Goal: Answer question/provide support: Share knowledge or assist other users

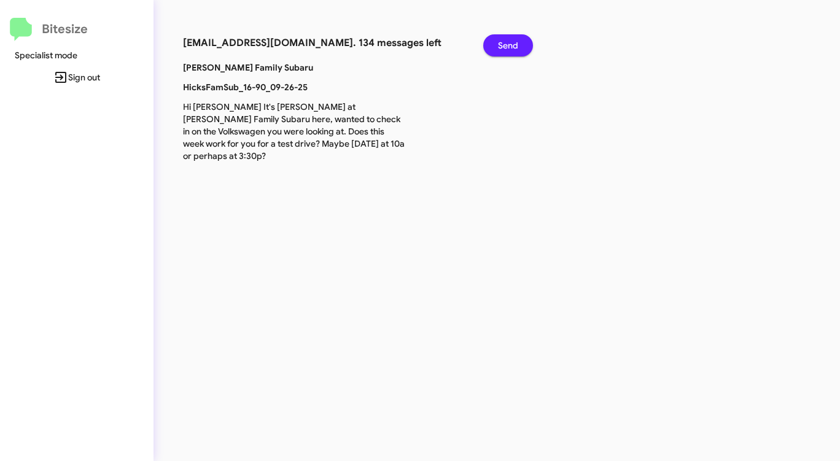
click at [507, 36] on span "Send" at bounding box center [508, 45] width 20 height 22
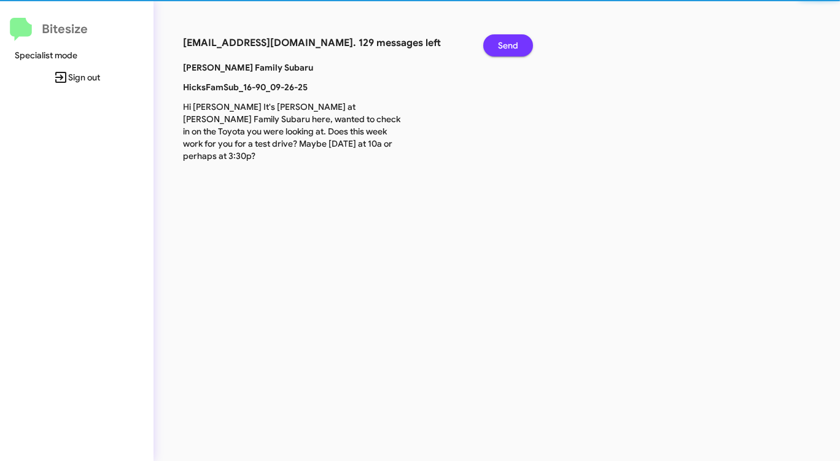
click at [507, 36] on span "Send" at bounding box center [508, 45] width 20 height 22
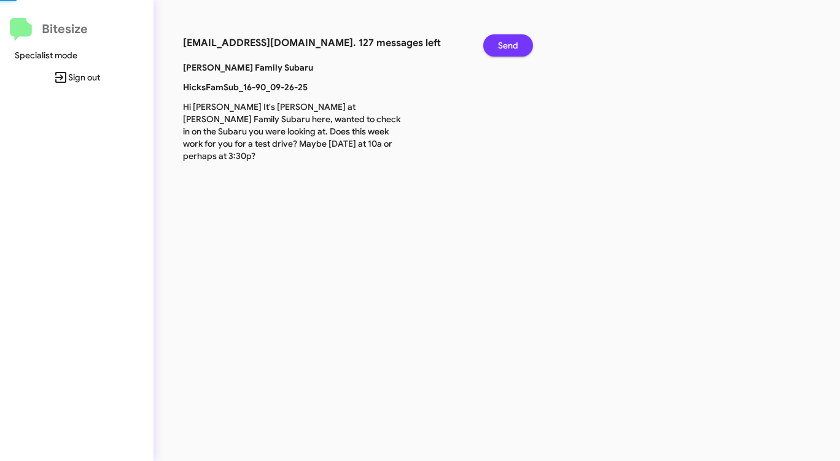
click at [507, 36] on span "Send" at bounding box center [508, 45] width 20 height 22
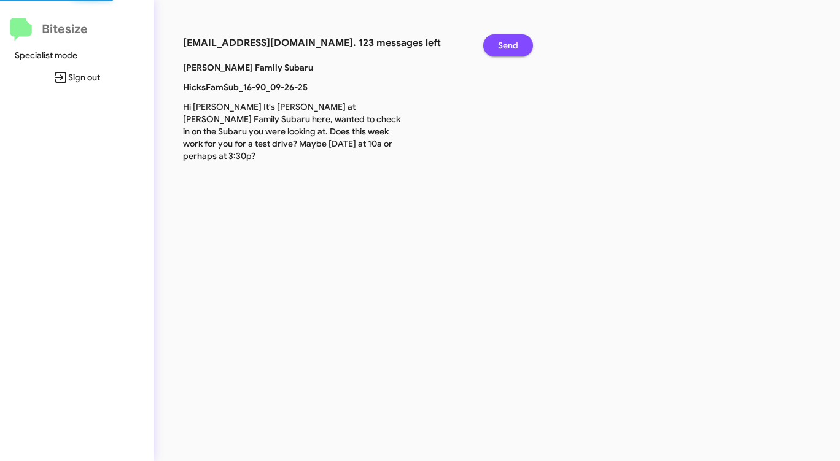
click at [507, 36] on span "Send" at bounding box center [508, 45] width 20 height 22
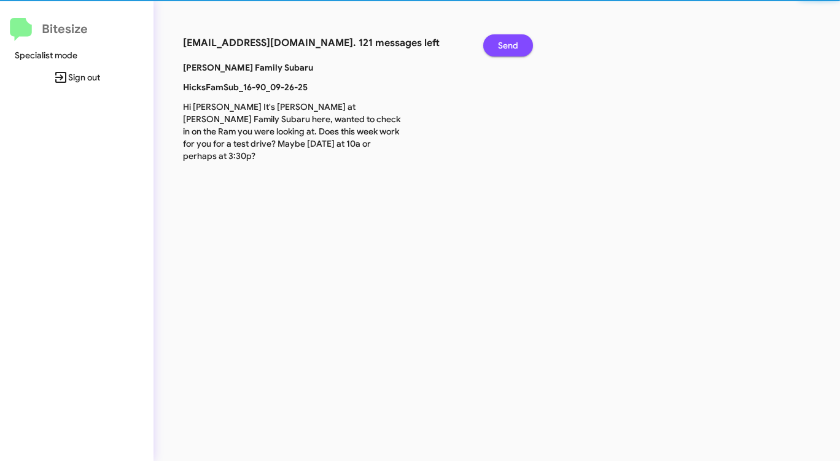
click at [507, 36] on span "Send" at bounding box center [508, 45] width 20 height 22
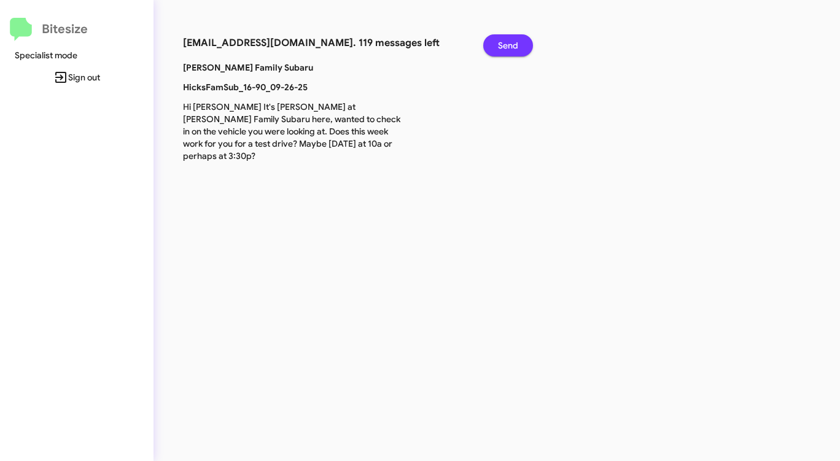
click at [507, 39] on span "Send" at bounding box center [508, 45] width 20 height 22
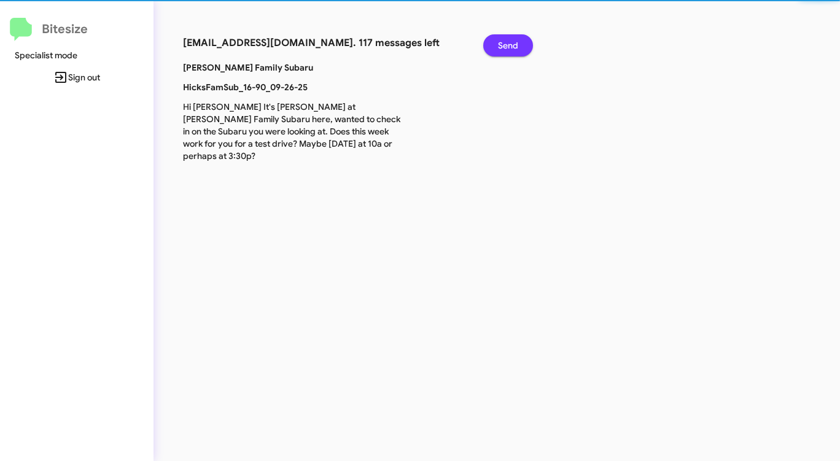
click at [507, 39] on span "Send" at bounding box center [508, 45] width 20 height 22
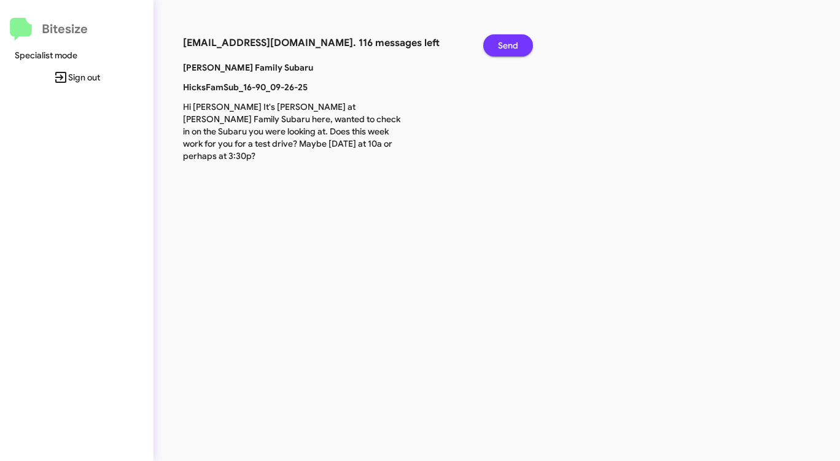
click at [507, 39] on span "Send" at bounding box center [508, 45] width 20 height 22
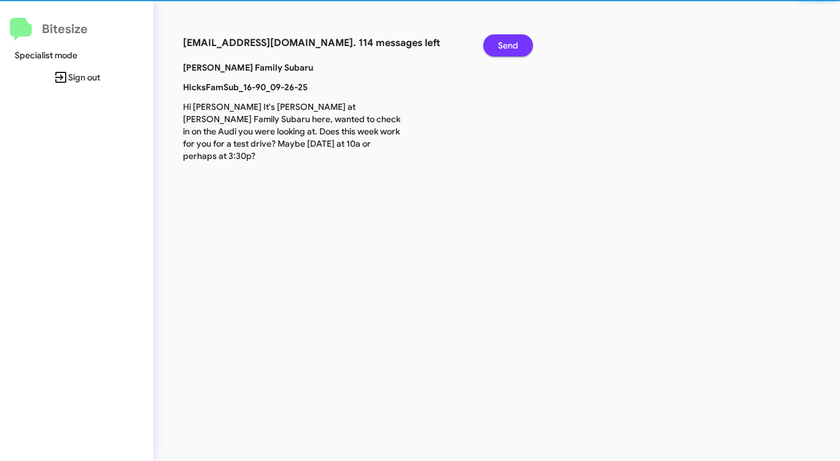
click at [507, 39] on span "Send" at bounding box center [508, 45] width 20 height 22
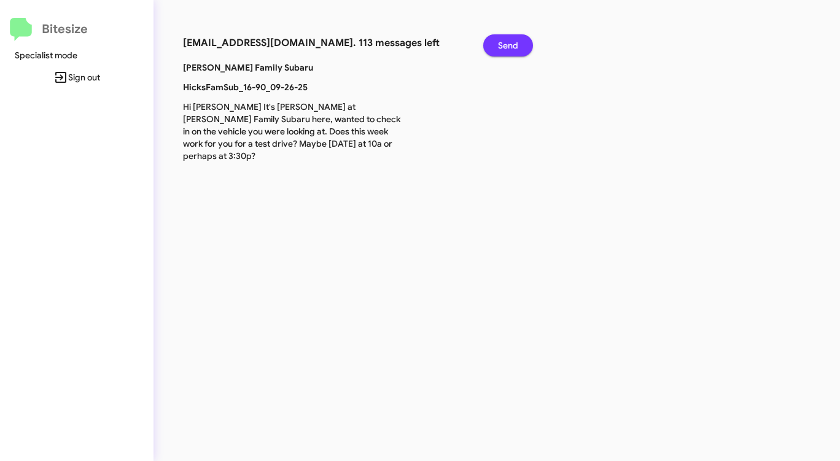
click at [507, 39] on span "Send" at bounding box center [508, 45] width 20 height 22
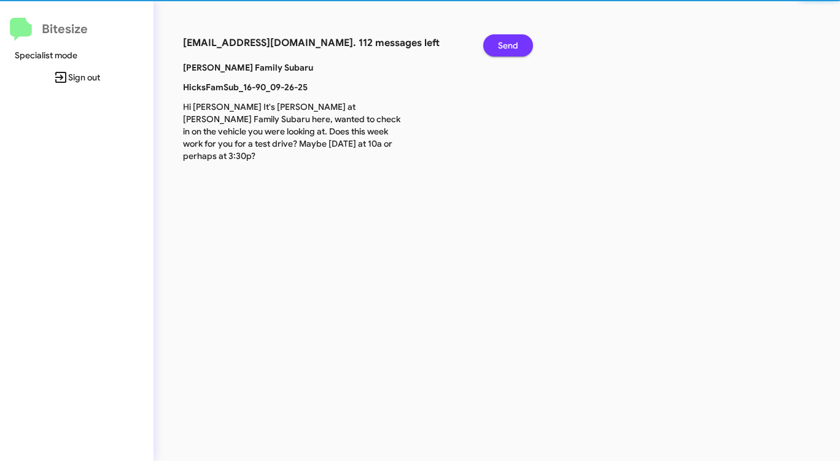
click at [507, 39] on span "Send" at bounding box center [508, 45] width 20 height 22
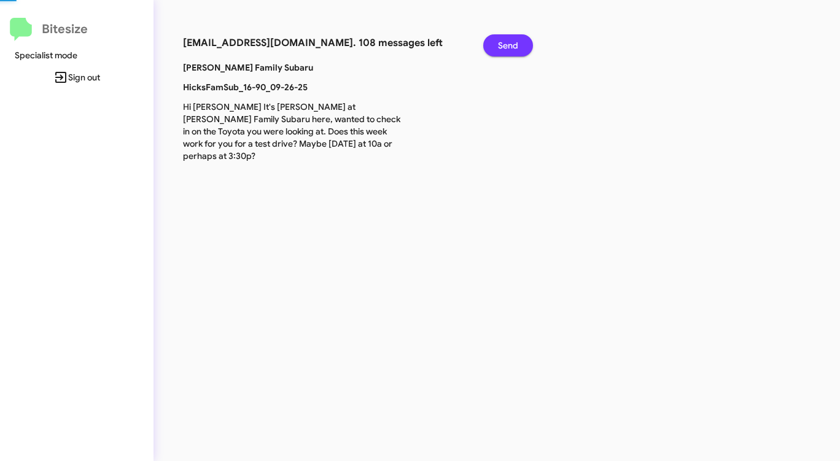
click at [507, 39] on span "Send" at bounding box center [508, 45] width 20 height 22
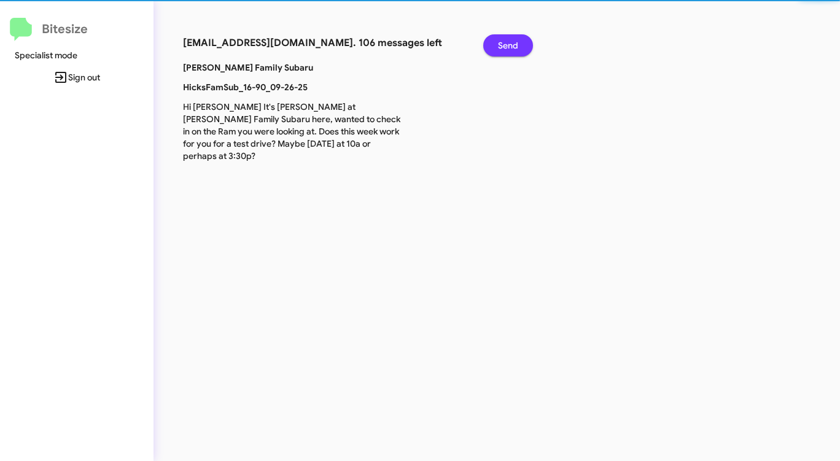
click at [507, 39] on span "Send" at bounding box center [508, 45] width 20 height 22
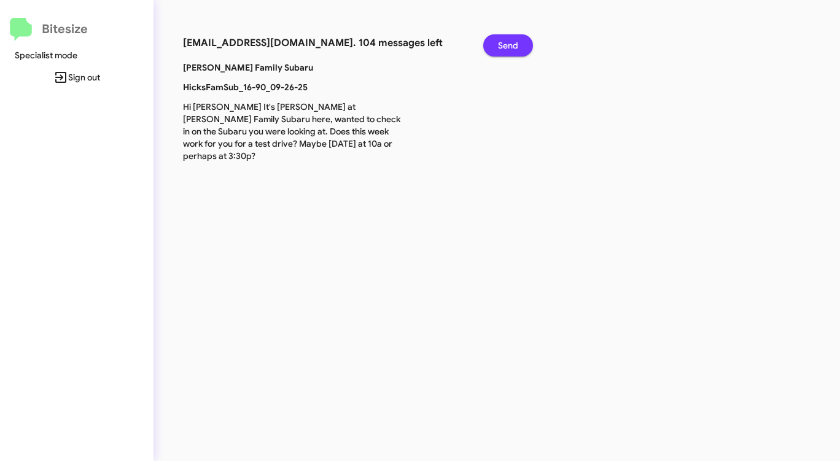
click at [507, 39] on span "Send" at bounding box center [508, 45] width 20 height 22
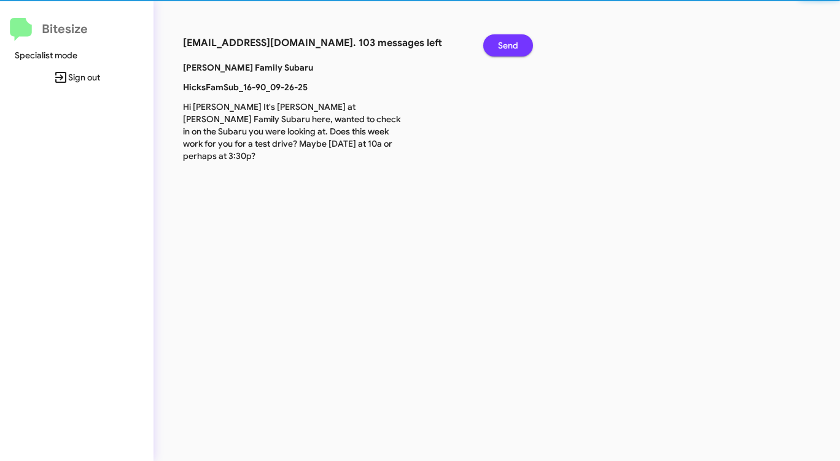
click at [507, 39] on span "Send" at bounding box center [508, 45] width 20 height 22
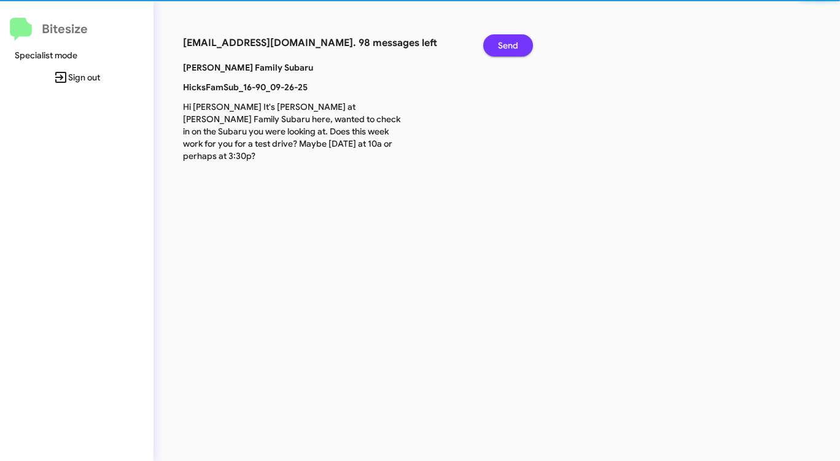
click at [507, 39] on span "Send" at bounding box center [508, 45] width 20 height 22
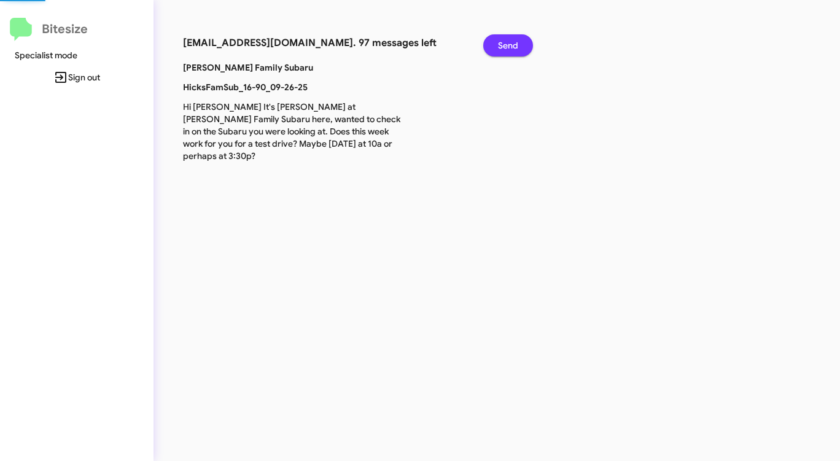
click at [507, 39] on span "Send" at bounding box center [508, 45] width 20 height 22
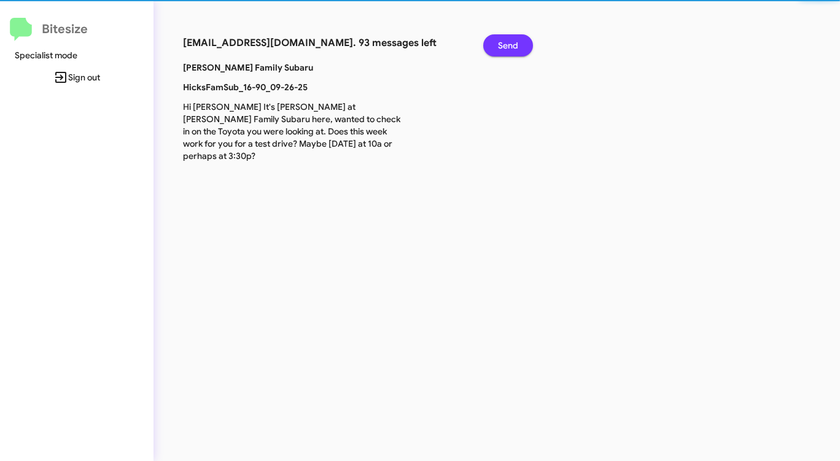
click at [507, 39] on span "Send" at bounding box center [508, 45] width 20 height 22
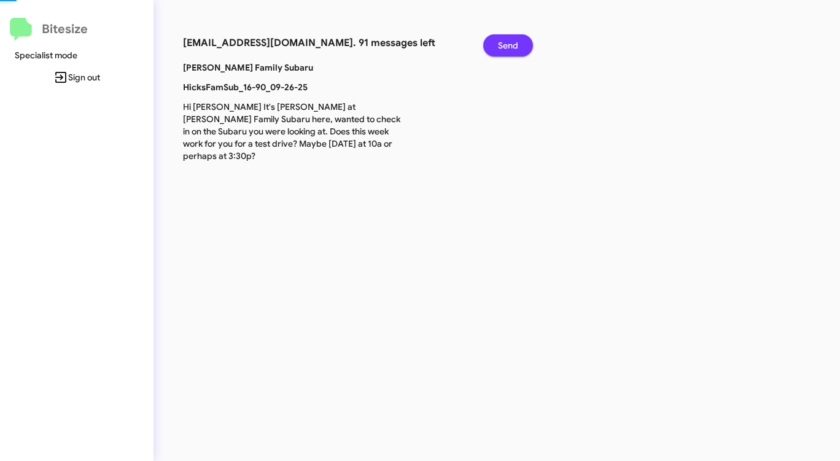
click at [507, 39] on span "Send" at bounding box center [508, 45] width 20 height 22
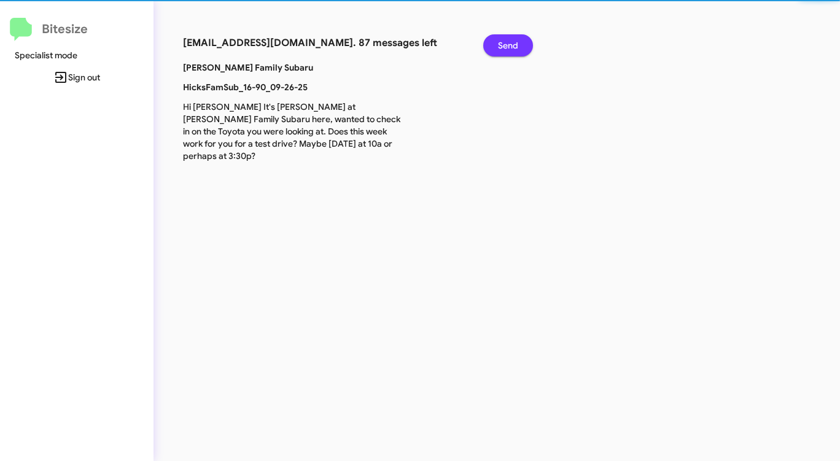
click at [507, 39] on span "Send" at bounding box center [508, 45] width 20 height 22
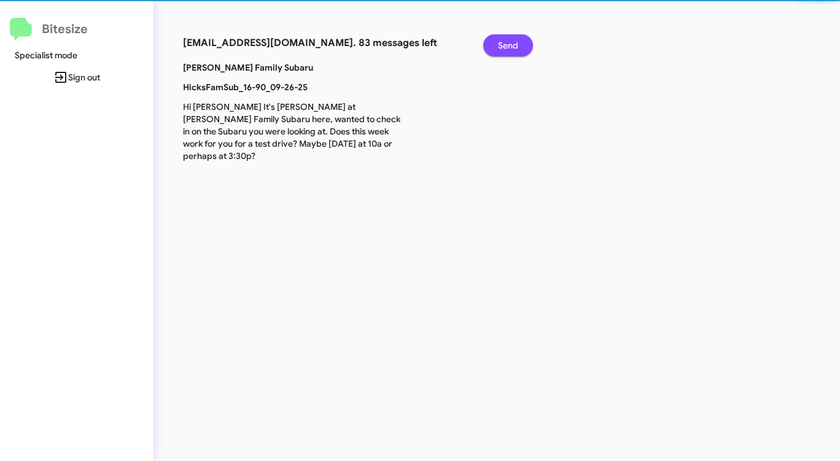
click at [507, 39] on span "Send" at bounding box center [508, 45] width 20 height 22
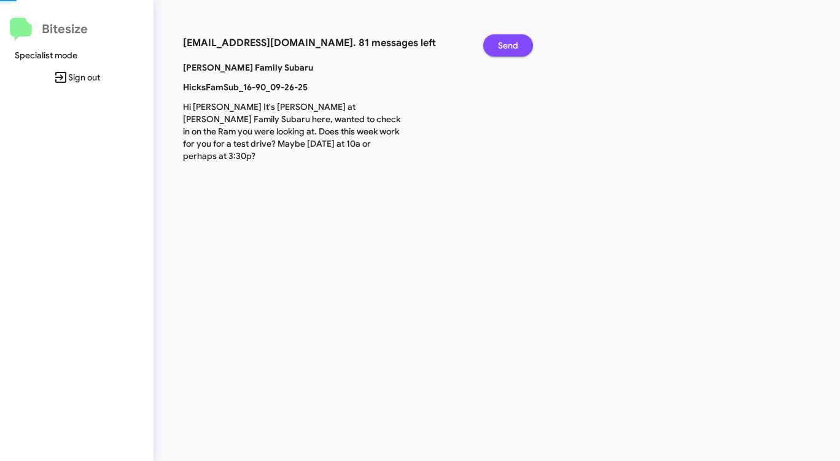
click at [507, 39] on span "Send" at bounding box center [508, 45] width 20 height 22
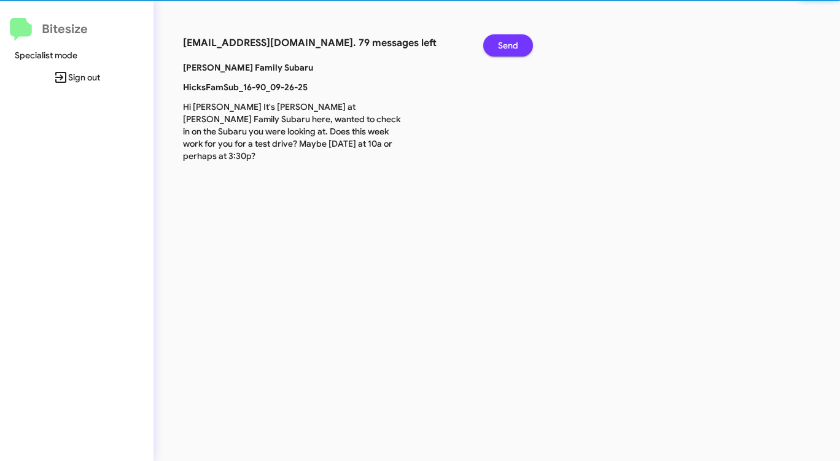
click at [507, 39] on span "Send" at bounding box center [508, 45] width 20 height 22
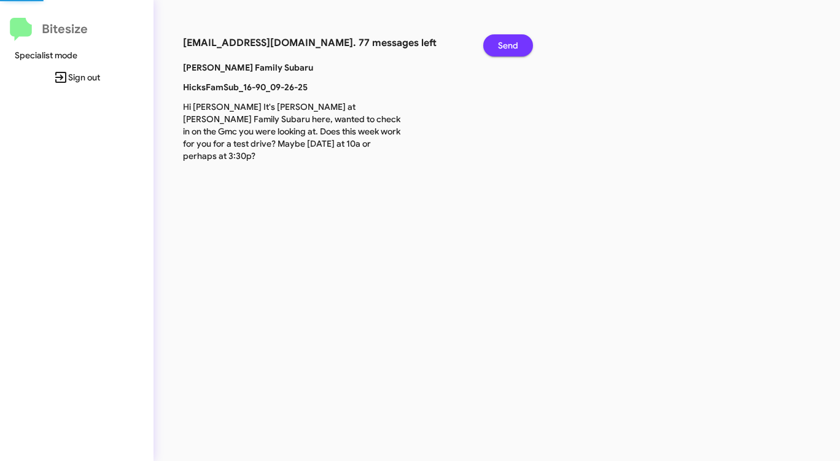
click at [507, 39] on span "Send" at bounding box center [508, 45] width 20 height 22
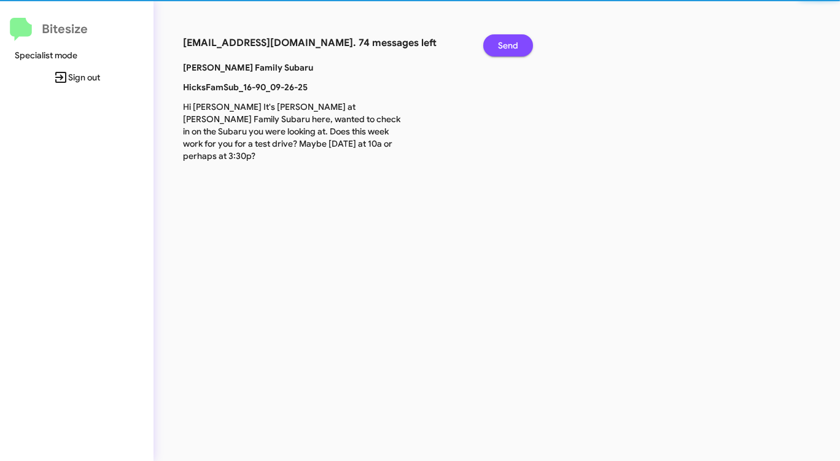
click at [507, 39] on span "Send" at bounding box center [508, 45] width 20 height 22
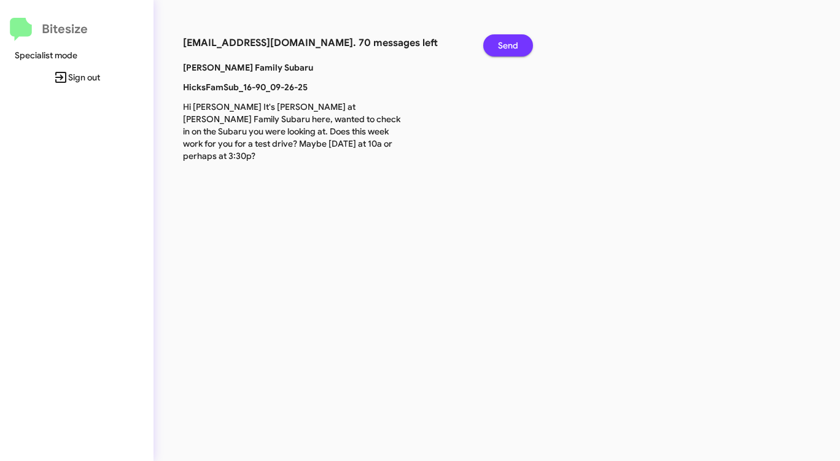
click at [507, 39] on span "Send" at bounding box center [508, 45] width 20 height 22
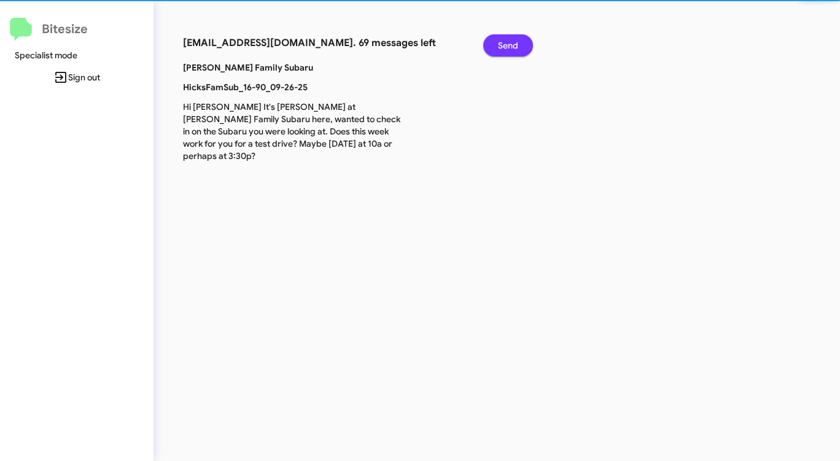
click at [507, 39] on span "Send" at bounding box center [508, 45] width 20 height 22
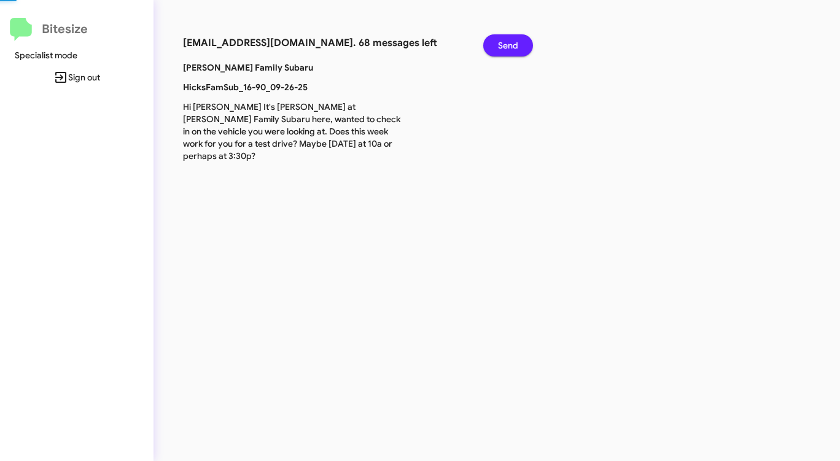
click at [507, 39] on span "Send" at bounding box center [508, 45] width 20 height 22
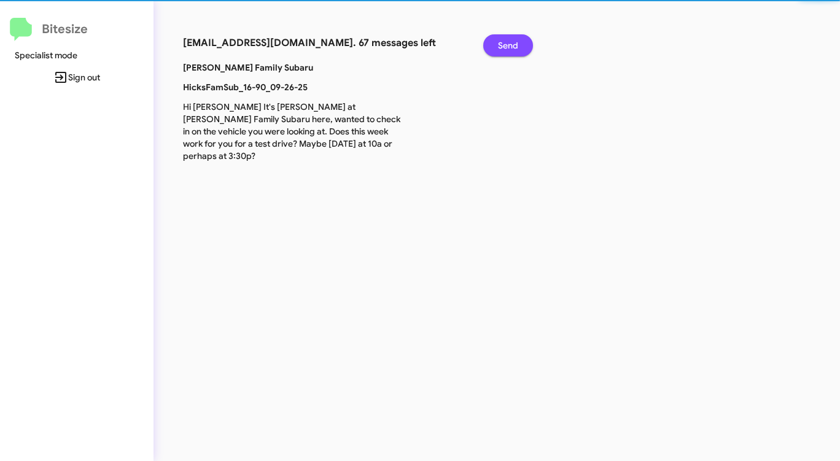
click at [507, 39] on span "Send" at bounding box center [508, 45] width 20 height 22
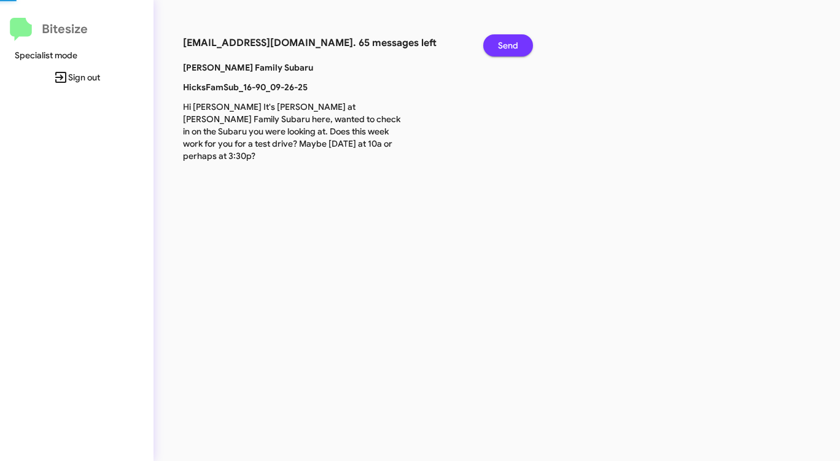
click at [507, 39] on span "Send" at bounding box center [508, 45] width 20 height 22
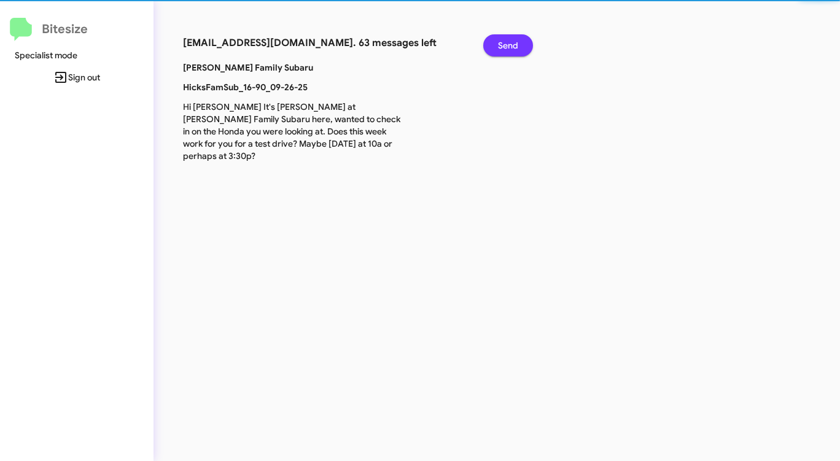
click at [507, 39] on span "Send" at bounding box center [508, 45] width 20 height 22
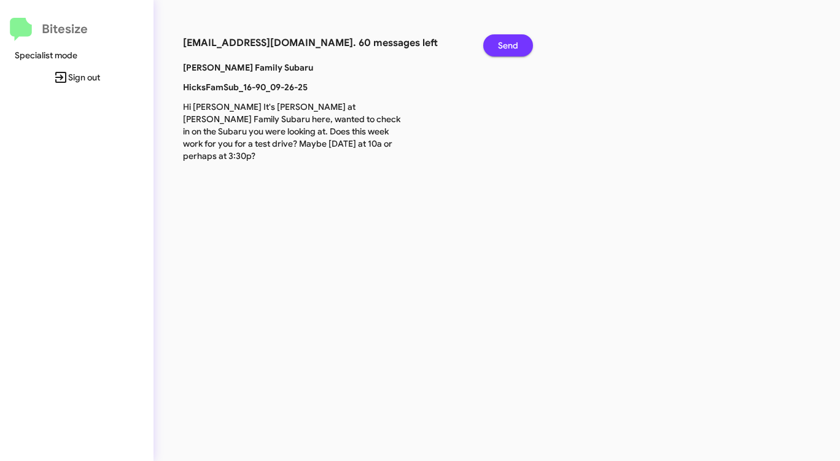
click at [507, 39] on span "Send" at bounding box center [508, 45] width 20 height 22
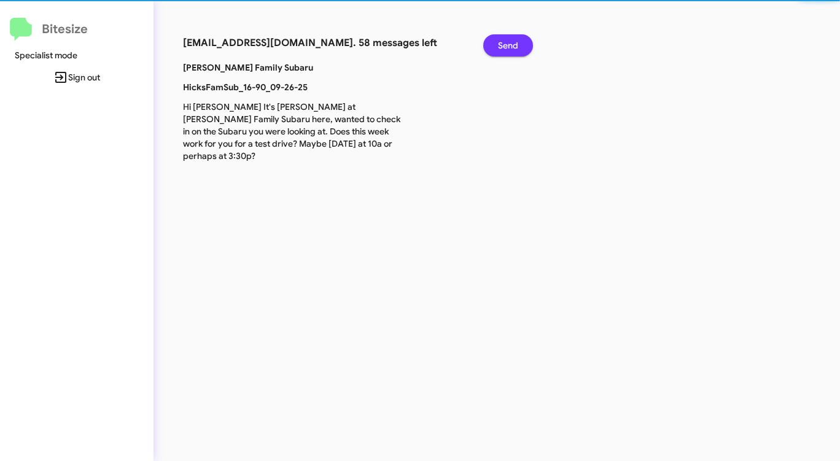
click at [507, 39] on span "Send" at bounding box center [508, 45] width 20 height 22
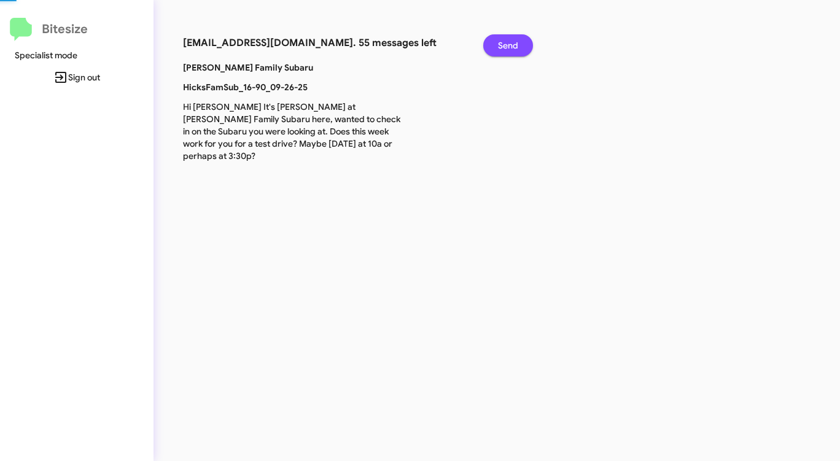
click at [507, 39] on span "Send" at bounding box center [508, 45] width 20 height 22
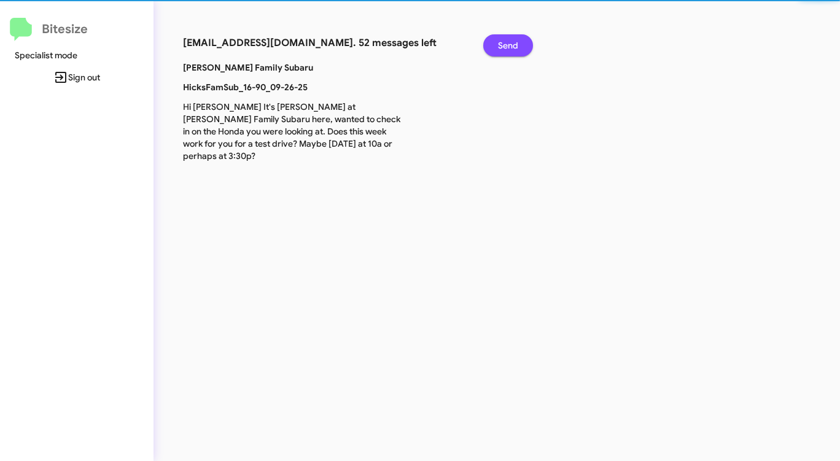
click at [507, 39] on span "Send" at bounding box center [508, 45] width 20 height 22
click at [506, 41] on span "Send" at bounding box center [508, 45] width 20 height 22
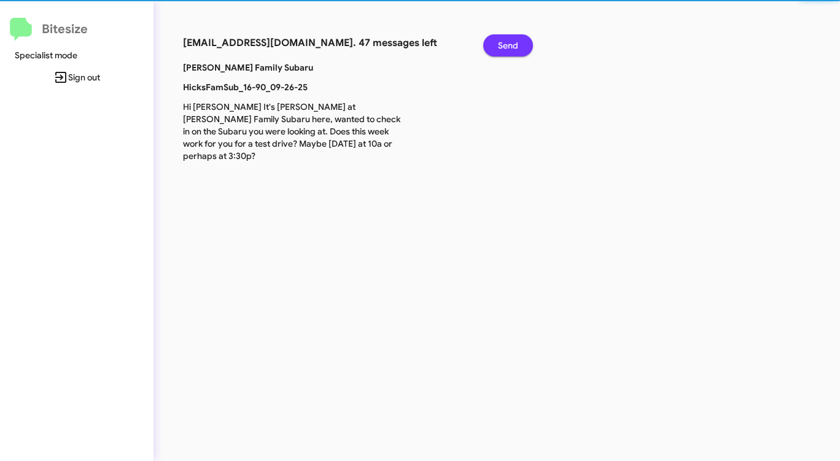
click at [506, 41] on span "Send" at bounding box center [508, 45] width 20 height 22
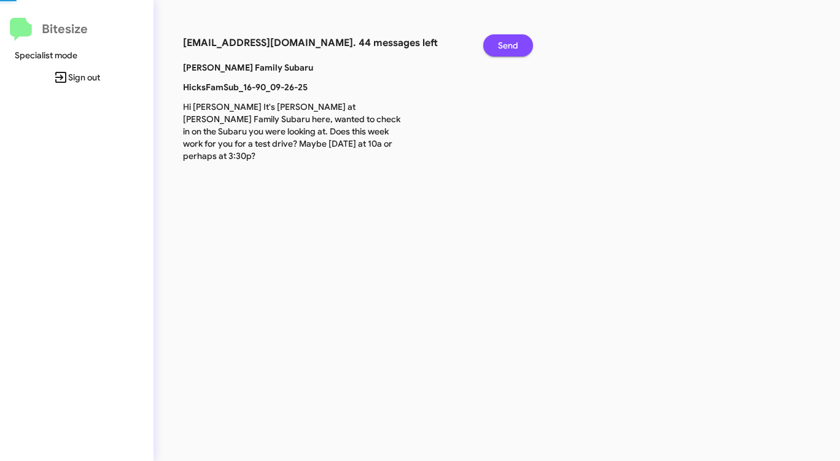
click at [505, 43] on span "Send" at bounding box center [508, 45] width 20 height 22
click at [505, 44] on span "Send" at bounding box center [508, 45] width 20 height 22
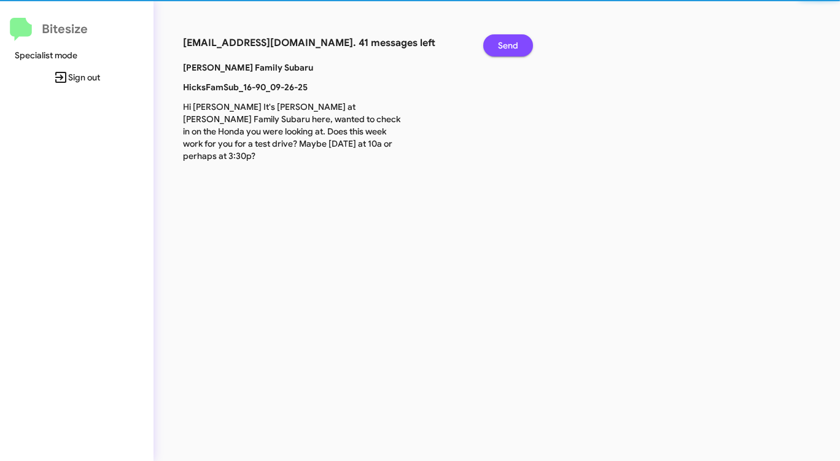
click at [504, 45] on span "Send" at bounding box center [508, 45] width 20 height 22
click at [503, 46] on span "Send" at bounding box center [508, 45] width 20 height 22
click at [503, 47] on span "Send" at bounding box center [508, 45] width 20 height 22
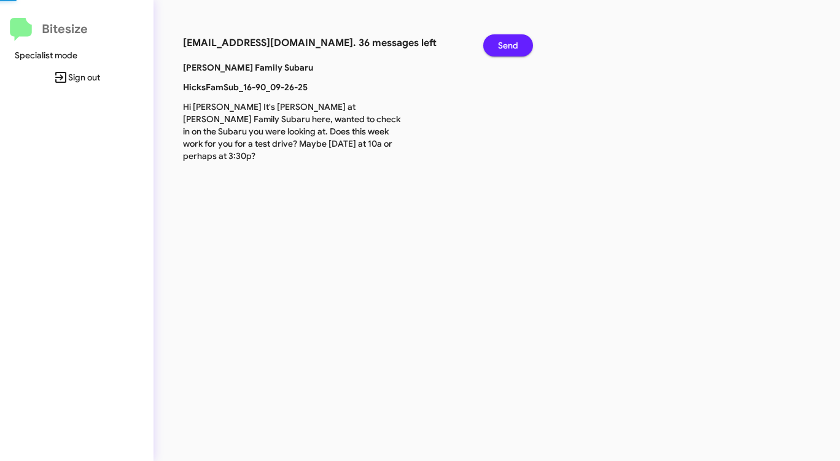
click at [503, 47] on span "Send" at bounding box center [508, 45] width 20 height 22
click at [501, 49] on span "Send" at bounding box center [508, 45] width 20 height 22
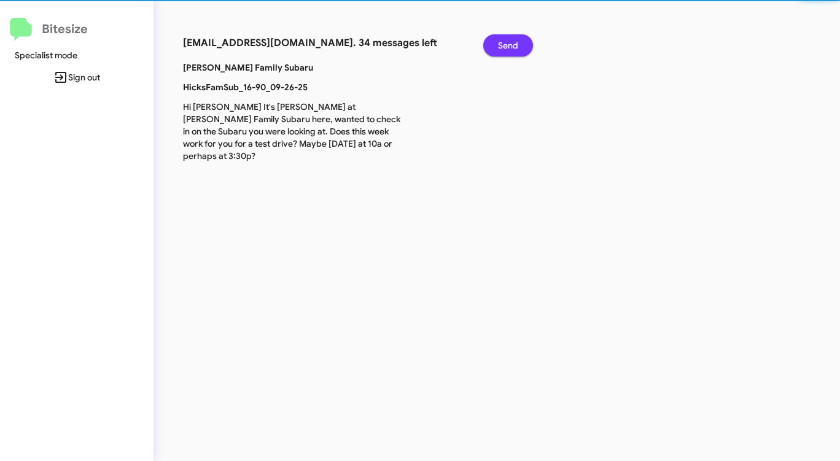
click at [501, 49] on span "Send" at bounding box center [508, 45] width 20 height 22
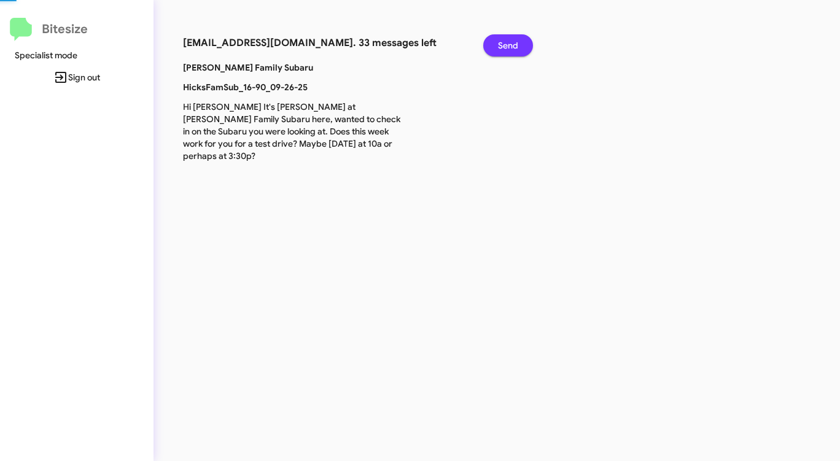
click at [501, 49] on span "Send" at bounding box center [508, 45] width 20 height 22
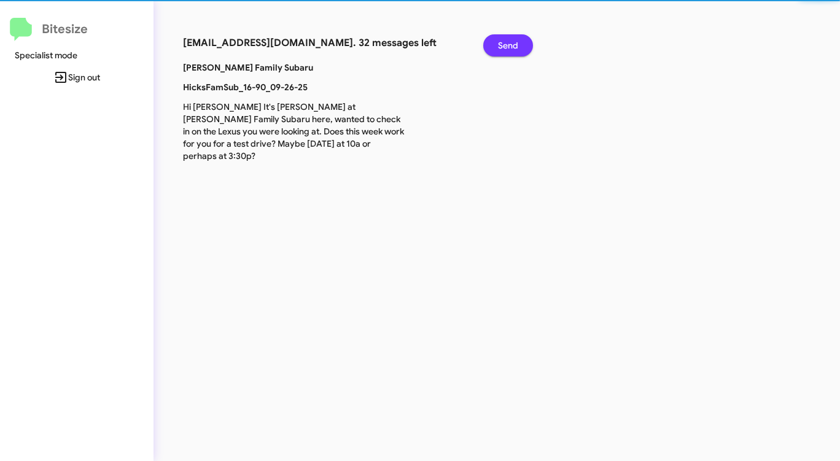
click at [501, 49] on span "Send" at bounding box center [508, 45] width 20 height 22
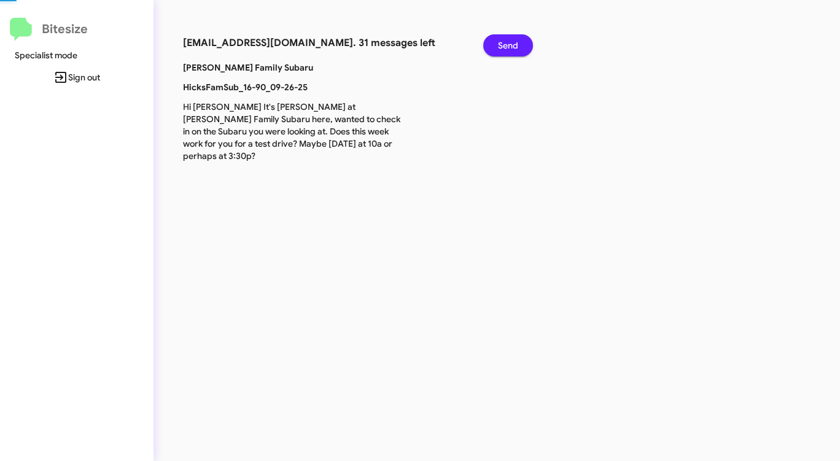
click at [501, 49] on span "Send" at bounding box center [508, 45] width 20 height 22
click at [501, 50] on span "Send" at bounding box center [508, 45] width 20 height 22
click at [502, 51] on span "Send" at bounding box center [508, 45] width 20 height 22
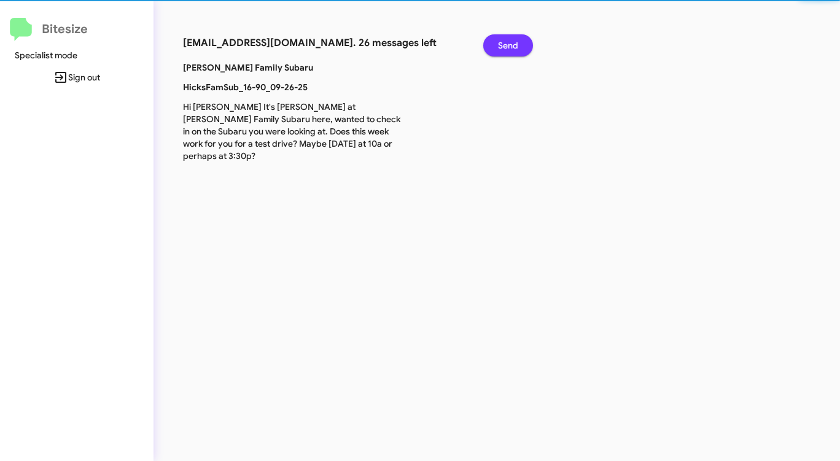
click at [502, 51] on span "Send" at bounding box center [508, 45] width 20 height 22
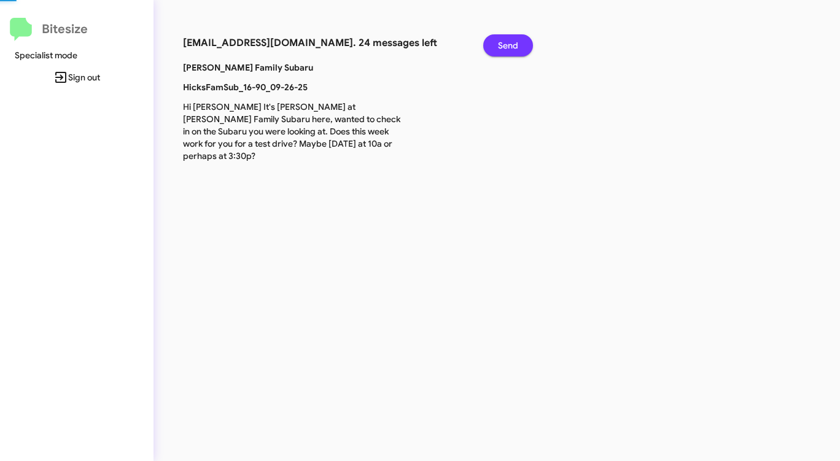
click at [502, 51] on span "Send" at bounding box center [508, 45] width 20 height 22
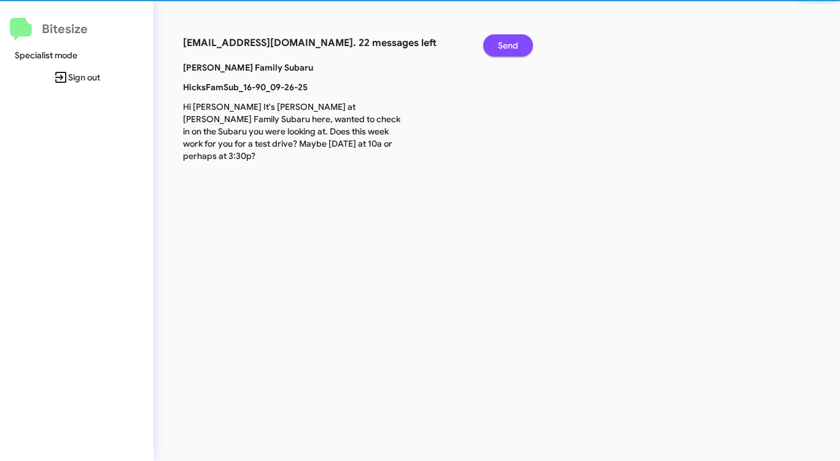
click at [502, 51] on span "Send" at bounding box center [508, 45] width 20 height 22
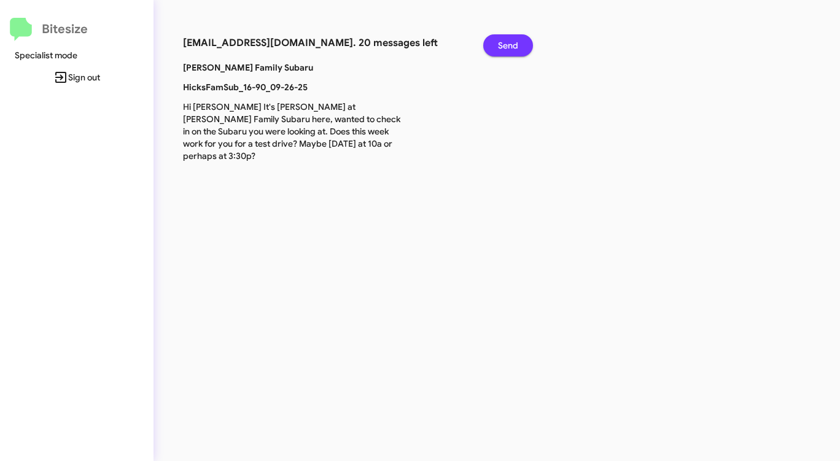
click at [502, 51] on span "Send" at bounding box center [508, 45] width 20 height 22
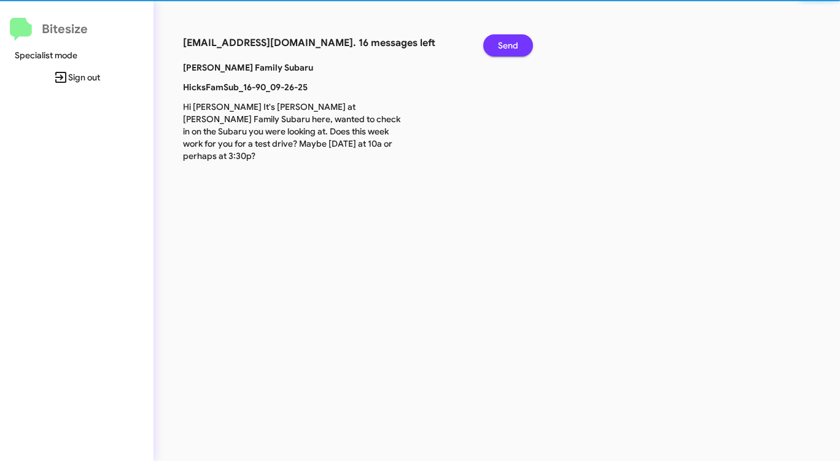
click at [502, 51] on span "Send" at bounding box center [508, 45] width 20 height 22
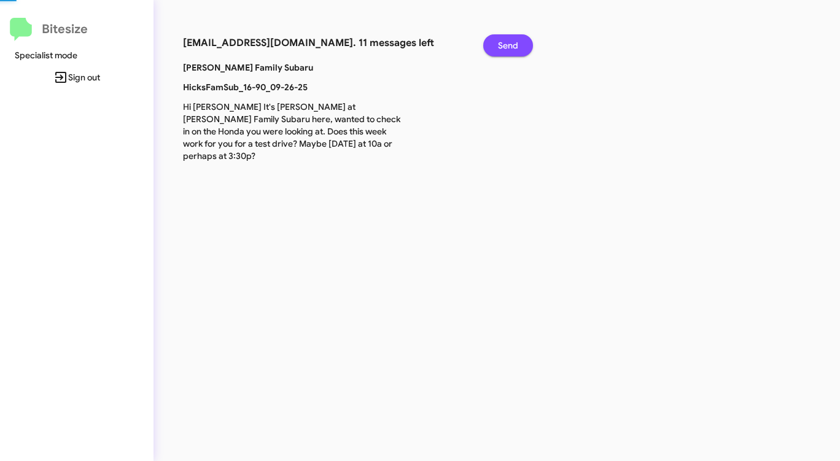
click at [502, 51] on span "Send" at bounding box center [508, 45] width 20 height 22
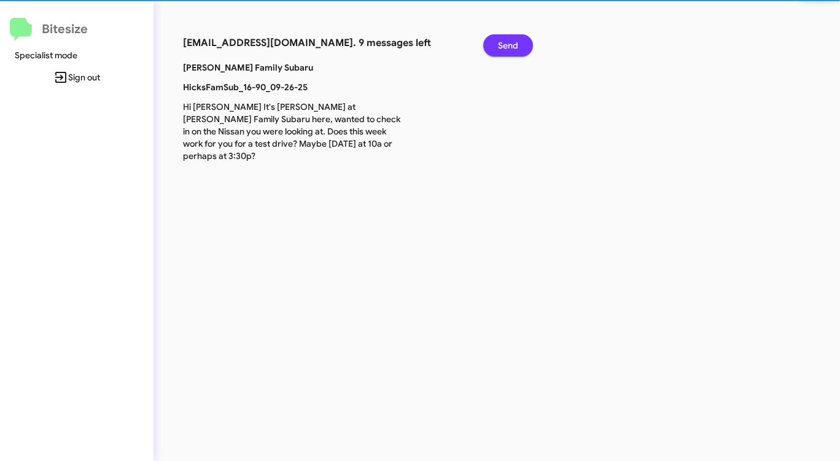
click at [502, 51] on span "Send" at bounding box center [508, 45] width 20 height 22
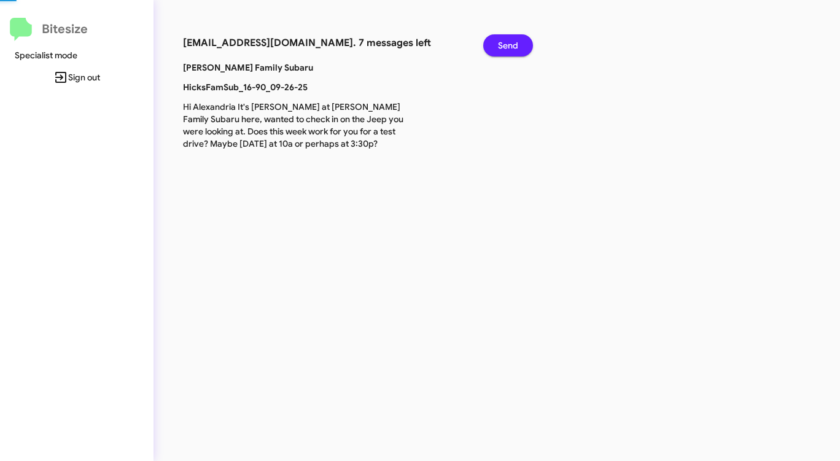
click at [502, 51] on span "Send" at bounding box center [508, 45] width 20 height 22
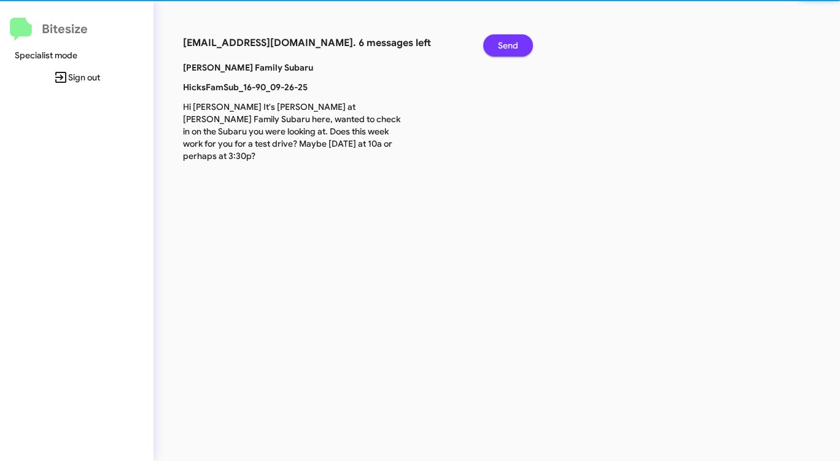
click at [502, 51] on span "Send" at bounding box center [508, 45] width 20 height 22
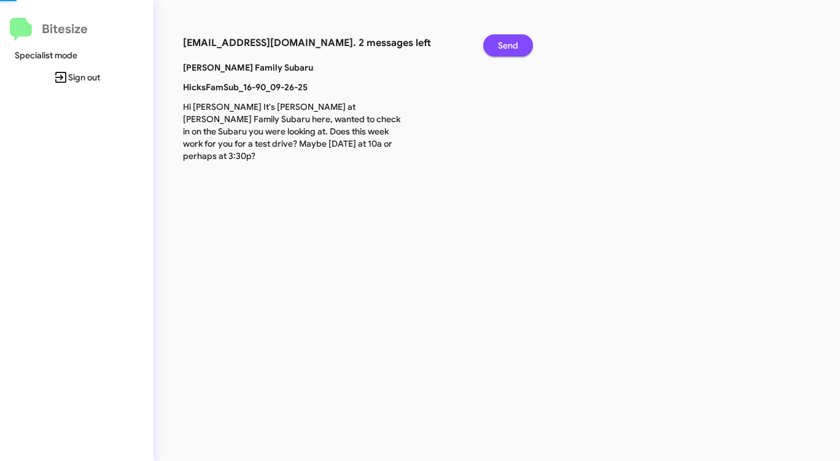
click at [502, 51] on span "Send" at bounding box center [508, 45] width 20 height 22
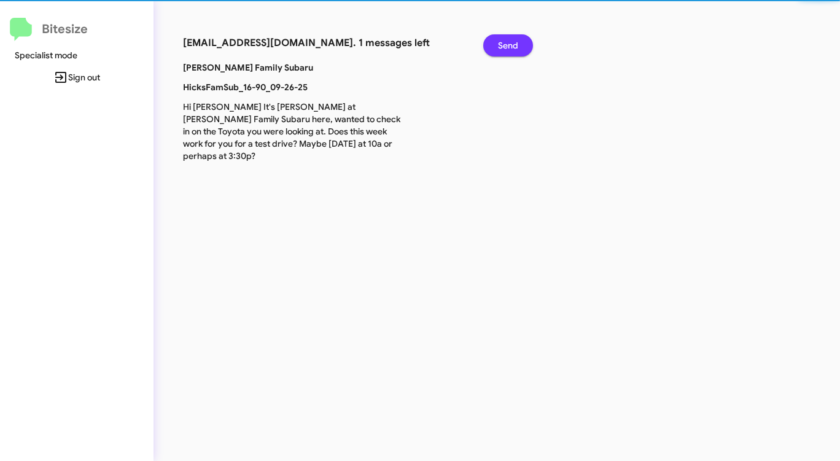
click at [502, 51] on span "Send" at bounding box center [508, 45] width 20 height 22
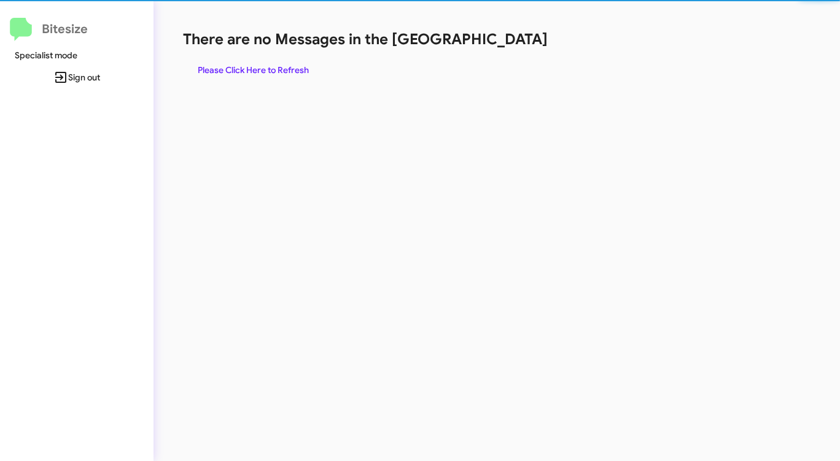
click at [502, 51] on div "There are no Messages in the Queue Please Click Here to Refresh" at bounding box center [440, 55] width 514 height 52
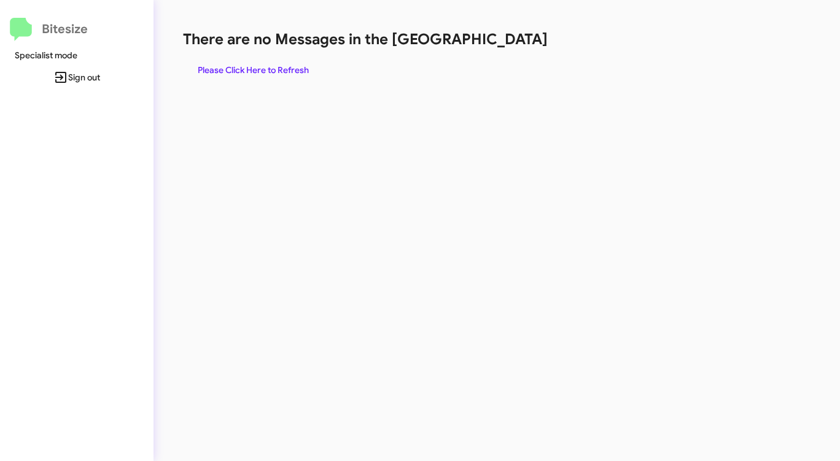
click at [502, 51] on div "There are no Messages in the Queue Please Click Here to Refresh" at bounding box center [440, 55] width 514 height 52
click at [245, 66] on span "Please Click Here to Refresh" at bounding box center [253, 70] width 111 height 22
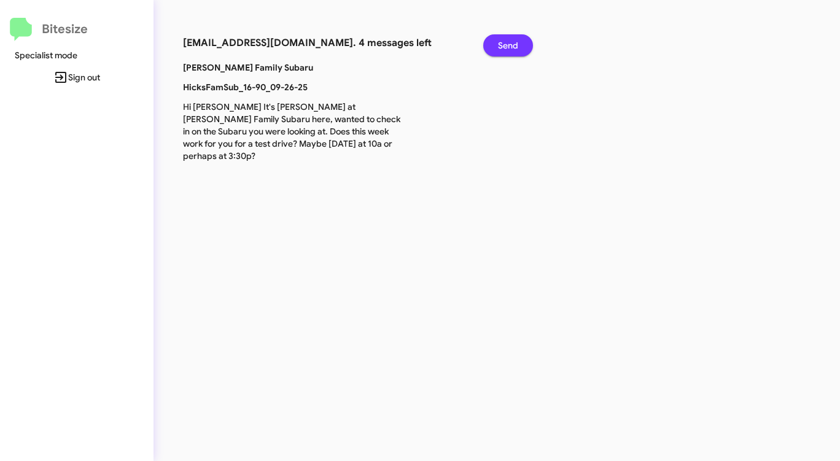
click at [520, 44] on button "Send" at bounding box center [509, 45] width 50 height 22
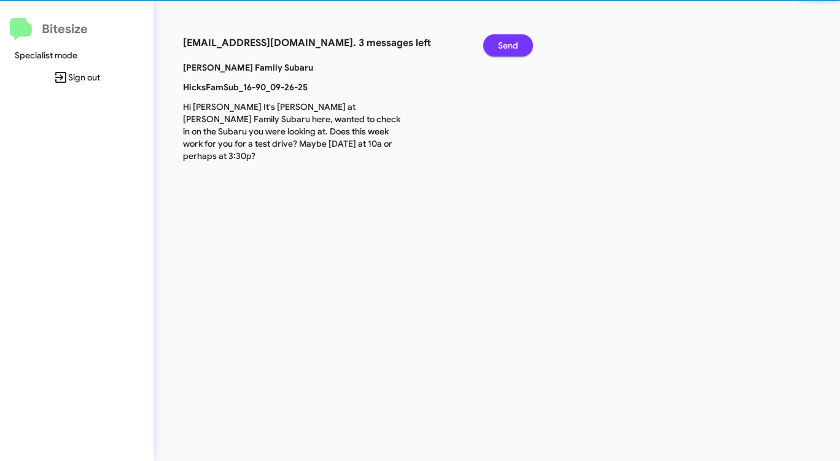
click at [520, 44] on button "Send" at bounding box center [509, 45] width 50 height 22
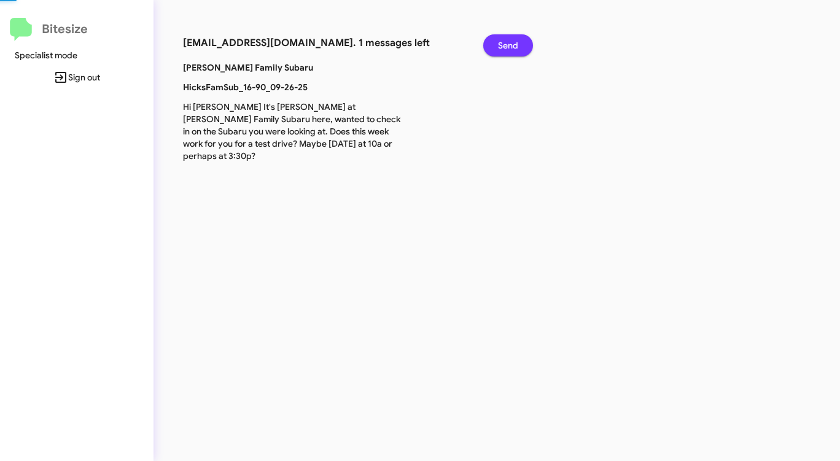
click at [520, 44] on button "Send" at bounding box center [509, 45] width 50 height 22
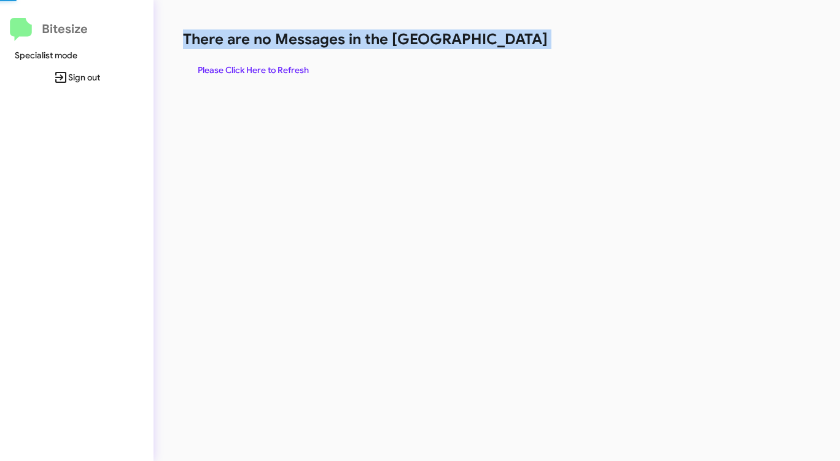
click at [520, 44] on h1 "There are no Messages in the [GEOGRAPHIC_DATA]" at bounding box center [440, 39] width 514 height 20
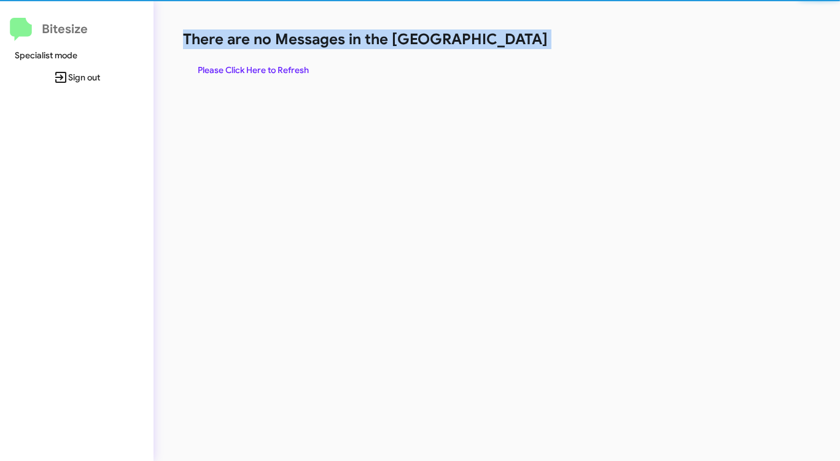
drag, startPoint x: 520, startPoint y: 44, endPoint x: 487, endPoint y: 48, distance: 32.8
click at [520, 44] on h1 "There are no Messages in the [GEOGRAPHIC_DATA]" at bounding box center [440, 39] width 514 height 20
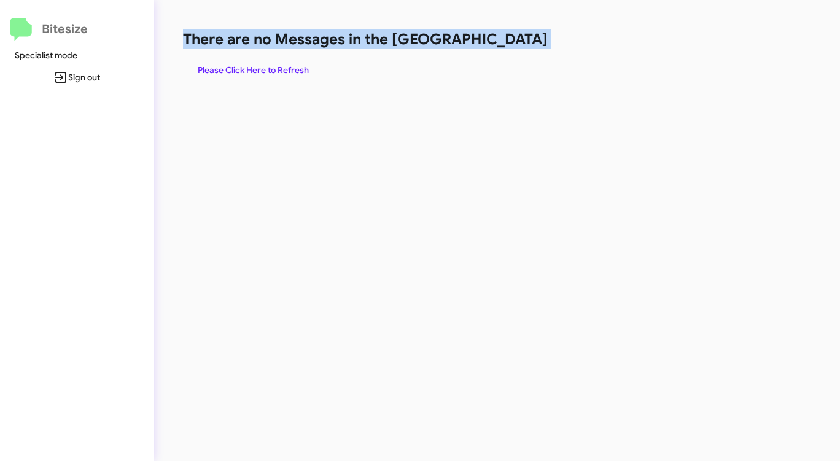
click at [272, 68] on span "Please Click Here to Refresh" at bounding box center [253, 70] width 111 height 22
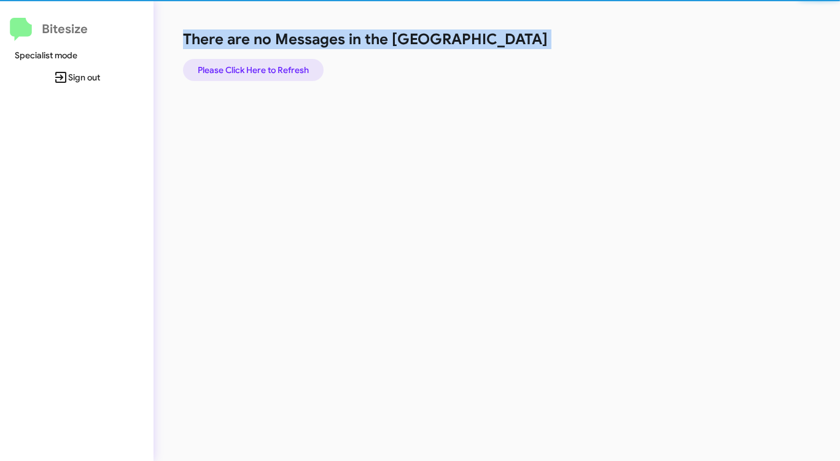
click at [272, 68] on span "Please Click Here to Refresh" at bounding box center [253, 70] width 111 height 22
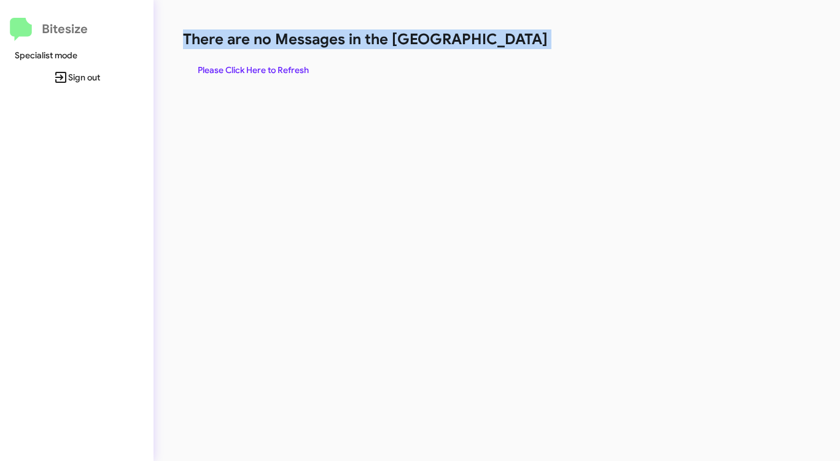
click at [238, 66] on span "Please Click Here to Refresh" at bounding box center [253, 70] width 111 height 22
click at [262, 66] on span "Please Click Here to Refresh" at bounding box center [253, 70] width 111 height 22
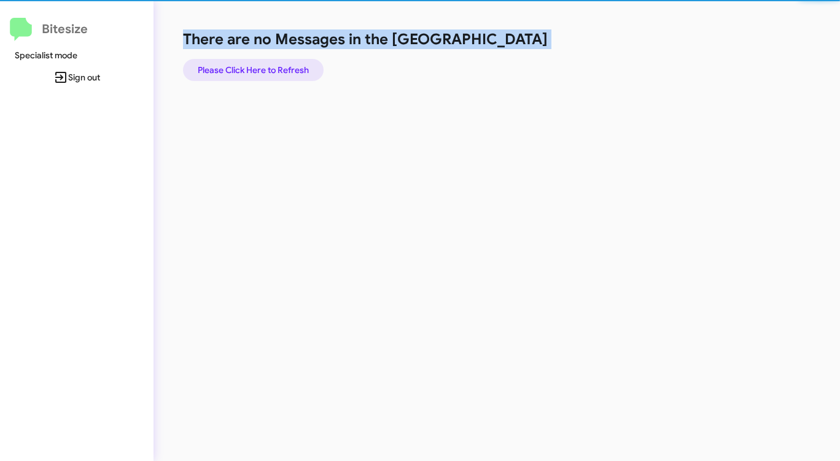
click at [262, 66] on span "Please Click Here to Refresh" at bounding box center [253, 70] width 111 height 22
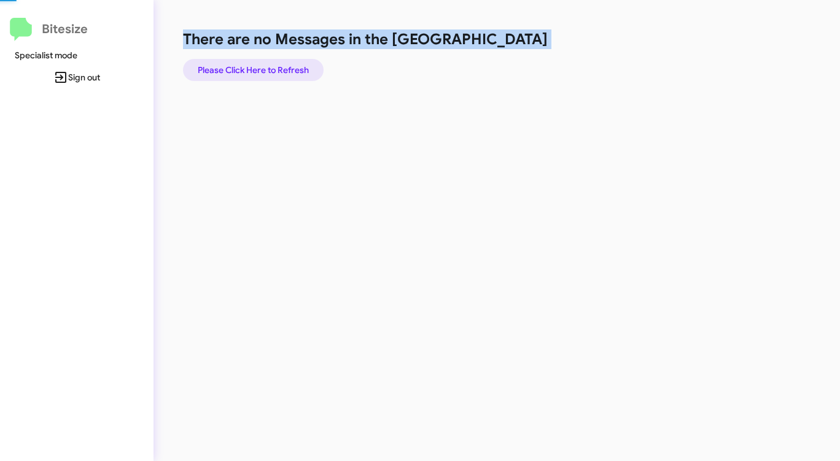
click at [262, 65] on span "Please Click Here to Refresh" at bounding box center [253, 70] width 111 height 22
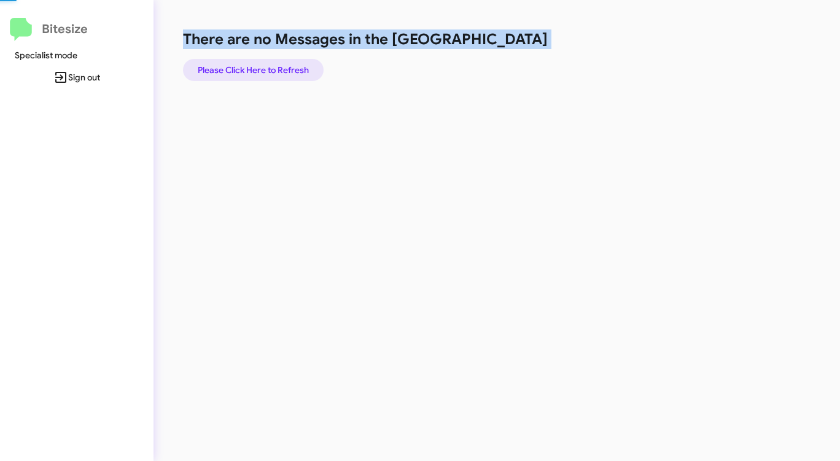
click at [262, 65] on span "Please Click Here to Refresh" at bounding box center [253, 70] width 111 height 22
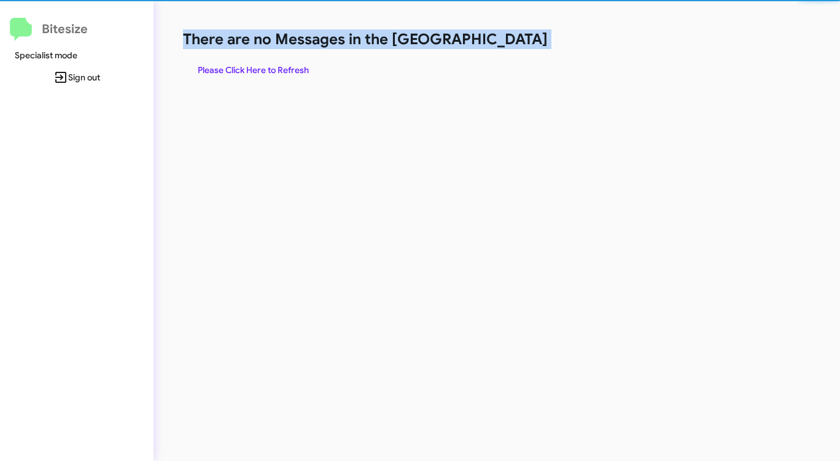
click at [259, 65] on span "Please Click Here to Refresh" at bounding box center [253, 70] width 111 height 22
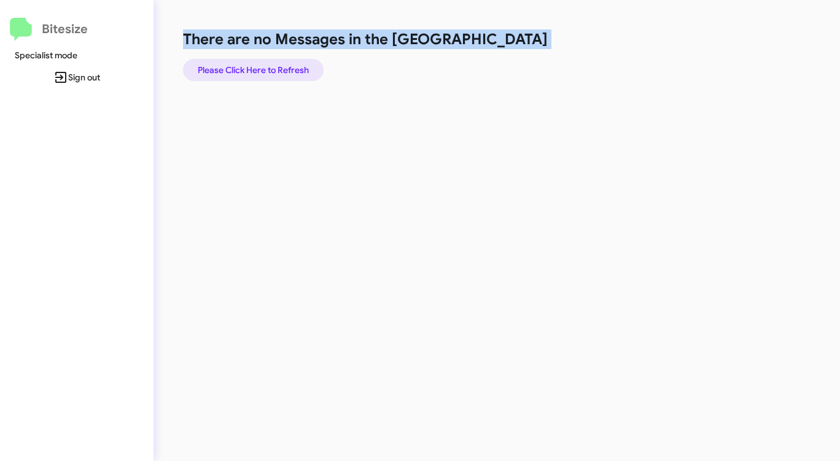
click at [258, 64] on span "Please Click Here to Refresh" at bounding box center [253, 70] width 111 height 22
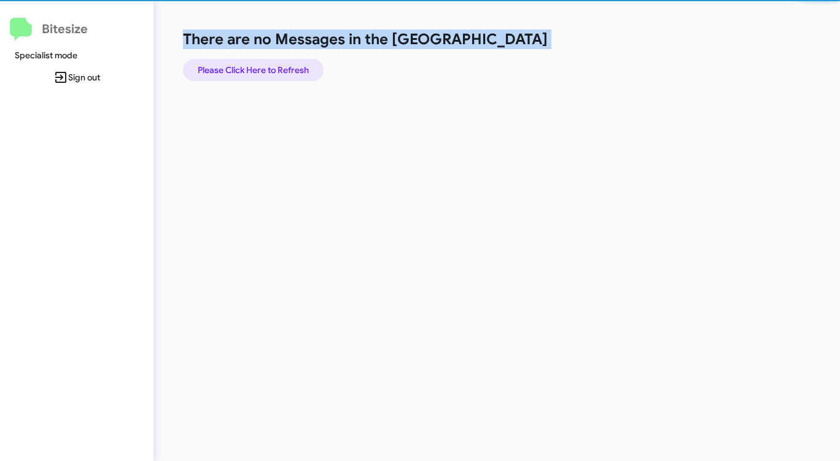
click at [258, 64] on span "Please Click Here to Refresh" at bounding box center [253, 70] width 111 height 22
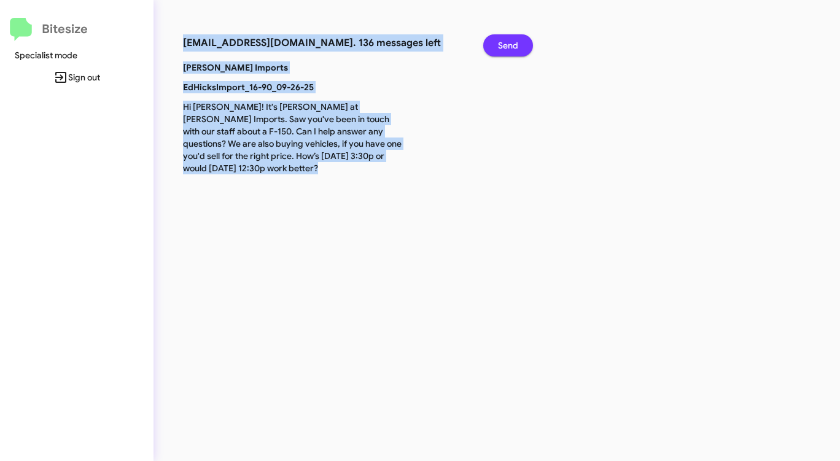
click at [521, 41] on button "Send" at bounding box center [509, 45] width 50 height 22
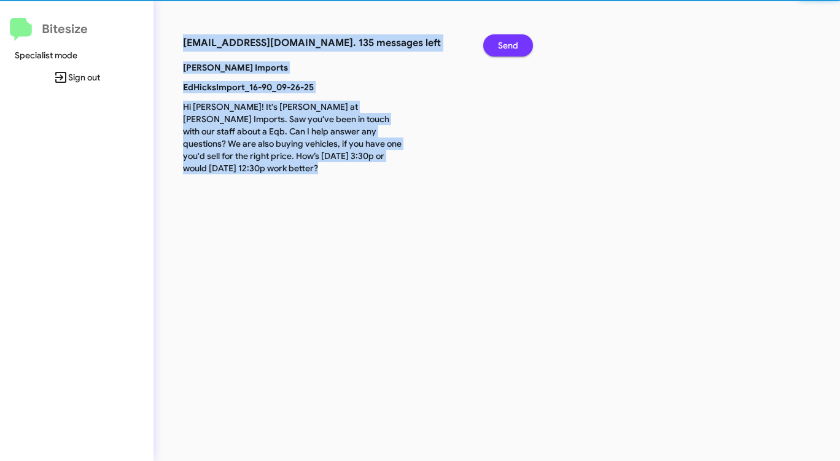
click at [521, 41] on button "Send" at bounding box center [509, 45] width 50 height 22
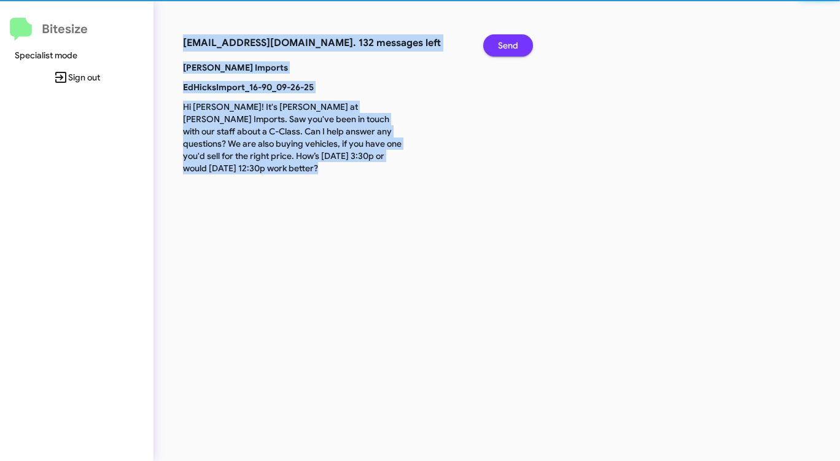
click at [521, 41] on button "Send" at bounding box center [509, 45] width 50 height 22
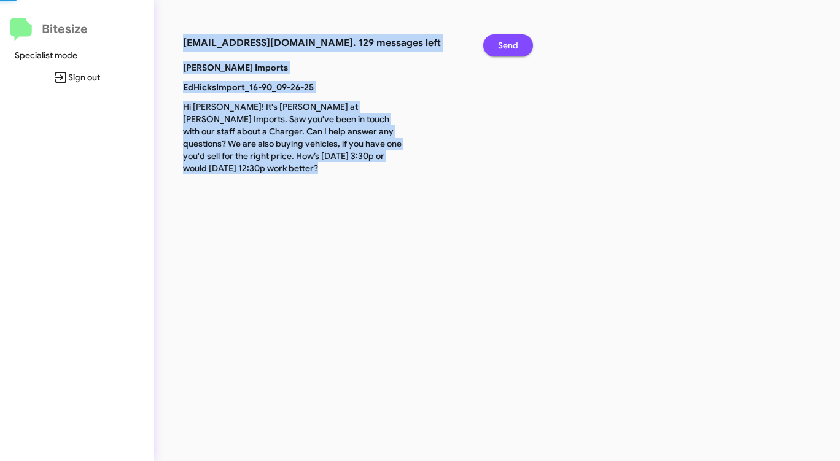
click at [521, 41] on button "Send" at bounding box center [509, 45] width 50 height 22
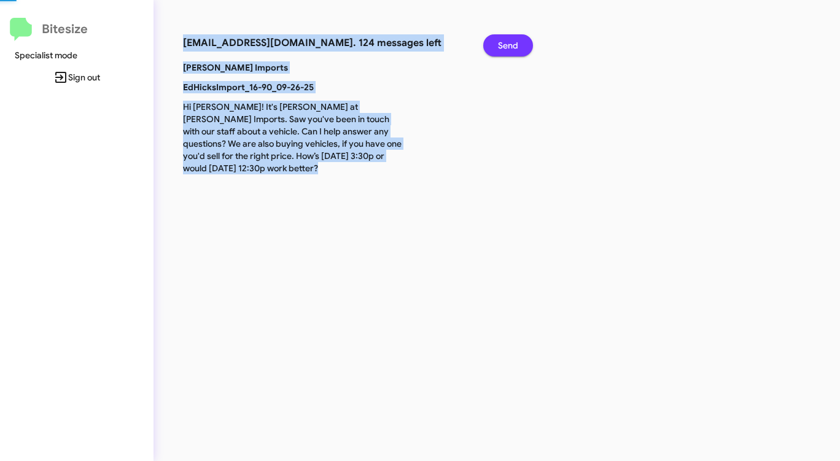
click at [521, 41] on button "Send" at bounding box center [509, 45] width 50 height 22
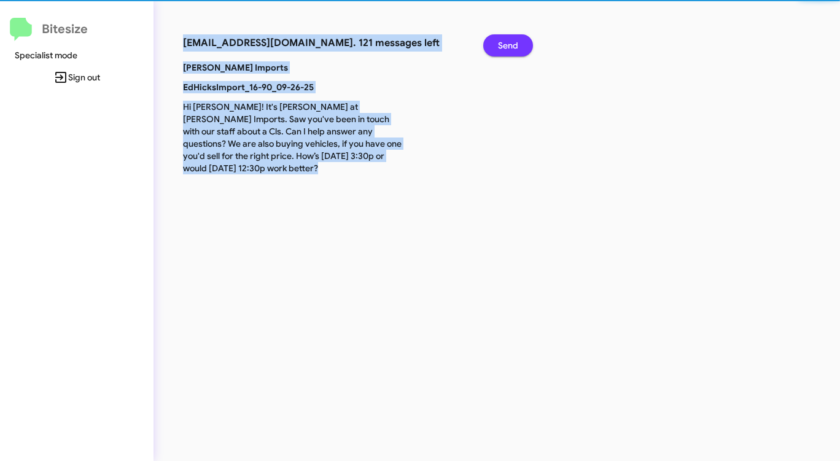
click at [521, 41] on button "Send" at bounding box center [509, 45] width 50 height 22
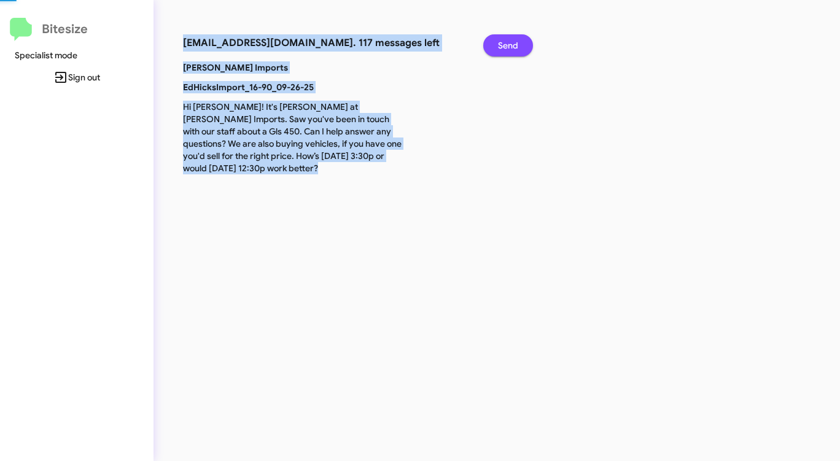
click at [521, 41] on button "Send" at bounding box center [509, 45] width 50 height 22
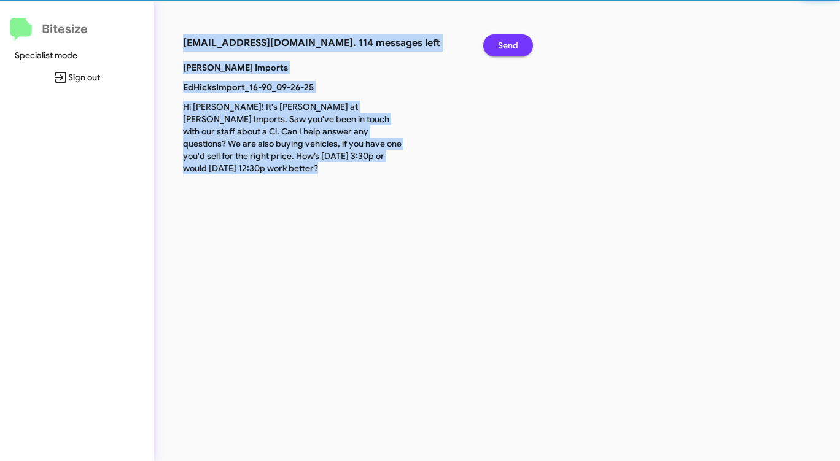
click at [521, 41] on button "Send" at bounding box center [509, 45] width 50 height 22
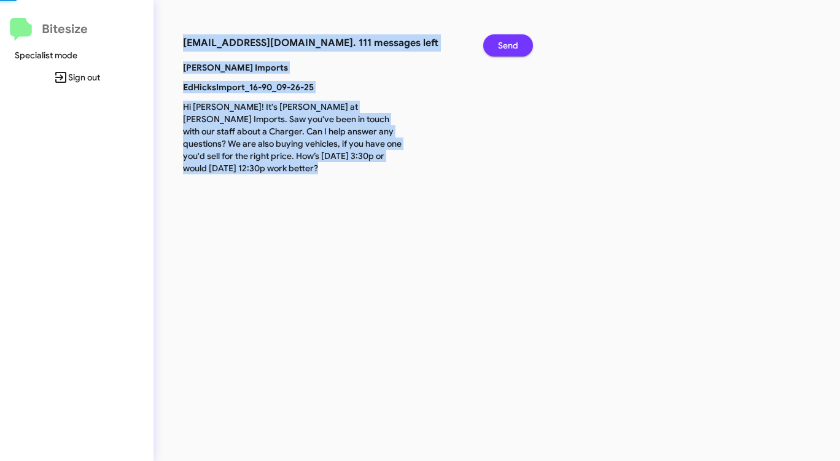
click at [521, 41] on button "Send" at bounding box center [509, 45] width 50 height 22
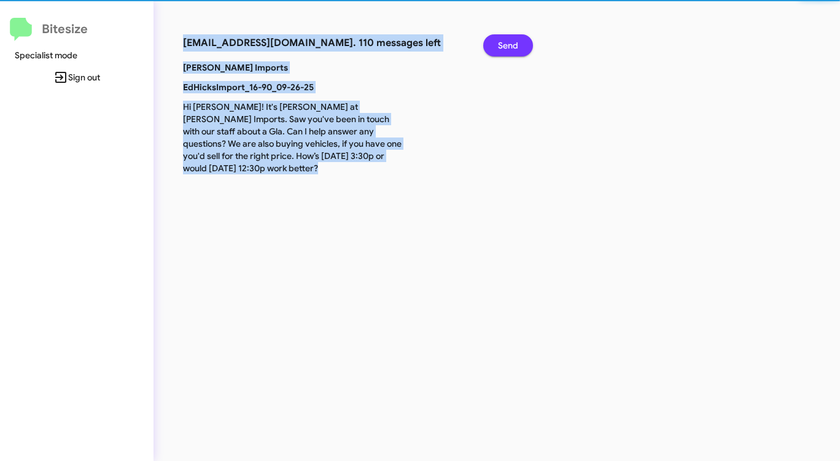
click at [521, 41] on button "Send" at bounding box center [509, 45] width 50 height 22
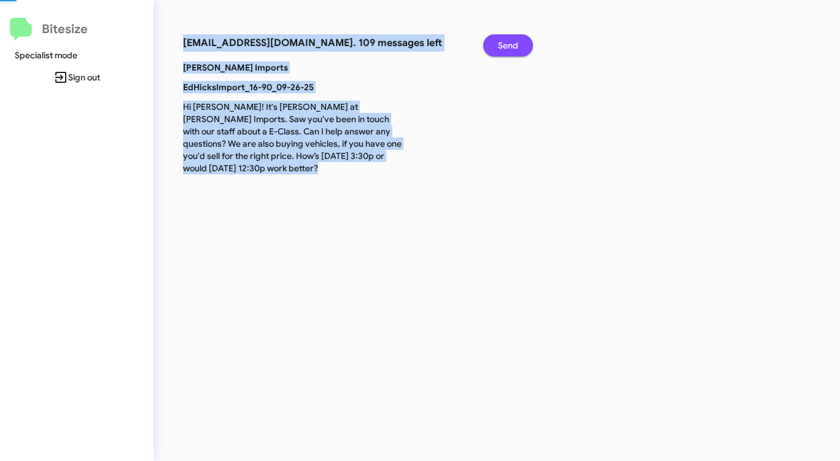
click at [521, 41] on button "Send" at bounding box center [509, 45] width 50 height 22
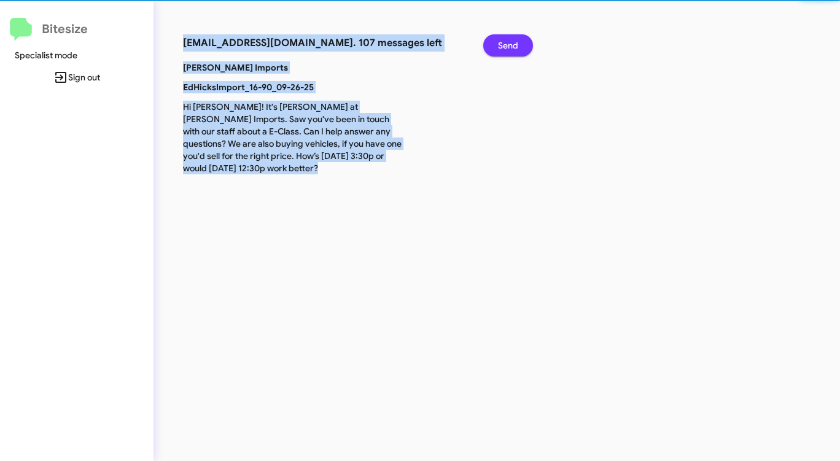
click at [521, 41] on button "Send" at bounding box center [509, 45] width 50 height 22
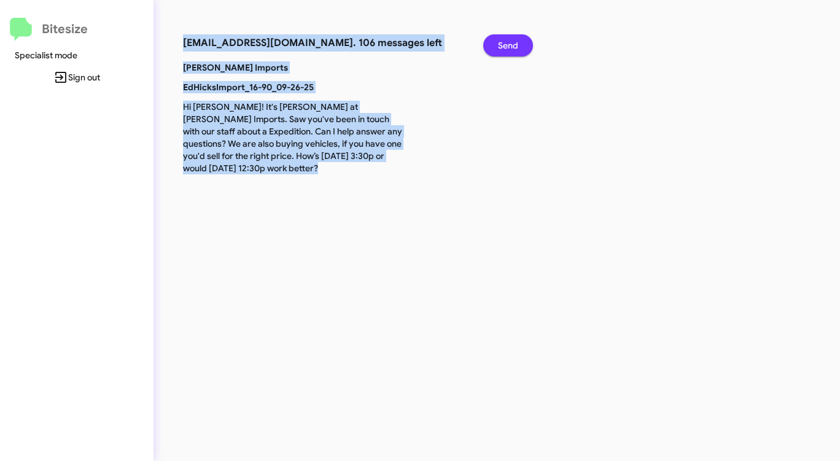
click at [521, 41] on button "Send" at bounding box center [509, 45] width 50 height 22
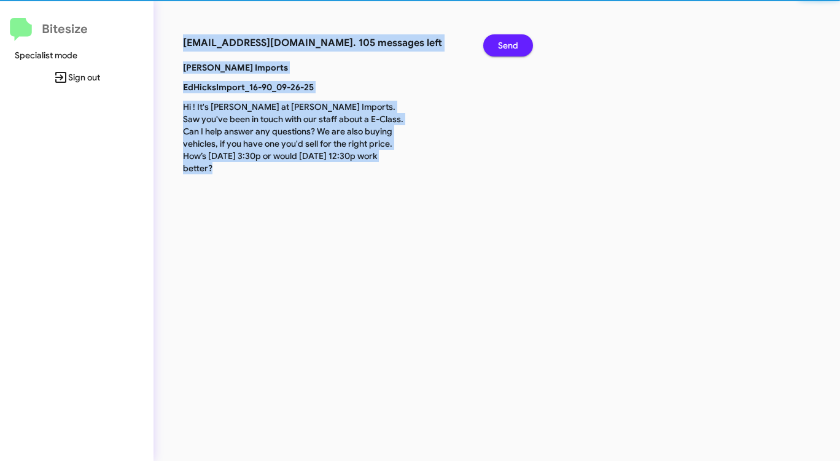
click at [521, 42] on button "Send" at bounding box center [509, 45] width 50 height 22
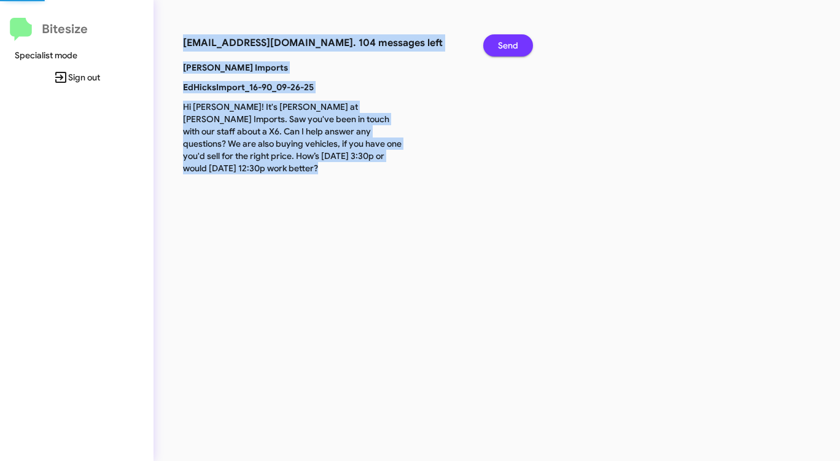
click at [520, 42] on button "Send" at bounding box center [509, 45] width 50 height 22
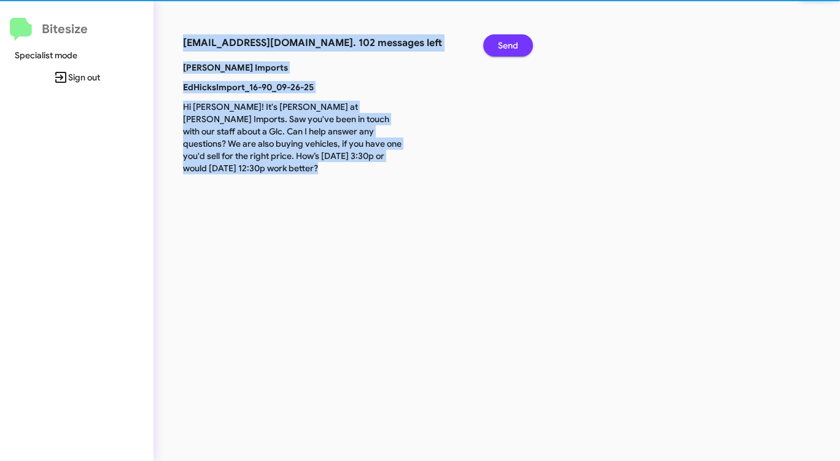
click at [520, 42] on button "Send" at bounding box center [509, 45] width 50 height 22
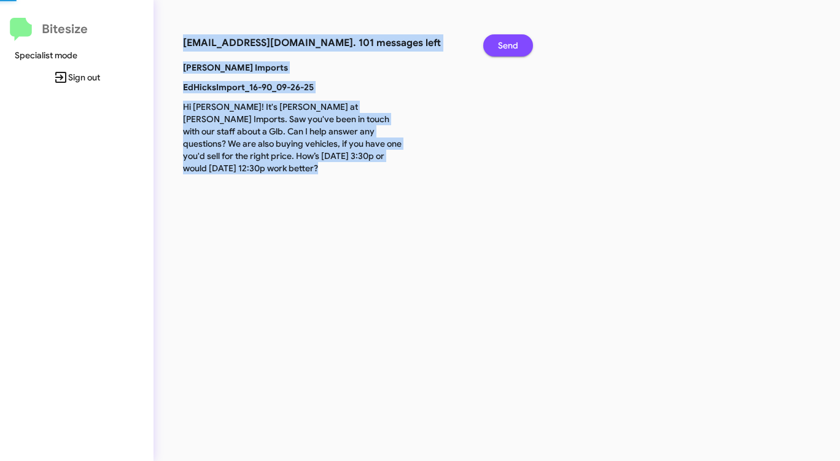
click at [520, 42] on button "Send" at bounding box center [509, 45] width 50 height 22
click at [519, 42] on button "Send" at bounding box center [509, 45] width 50 height 22
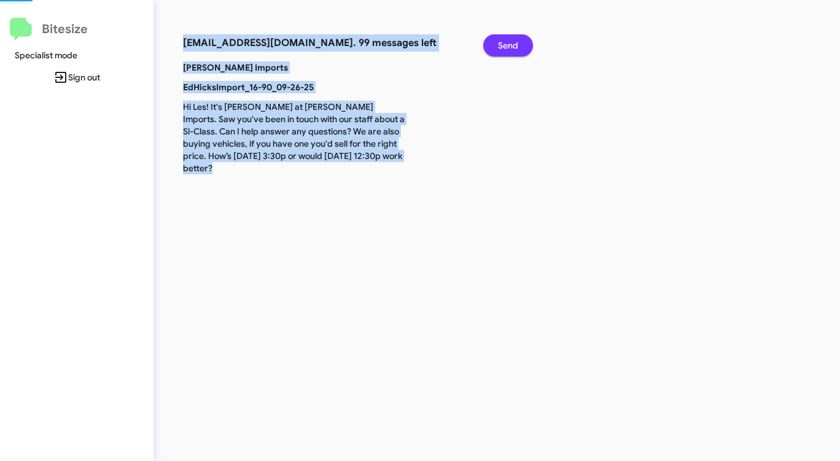
click at [519, 42] on button "Send" at bounding box center [509, 45] width 50 height 22
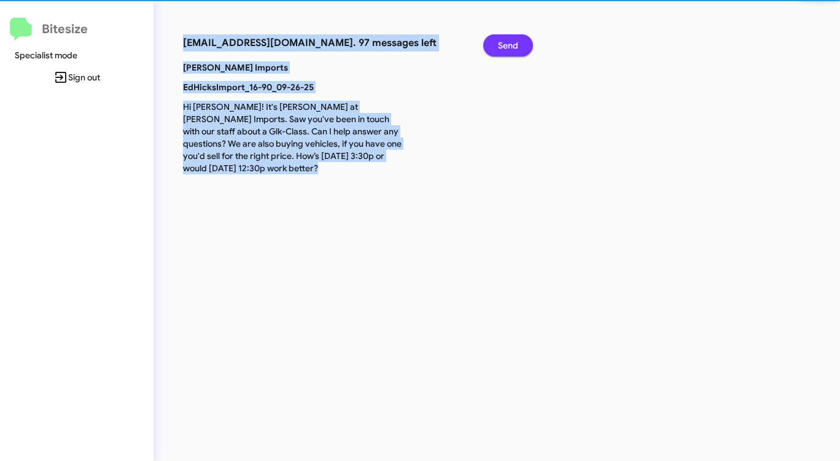
click at [518, 42] on button "Send" at bounding box center [509, 45] width 50 height 22
click at [517, 42] on span "Send" at bounding box center [508, 45] width 20 height 22
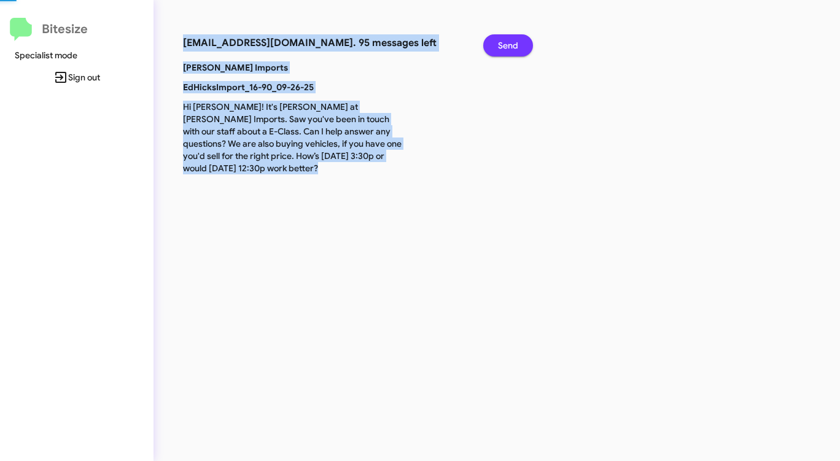
click at [517, 42] on span "Send" at bounding box center [508, 45] width 20 height 22
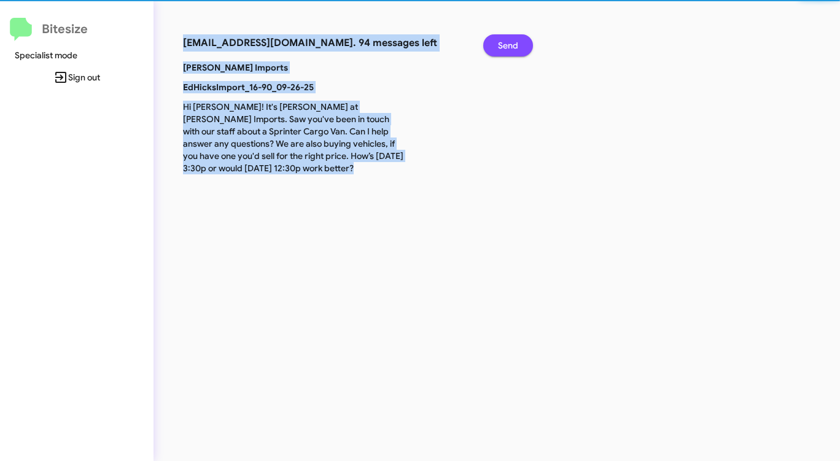
click at [517, 42] on span "Send" at bounding box center [508, 45] width 20 height 22
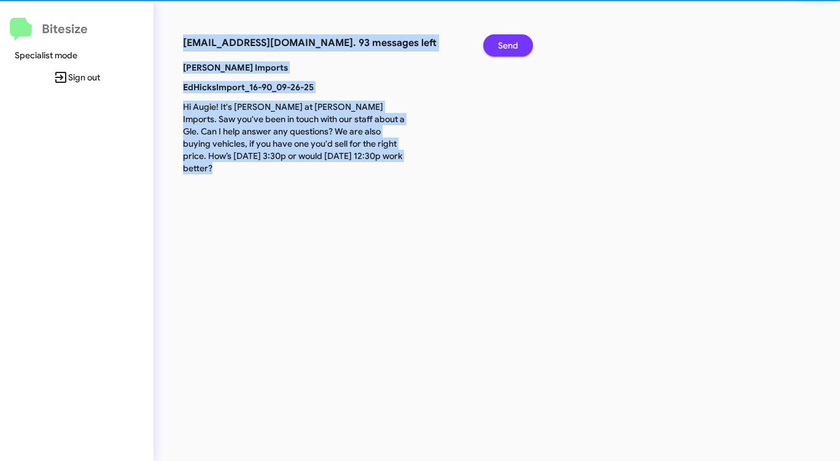
click at [517, 42] on span "Send" at bounding box center [508, 45] width 20 height 22
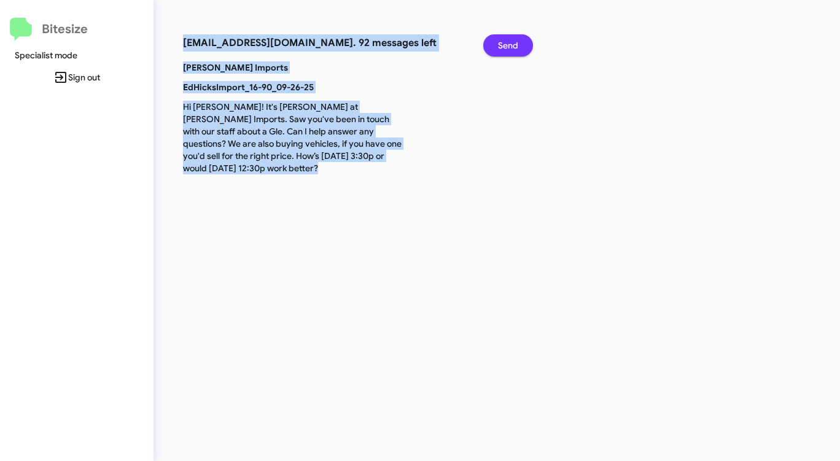
click at [517, 42] on span "Send" at bounding box center [508, 45] width 20 height 22
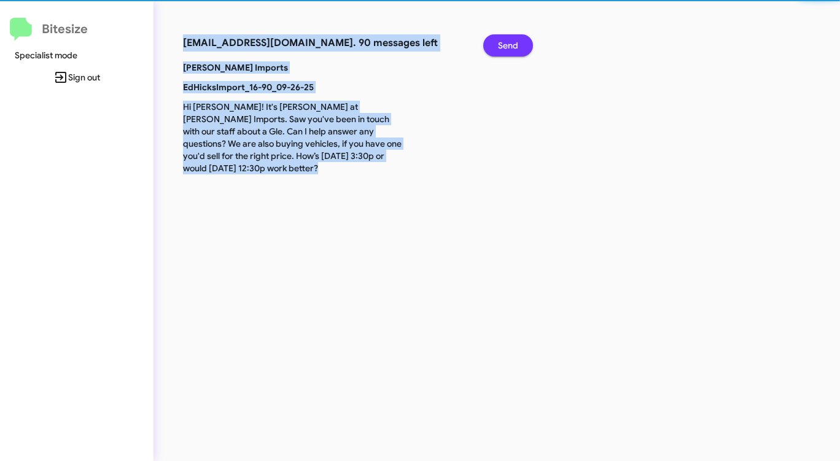
click at [515, 45] on span "Send" at bounding box center [508, 45] width 20 height 22
click at [514, 45] on span "Send" at bounding box center [508, 45] width 20 height 22
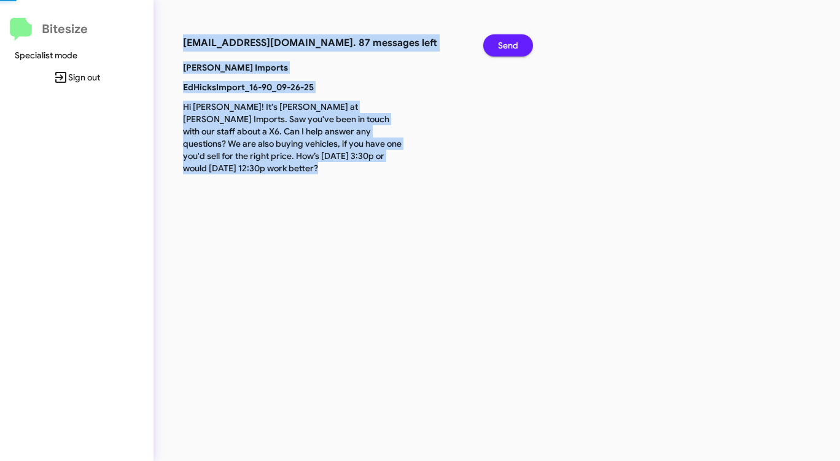
click at [514, 45] on span "Send" at bounding box center [508, 45] width 20 height 22
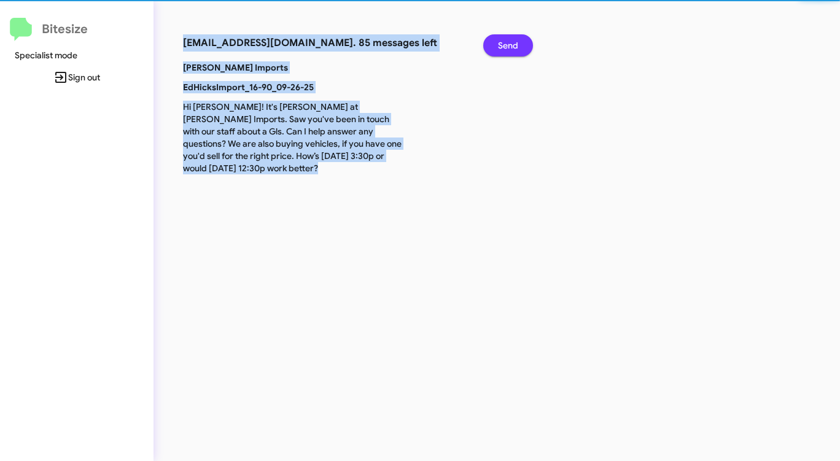
click at [513, 45] on span "Send" at bounding box center [508, 45] width 20 height 22
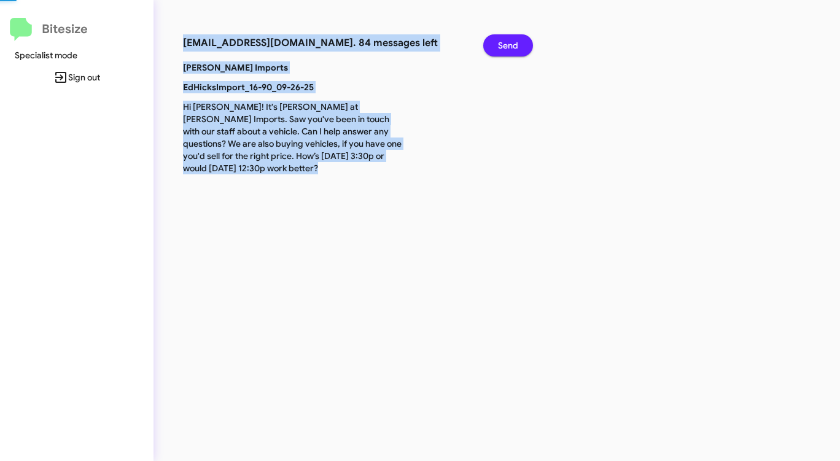
click at [513, 45] on span "Send" at bounding box center [508, 45] width 20 height 22
click at [512, 46] on span "Send" at bounding box center [508, 45] width 20 height 22
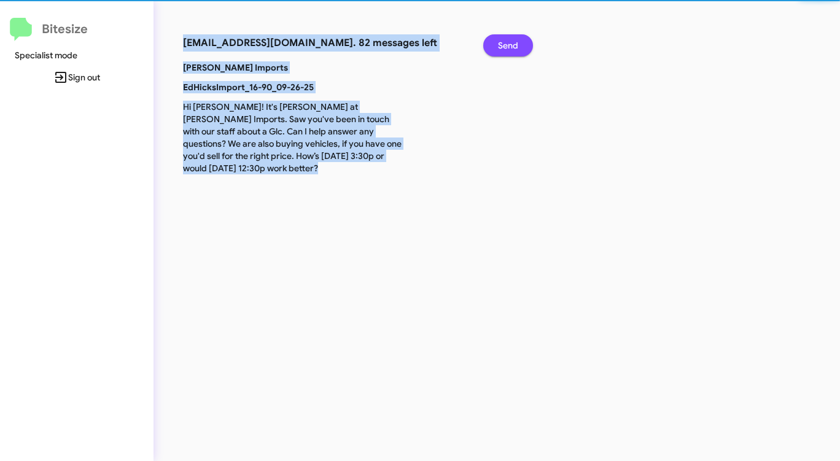
click at [512, 46] on span "Send" at bounding box center [508, 45] width 20 height 22
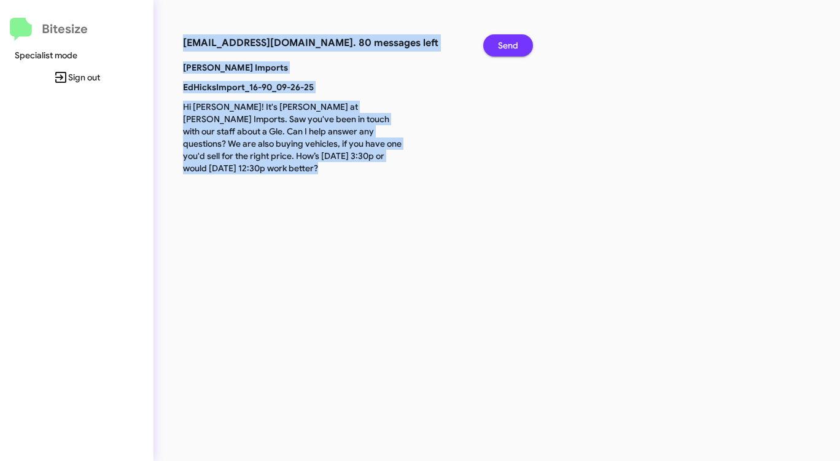
click at [511, 46] on span "Send" at bounding box center [508, 45] width 20 height 22
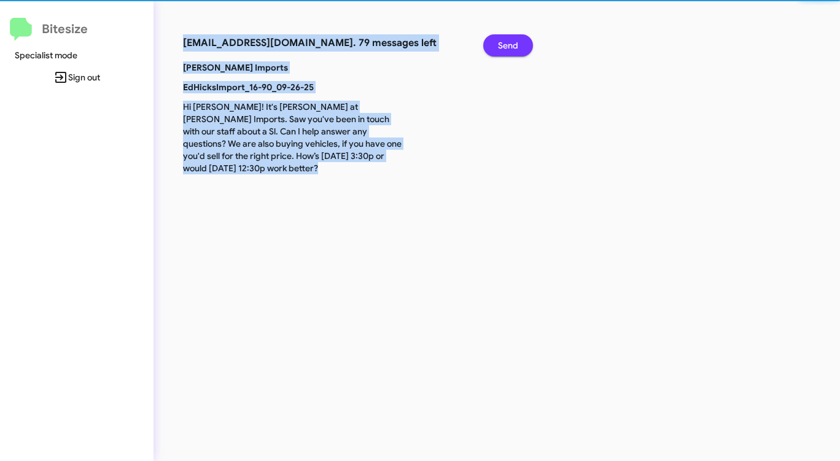
click at [511, 46] on span "Send" at bounding box center [508, 45] width 20 height 22
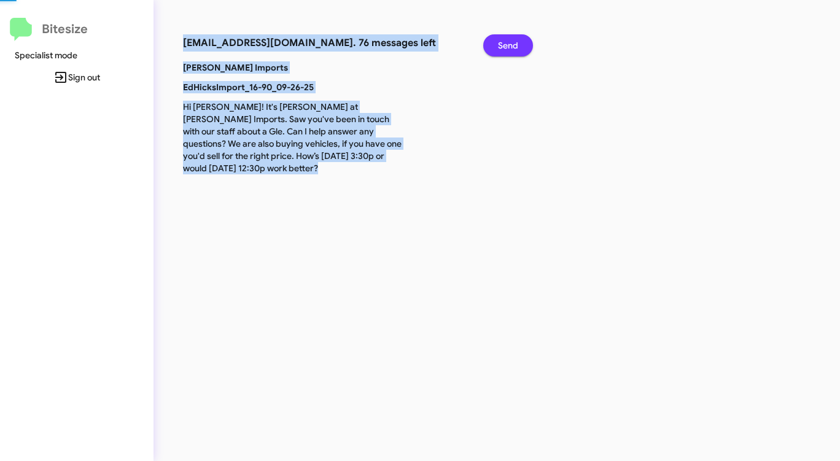
click at [511, 46] on span "Send" at bounding box center [508, 45] width 20 height 22
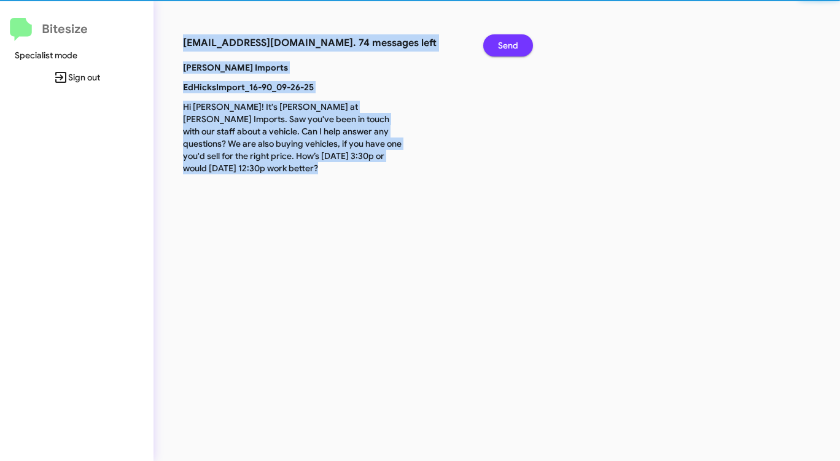
click at [510, 46] on span "Send" at bounding box center [508, 45] width 20 height 22
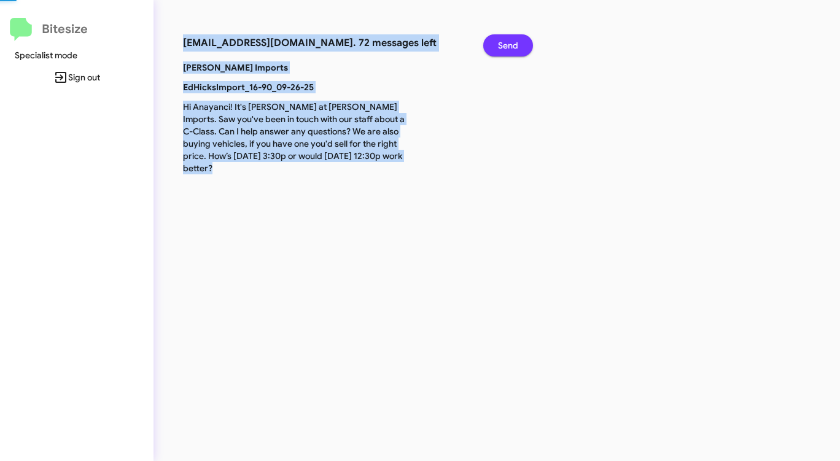
click at [510, 46] on span "Send" at bounding box center [508, 45] width 20 height 22
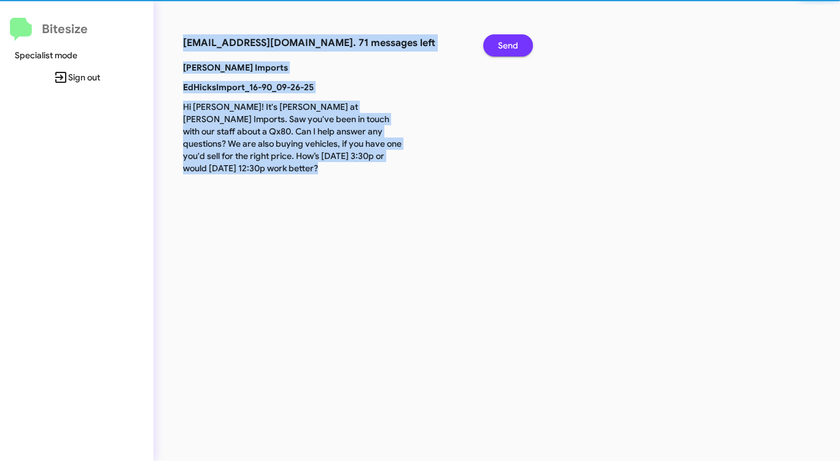
click at [510, 46] on span "Send" at bounding box center [508, 45] width 20 height 22
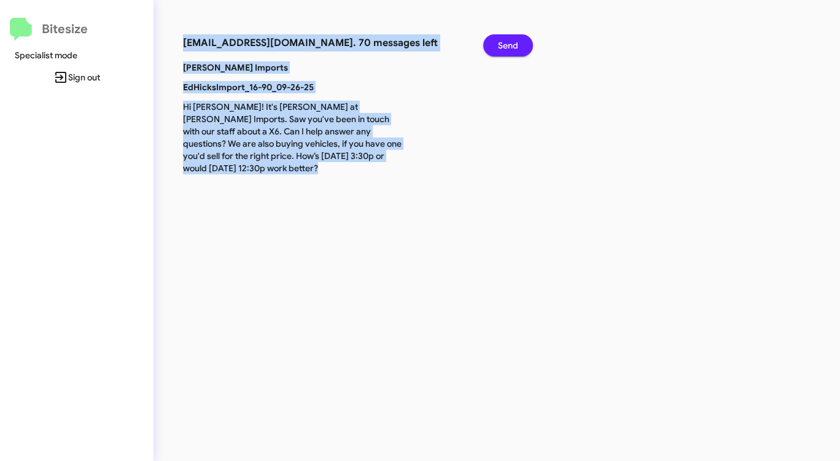
click at [510, 46] on span "Send" at bounding box center [508, 45] width 20 height 22
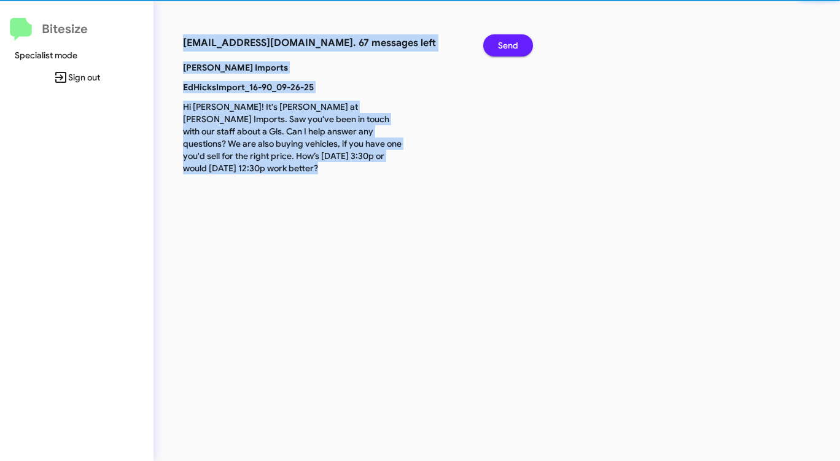
click at [510, 46] on span "Send" at bounding box center [508, 45] width 20 height 22
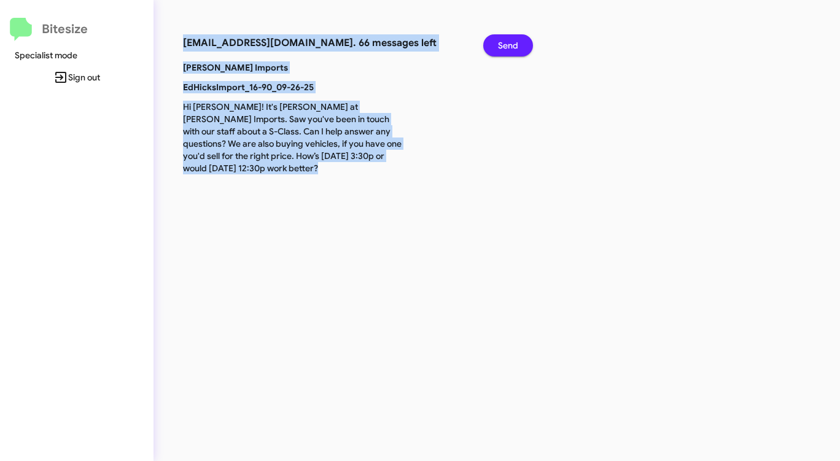
click at [510, 46] on span "Send" at bounding box center [508, 45] width 20 height 22
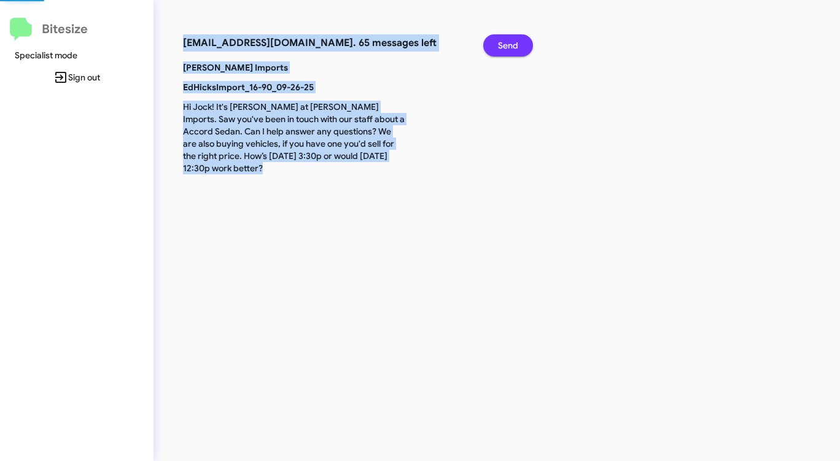
click at [509, 46] on span "Send" at bounding box center [508, 45] width 20 height 22
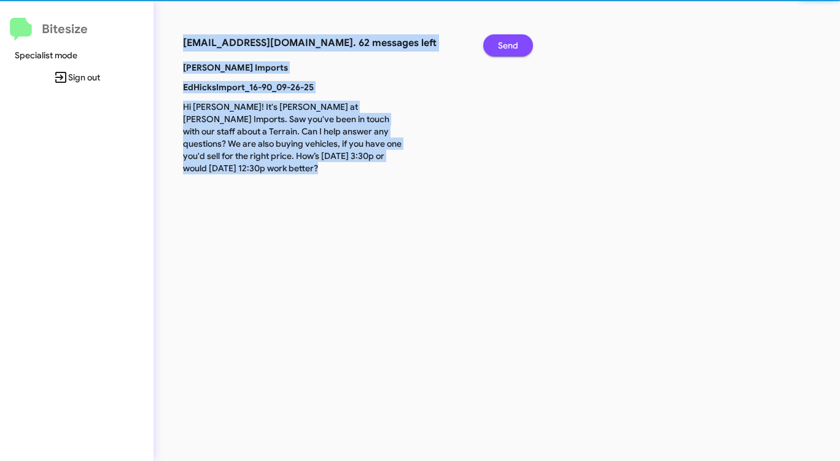
click at [509, 46] on span "Send" at bounding box center [508, 45] width 20 height 22
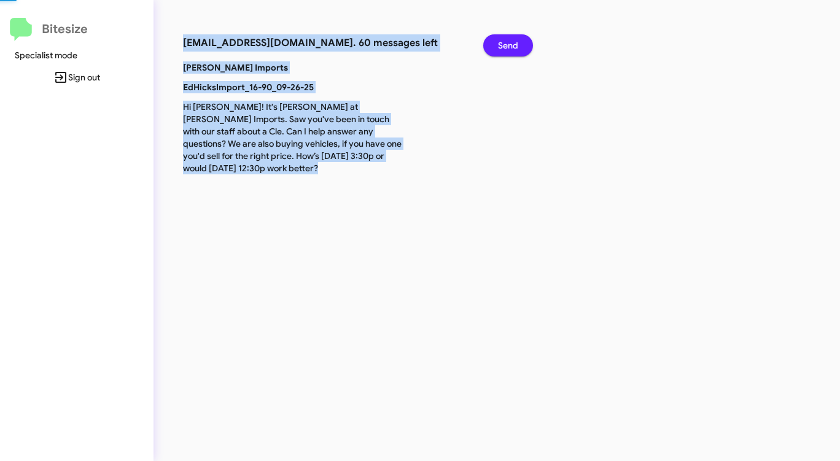
click at [509, 46] on span "Send" at bounding box center [508, 45] width 20 height 22
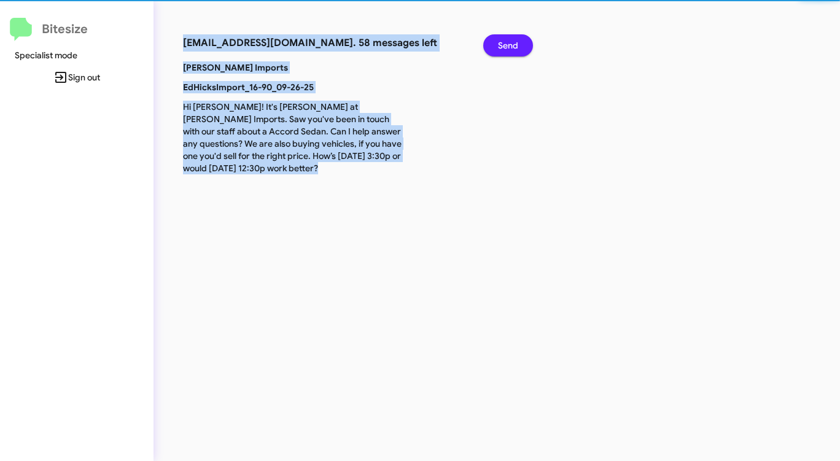
click at [509, 46] on span "Send" at bounding box center [508, 45] width 20 height 22
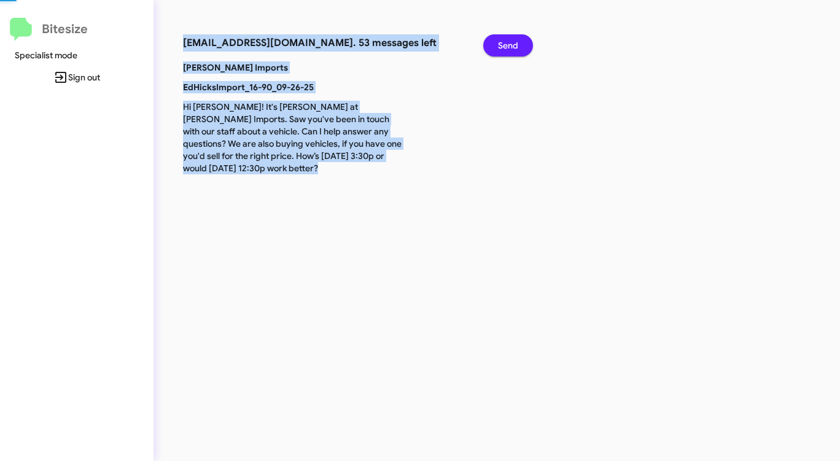
click at [509, 46] on span "Send" at bounding box center [508, 45] width 20 height 22
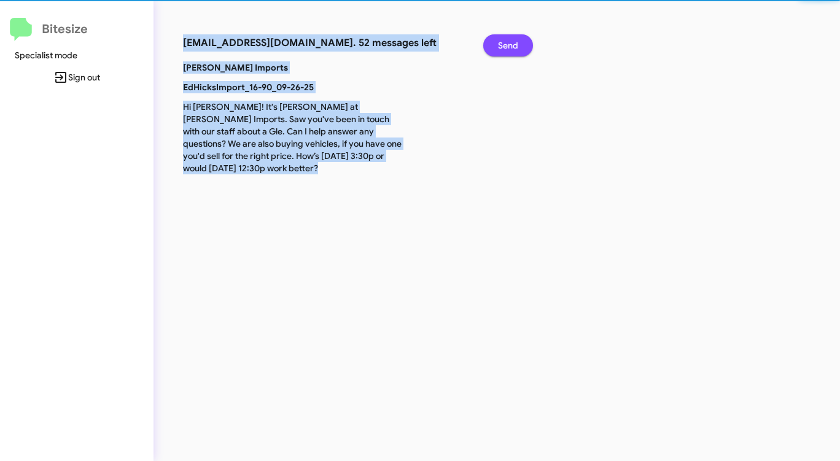
click at [509, 46] on span "Send" at bounding box center [508, 45] width 20 height 22
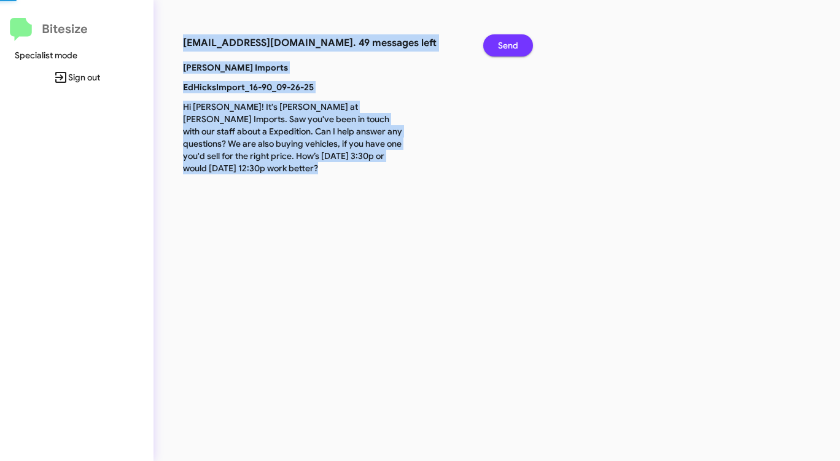
click at [509, 46] on span "Send" at bounding box center [508, 45] width 20 height 22
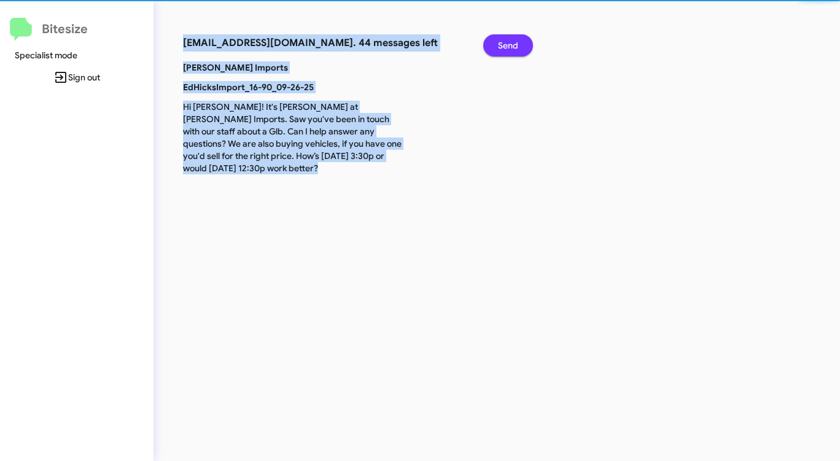
click at [509, 46] on span "Send" at bounding box center [508, 45] width 20 height 22
click at [508, 46] on span "Send" at bounding box center [508, 45] width 20 height 22
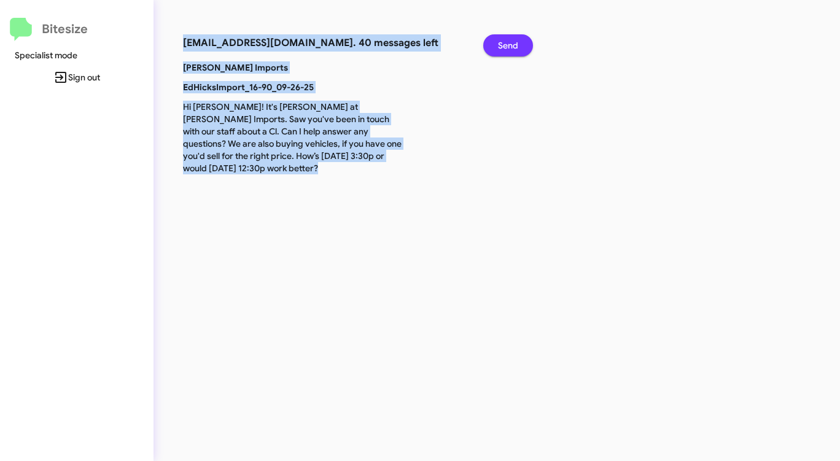
click at [507, 46] on span "Send" at bounding box center [508, 45] width 20 height 22
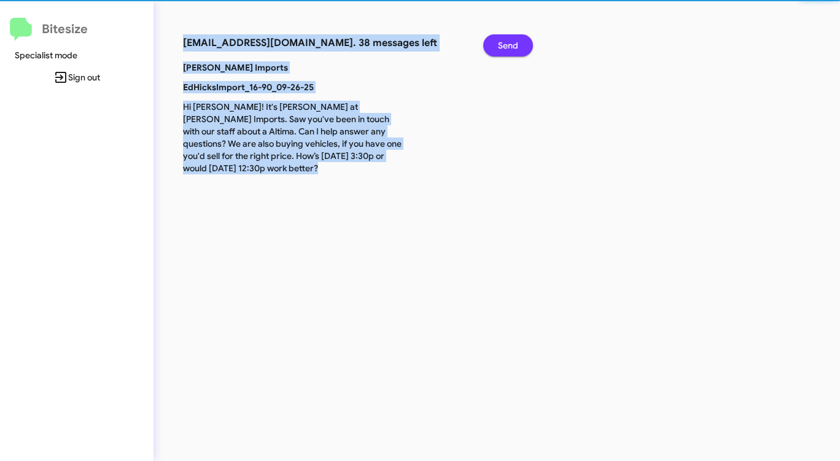
click at [507, 46] on span "Send" at bounding box center [508, 45] width 20 height 22
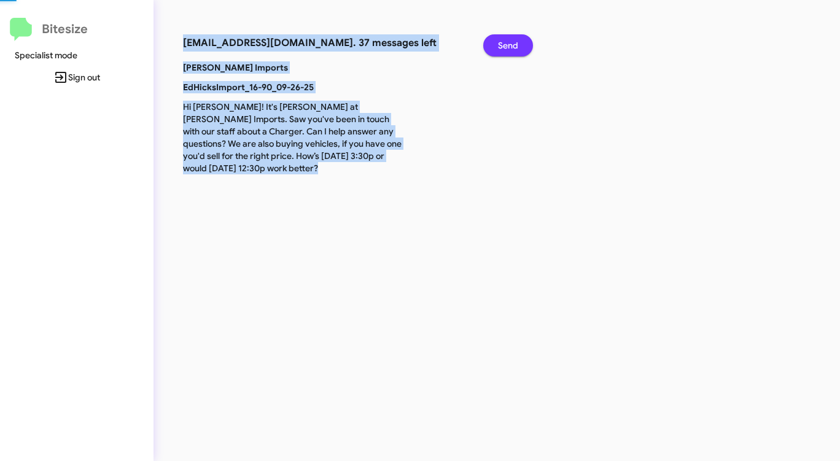
click at [507, 46] on span "Send" at bounding box center [508, 45] width 20 height 22
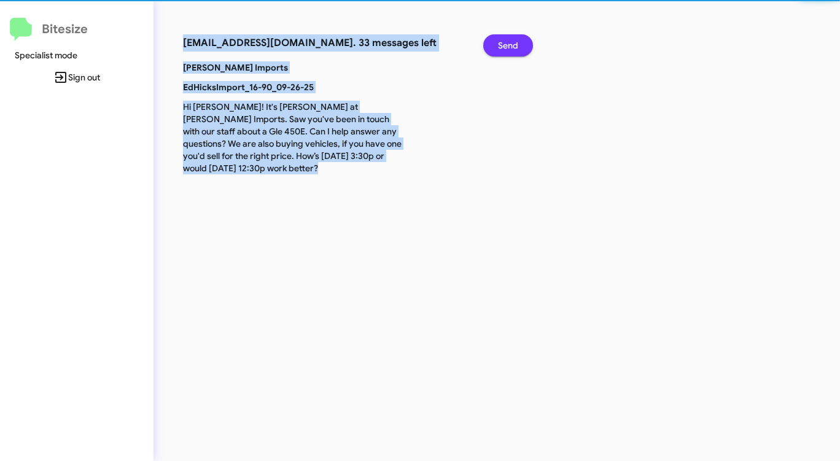
click at [506, 46] on span "Send" at bounding box center [508, 45] width 20 height 22
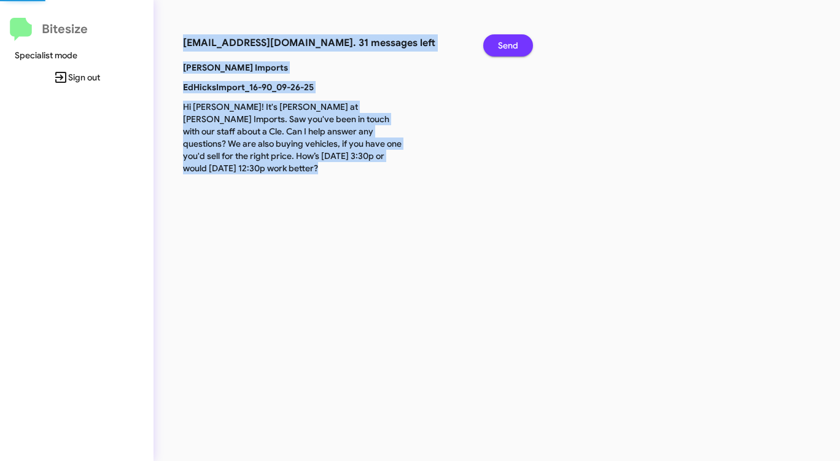
click at [506, 46] on span "Send" at bounding box center [508, 45] width 20 height 22
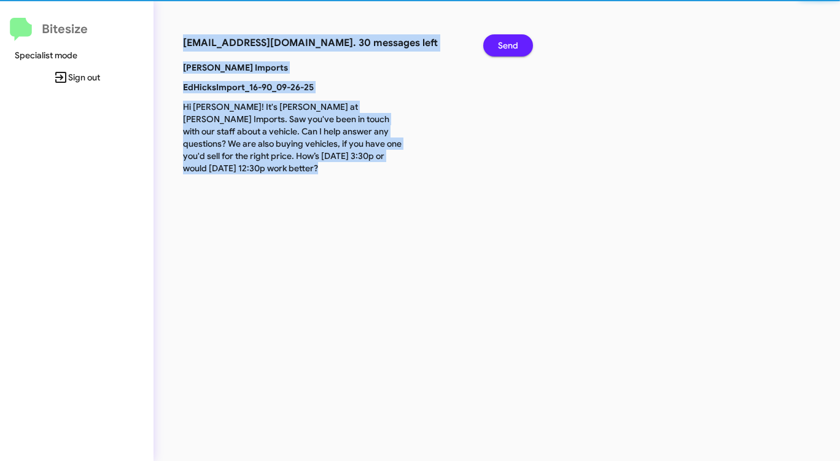
click at [506, 46] on span "Send" at bounding box center [508, 45] width 20 height 22
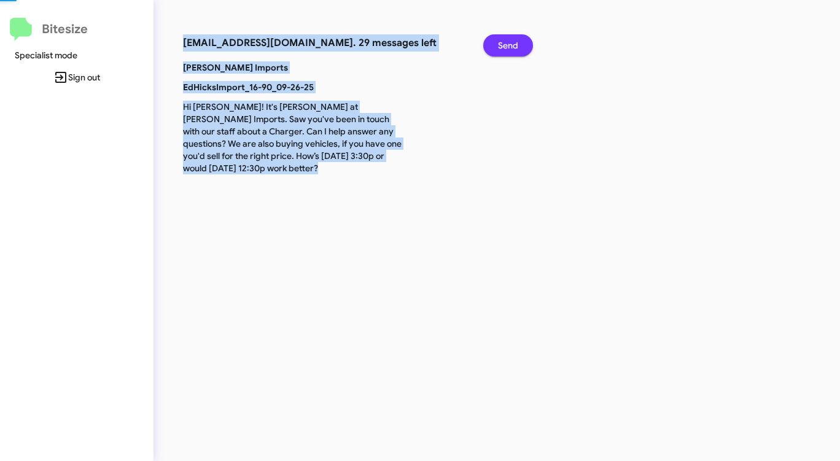
click at [506, 46] on span "Send" at bounding box center [508, 45] width 20 height 22
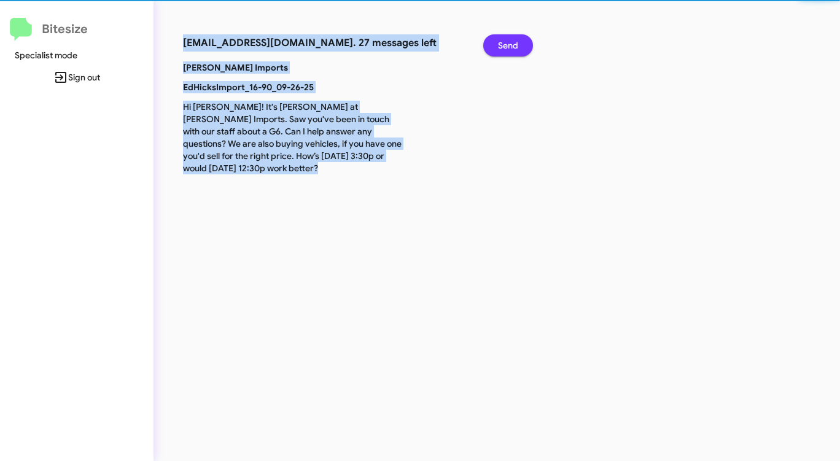
click at [506, 46] on span "Send" at bounding box center [508, 45] width 20 height 22
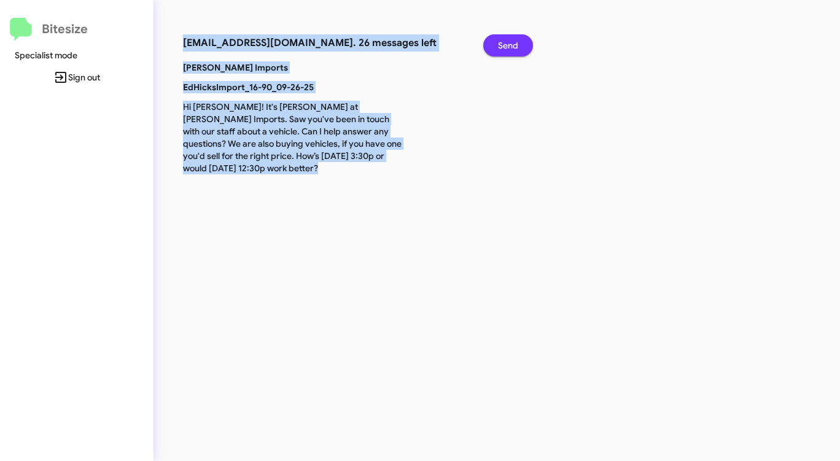
click at [506, 46] on span "Send" at bounding box center [508, 45] width 20 height 22
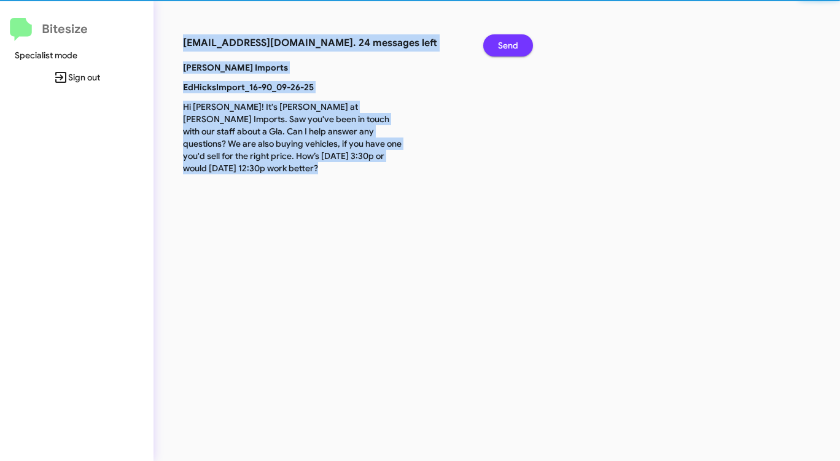
click at [506, 46] on span "Send" at bounding box center [508, 45] width 20 height 22
click at [505, 46] on span "Send" at bounding box center [508, 45] width 20 height 22
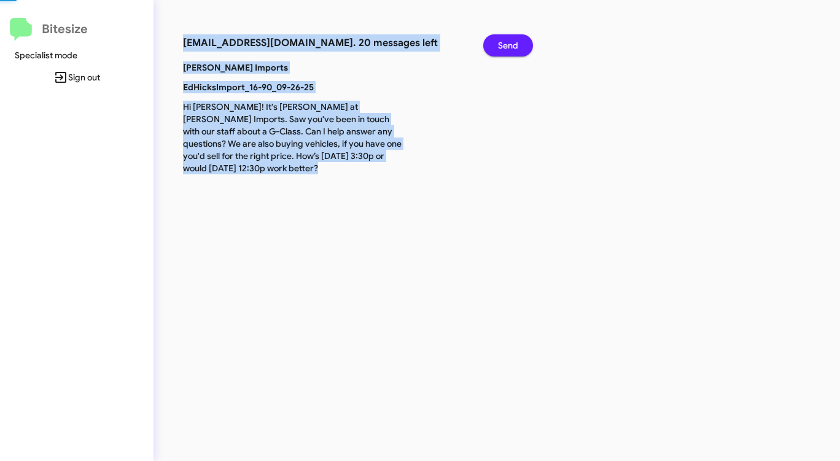
click at [504, 47] on span "Send" at bounding box center [508, 45] width 20 height 22
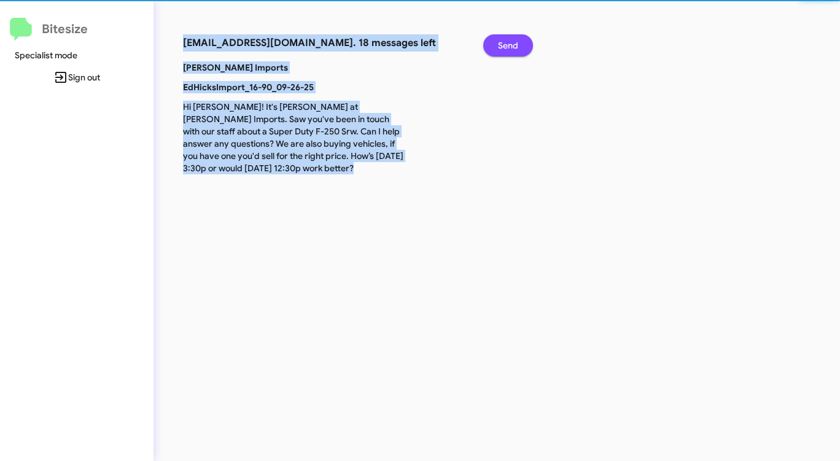
click at [504, 47] on span "Send" at bounding box center [508, 45] width 20 height 22
click at [501, 47] on span "Send" at bounding box center [508, 45] width 20 height 22
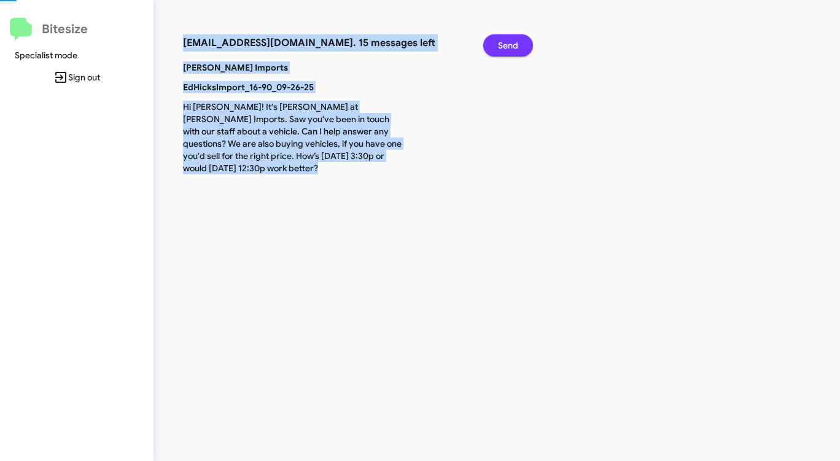
click at [501, 47] on span "Send" at bounding box center [508, 45] width 20 height 22
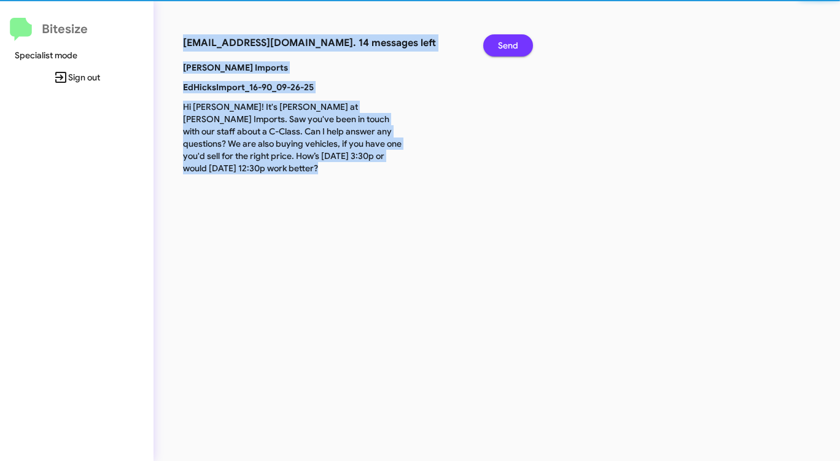
click at [500, 47] on span "Send" at bounding box center [508, 45] width 20 height 22
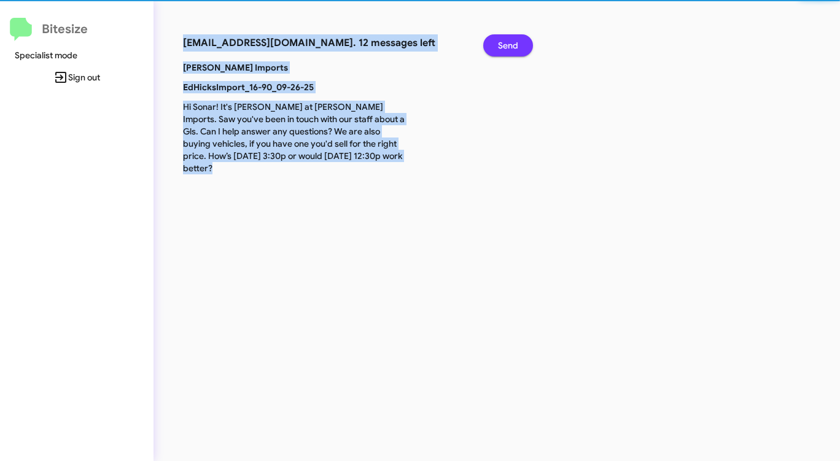
click at [500, 47] on span "Send" at bounding box center [508, 45] width 20 height 22
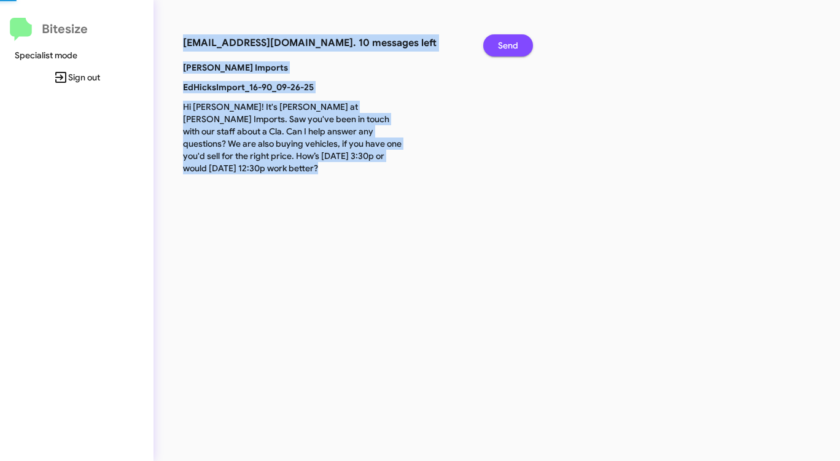
click at [500, 47] on span "Send" at bounding box center [508, 45] width 20 height 22
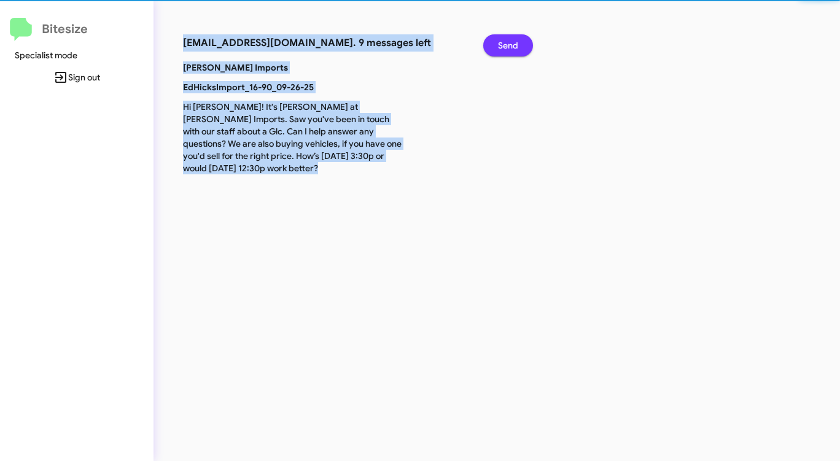
click at [500, 47] on span "Send" at bounding box center [508, 45] width 20 height 22
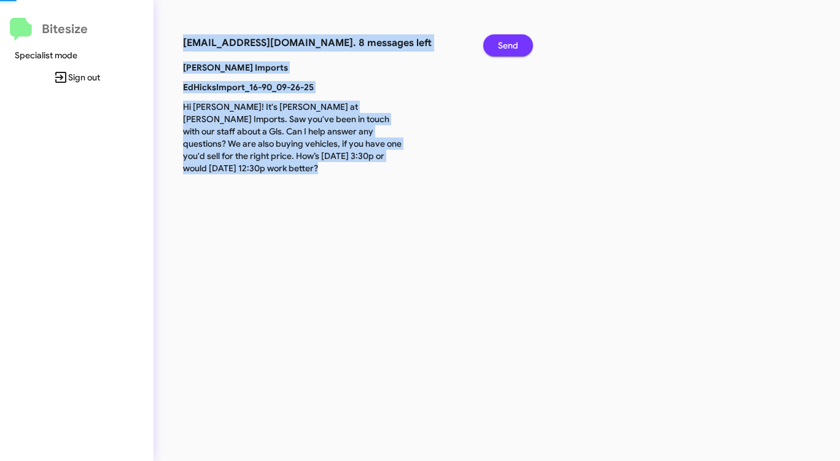
click at [500, 47] on span "Send" at bounding box center [508, 45] width 20 height 22
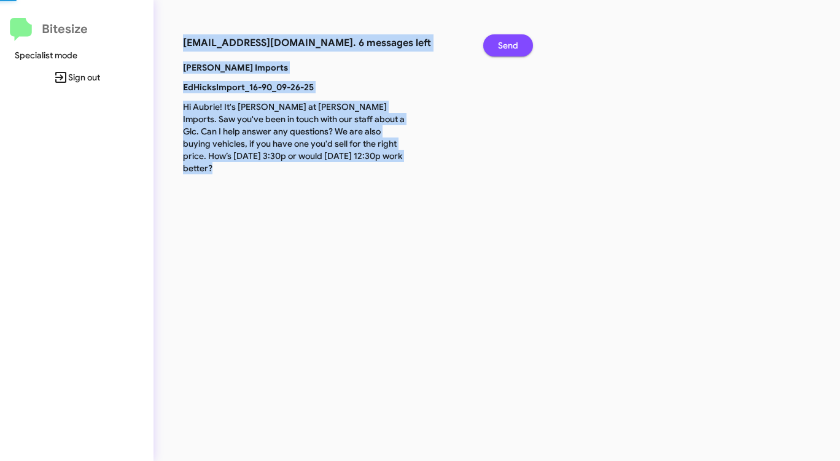
click at [499, 47] on span "Send" at bounding box center [508, 45] width 20 height 22
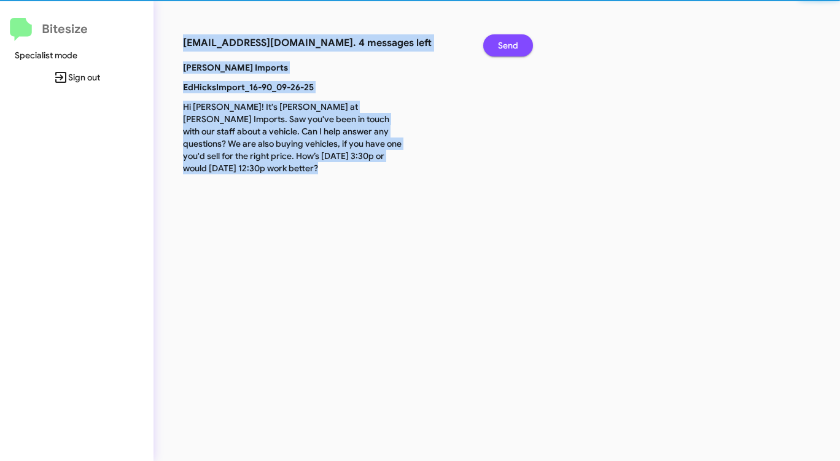
click at [499, 47] on span "Send" at bounding box center [508, 45] width 20 height 22
click at [498, 47] on span "Send" at bounding box center [508, 45] width 20 height 22
click at [496, 47] on button "Send" at bounding box center [509, 45] width 50 height 22
click at [492, 47] on button "Send" at bounding box center [509, 45] width 50 height 22
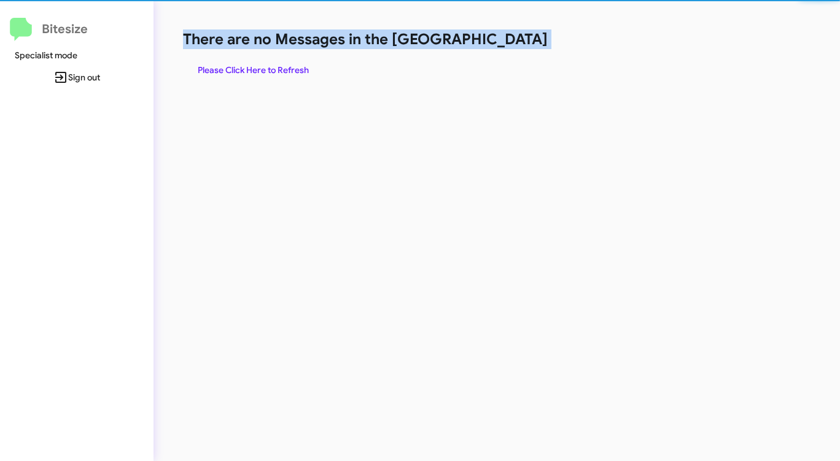
click at [491, 47] on h1 "There are no Messages in the [GEOGRAPHIC_DATA]" at bounding box center [440, 39] width 514 height 20
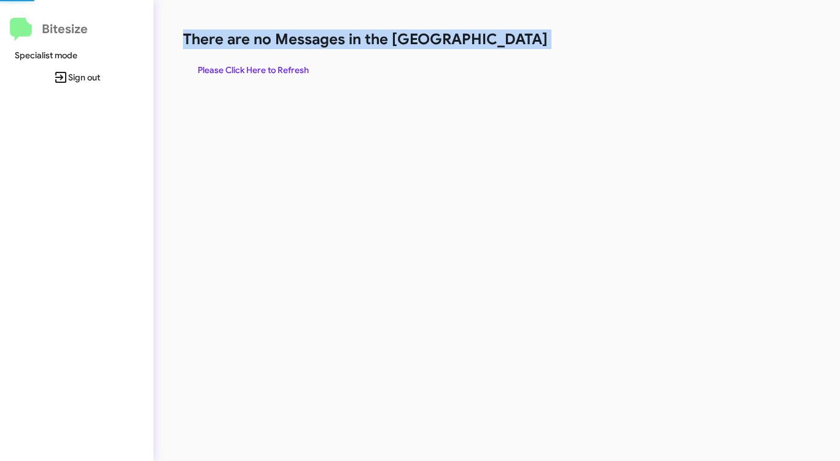
click at [491, 47] on h1 "There are no Messages in the [GEOGRAPHIC_DATA]" at bounding box center [440, 39] width 514 height 20
click at [489, 46] on h1 "There are no Messages in the [GEOGRAPHIC_DATA]" at bounding box center [440, 39] width 514 height 20
click at [246, 71] on span "Please Click Here to Refresh" at bounding box center [253, 70] width 111 height 22
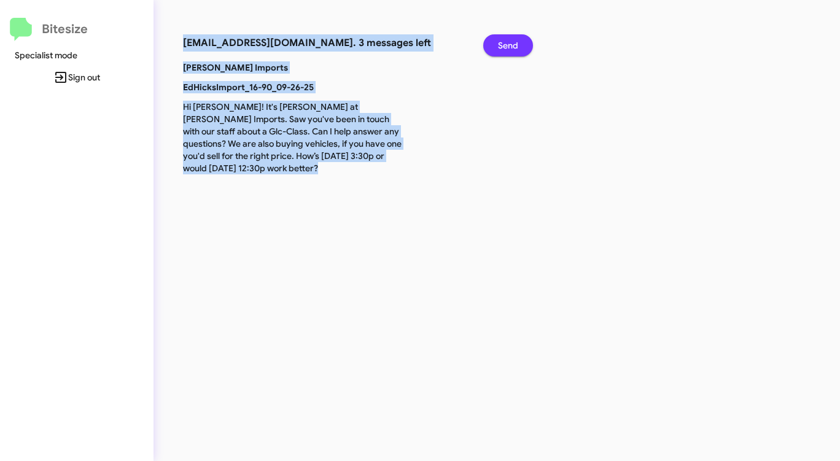
click at [517, 42] on span "Send" at bounding box center [508, 45] width 20 height 22
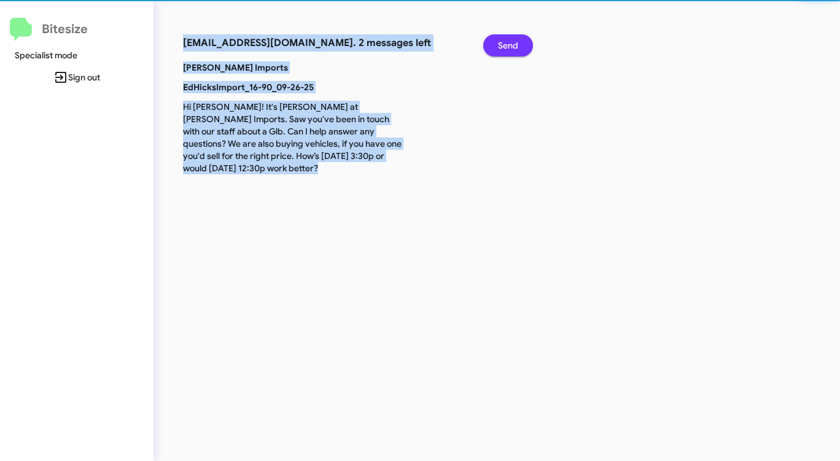
click at [517, 42] on span "Send" at bounding box center [508, 45] width 20 height 22
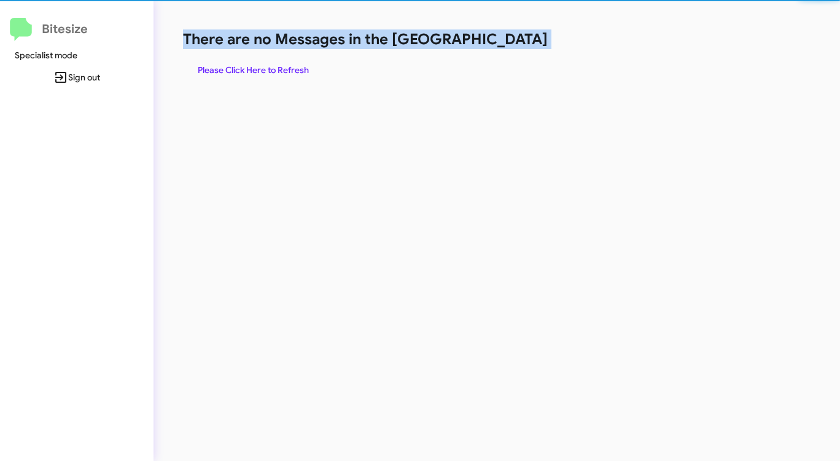
click at [517, 42] on h1 "There are no Messages in the [GEOGRAPHIC_DATA]" at bounding box center [440, 39] width 514 height 20
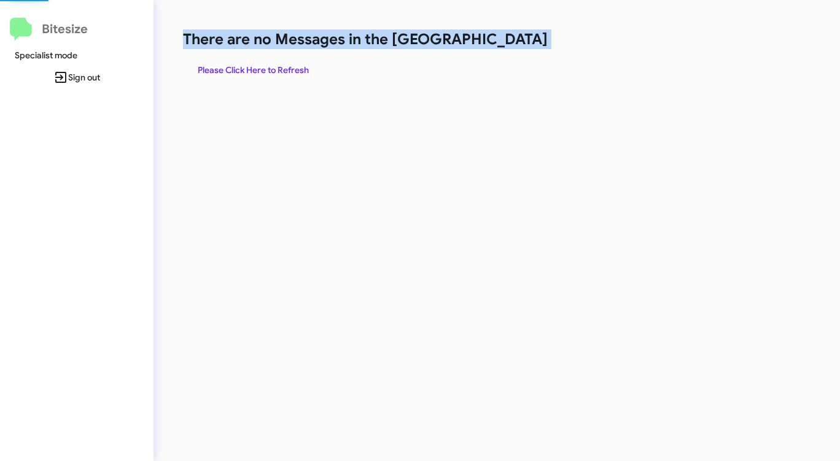
click at [517, 42] on h1 "There are no Messages in the [GEOGRAPHIC_DATA]" at bounding box center [440, 39] width 514 height 20
drag, startPoint x: 517, startPoint y: 42, endPoint x: 434, endPoint y: 43, distance: 83.6
click at [515, 42] on h1 "There are no Messages in the [GEOGRAPHIC_DATA]" at bounding box center [440, 39] width 514 height 20
click at [256, 64] on span "Please Click Here to Refresh" at bounding box center [253, 70] width 111 height 22
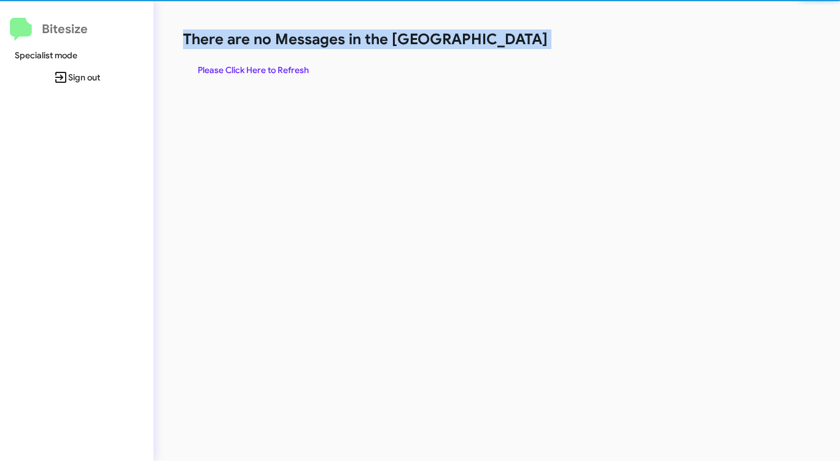
click at [256, 64] on span "Please Click Here to Refresh" at bounding box center [253, 70] width 111 height 22
click at [256, 63] on span "Please Click Here to Refresh" at bounding box center [253, 70] width 111 height 22
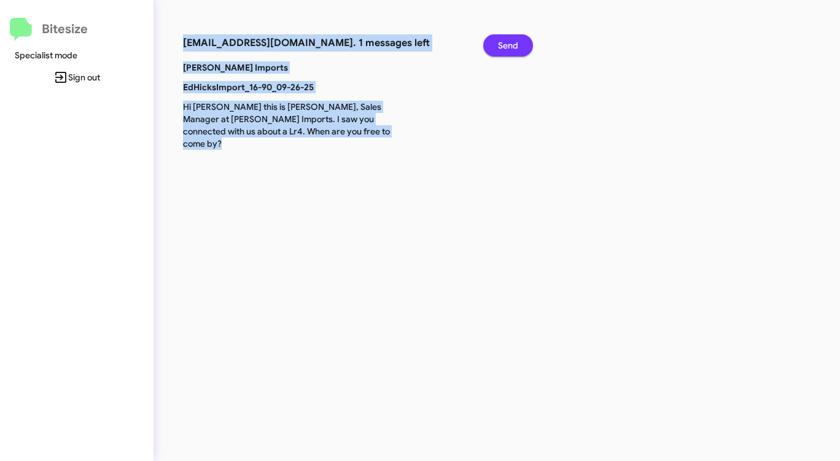
click at [515, 46] on span "Send" at bounding box center [508, 45] width 20 height 22
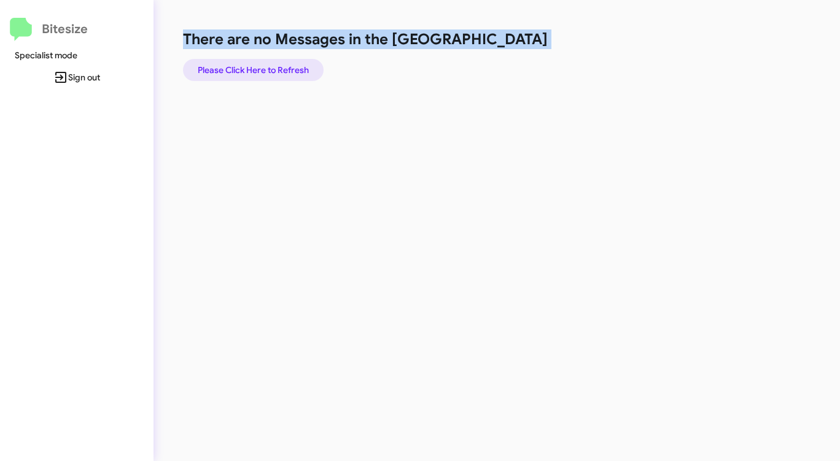
click at [290, 63] on span "Please Click Here to Refresh" at bounding box center [253, 70] width 111 height 22
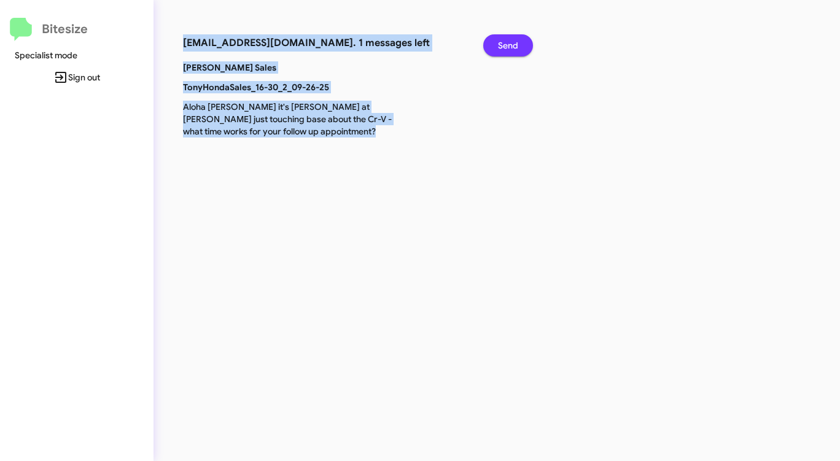
click at [515, 45] on span "Send" at bounding box center [508, 45] width 20 height 22
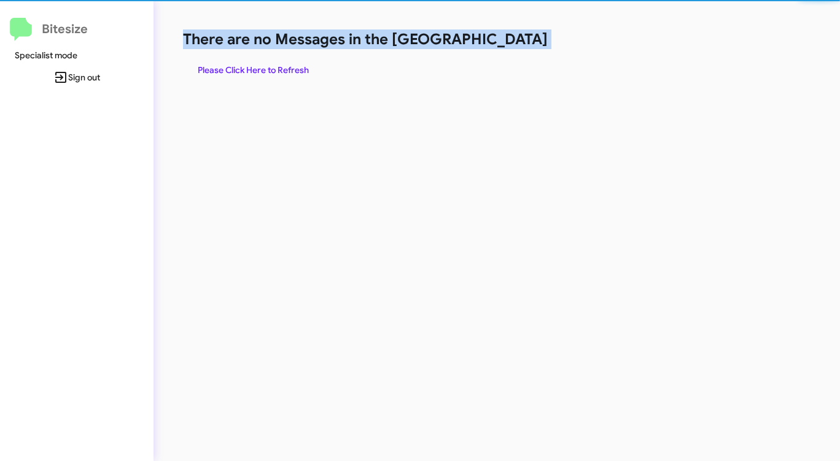
click at [515, 45] on h1 "There are no Messages in the [GEOGRAPHIC_DATA]" at bounding box center [440, 39] width 514 height 20
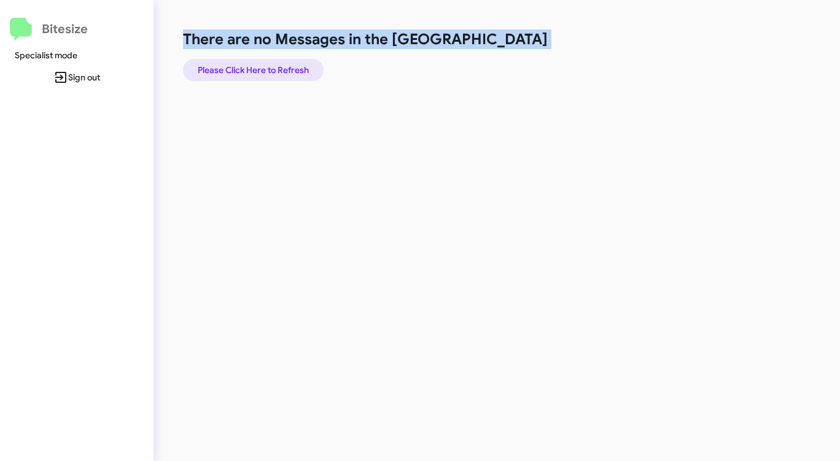
click at [275, 76] on span "Please Click Here to Refresh" at bounding box center [253, 70] width 111 height 22
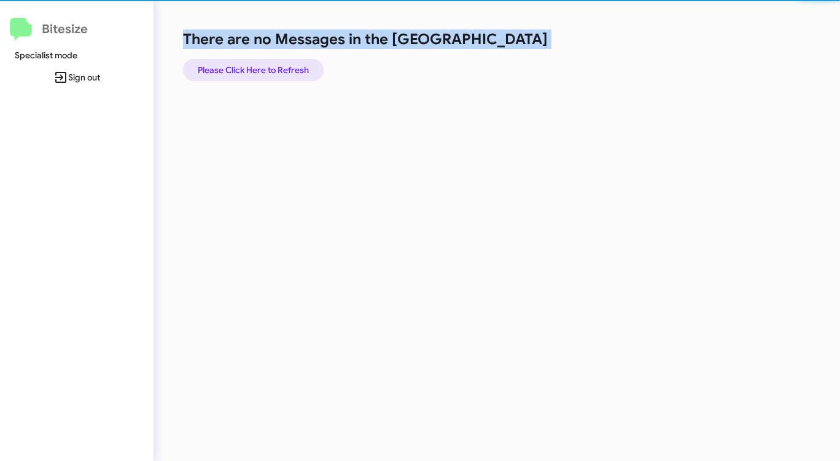
click at [275, 76] on span "Please Click Here to Refresh" at bounding box center [253, 70] width 111 height 22
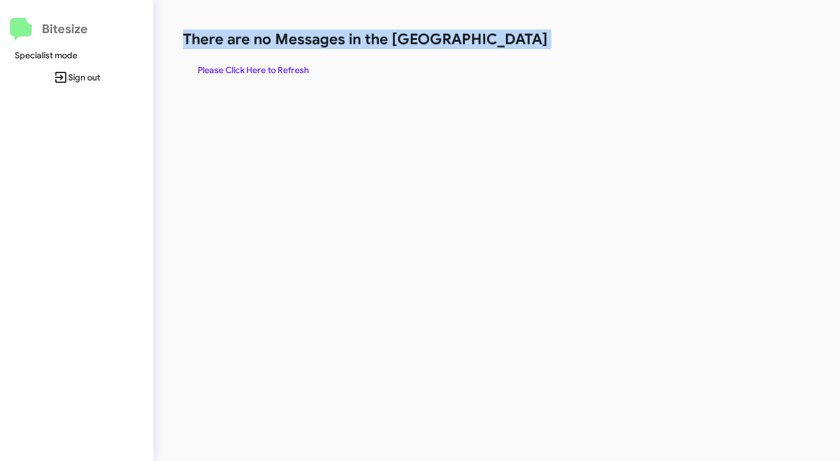
click at [275, 75] on span "Please Click Here to Refresh" at bounding box center [253, 70] width 111 height 22
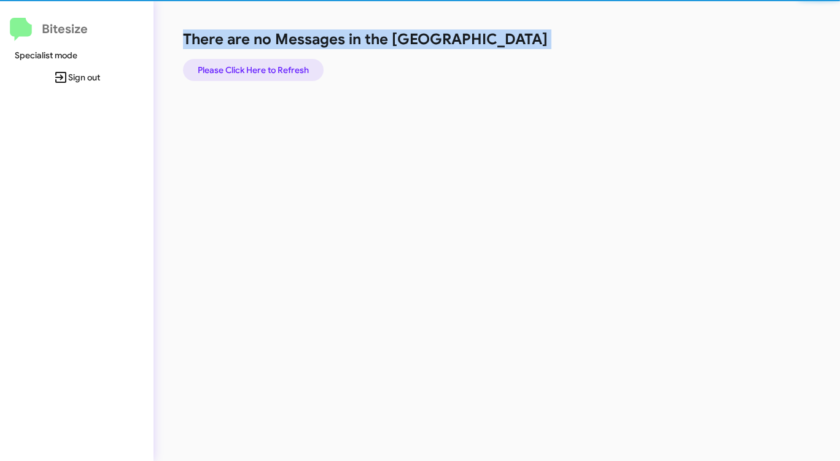
click at [275, 75] on span "Please Click Here to Refresh" at bounding box center [253, 70] width 111 height 22
click at [275, 74] on span "Please Click Here to Refresh" at bounding box center [253, 70] width 111 height 22
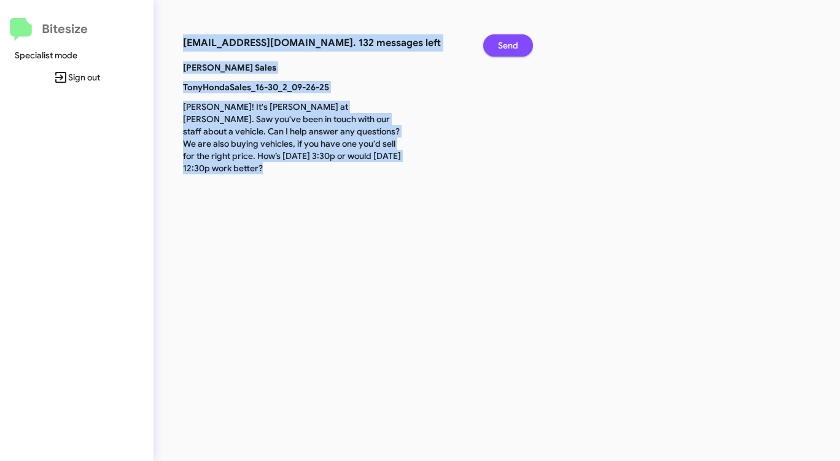
click at [511, 45] on span "Send" at bounding box center [508, 45] width 20 height 22
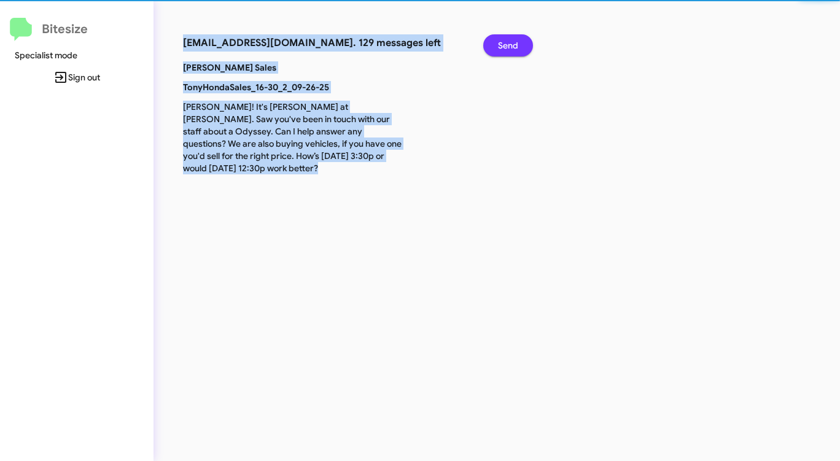
click at [511, 46] on span "Send" at bounding box center [508, 45] width 20 height 22
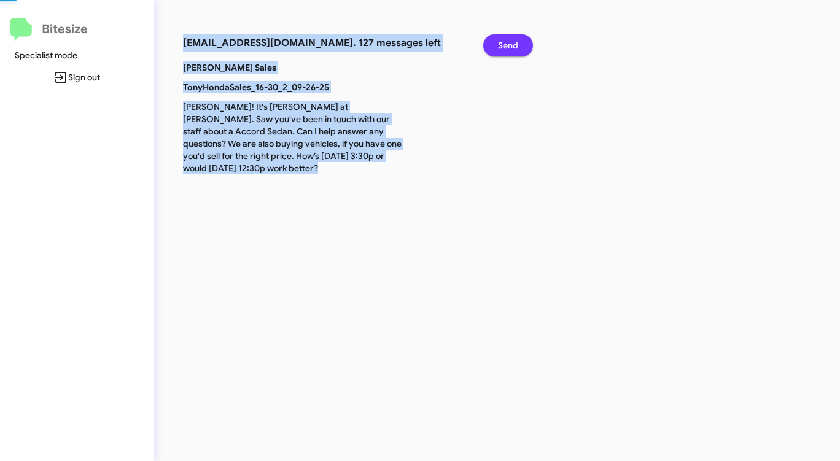
click at [511, 46] on span "Send" at bounding box center [508, 45] width 20 height 22
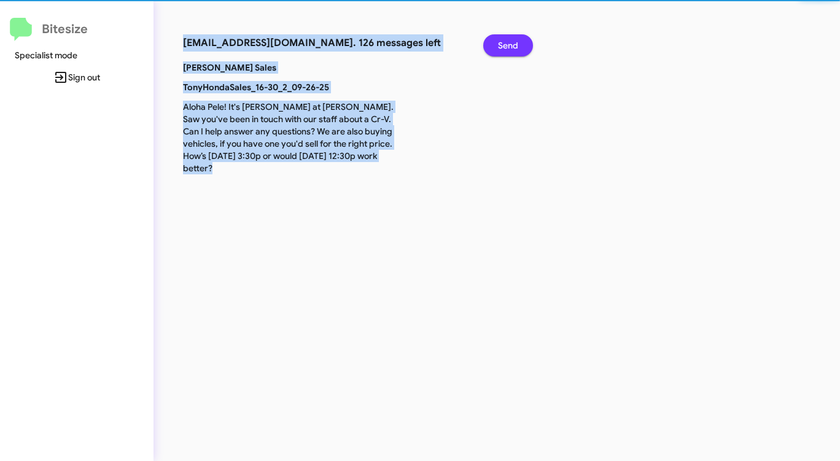
click at [511, 46] on span "Send" at bounding box center [508, 45] width 20 height 22
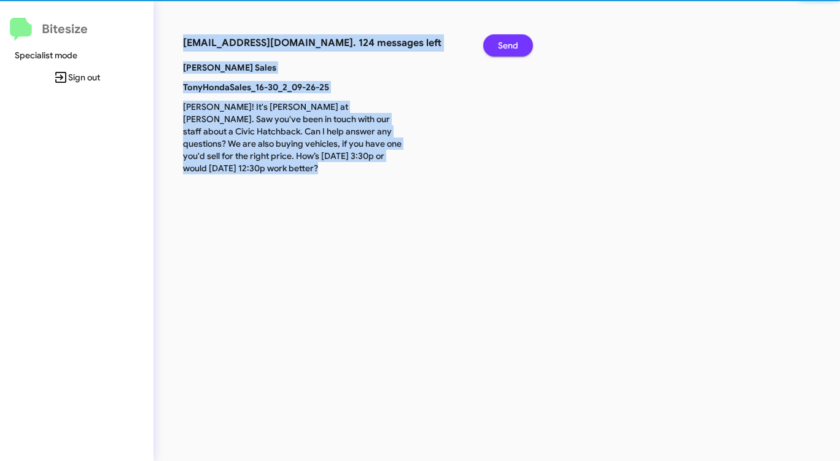
click at [511, 46] on span "Send" at bounding box center [508, 45] width 20 height 22
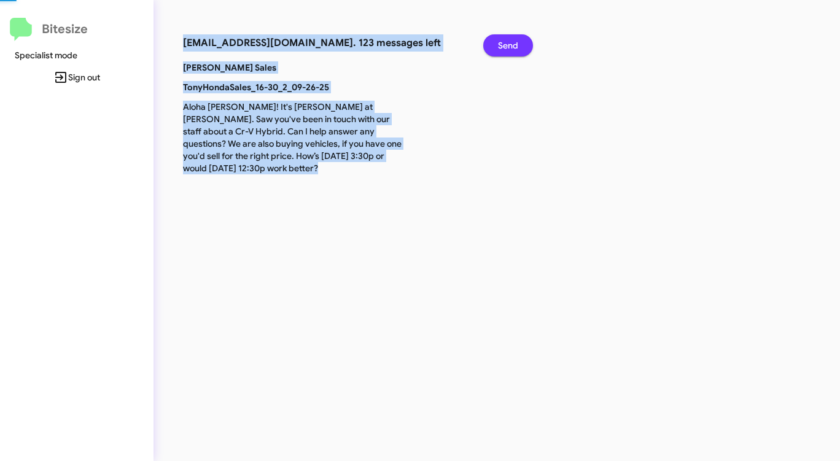
click at [511, 46] on span "Send" at bounding box center [508, 45] width 20 height 22
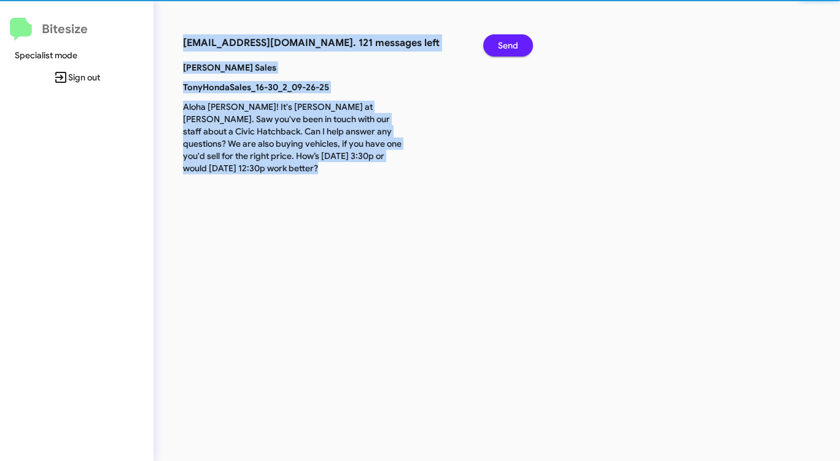
click at [511, 46] on span "Send" at bounding box center [508, 45] width 20 height 22
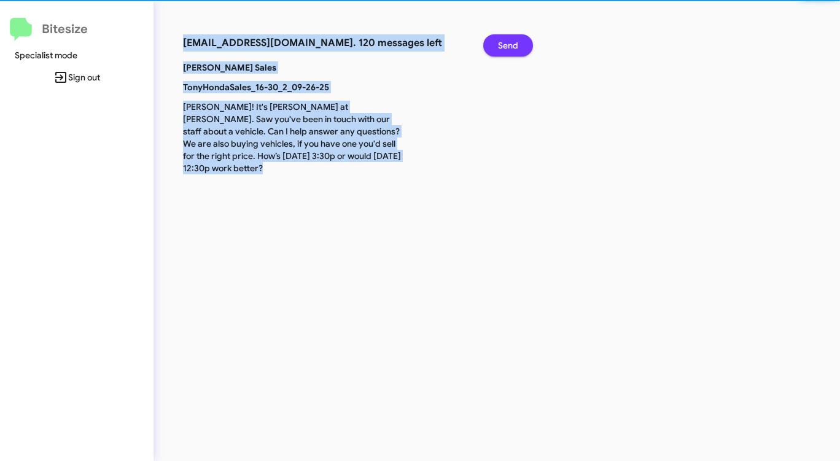
click at [511, 46] on span "Send" at bounding box center [508, 45] width 20 height 22
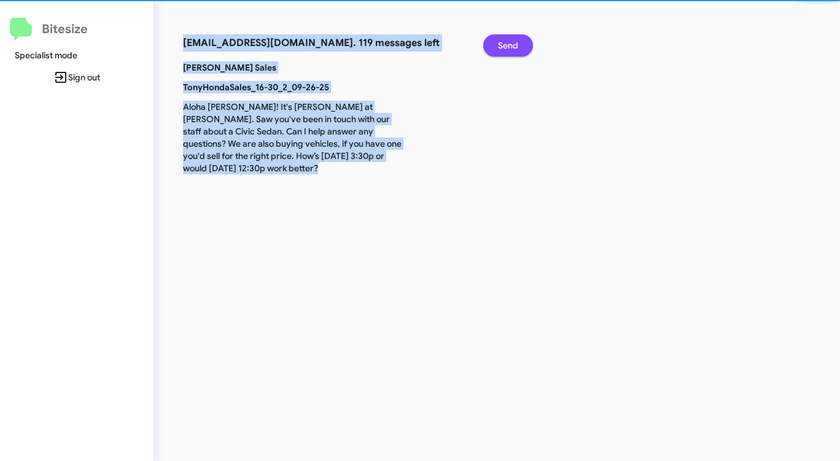
click at [511, 46] on span "Send" at bounding box center [508, 45] width 20 height 22
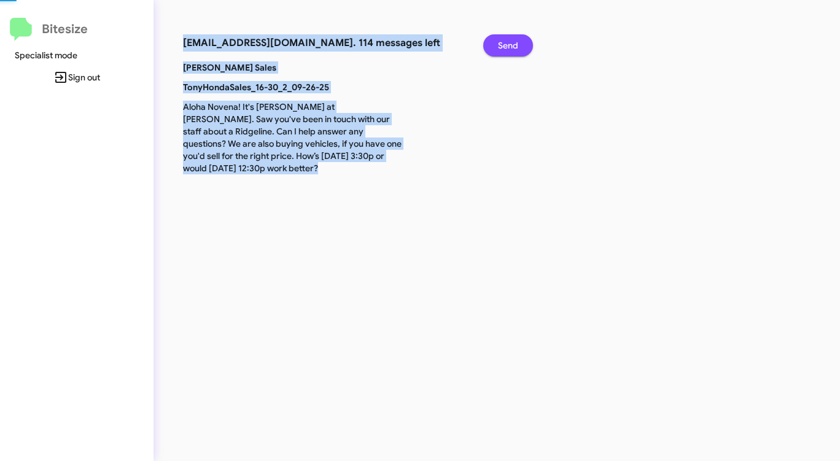
click at [511, 46] on span "Send" at bounding box center [508, 45] width 20 height 22
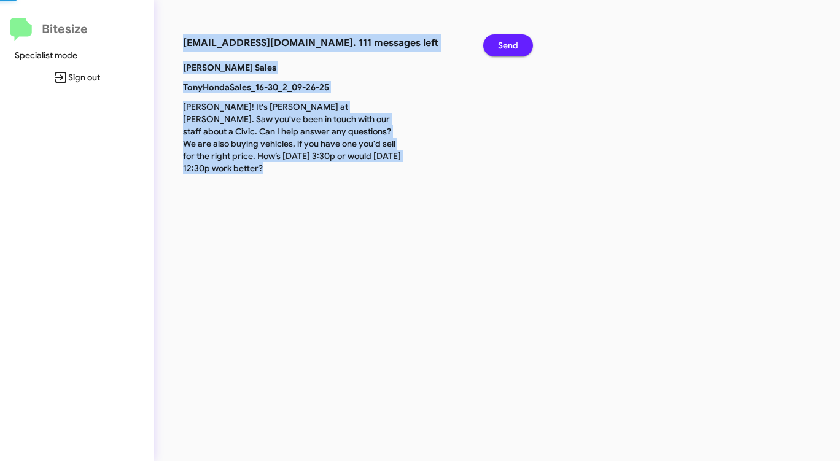
click at [511, 46] on span "Send" at bounding box center [508, 45] width 20 height 22
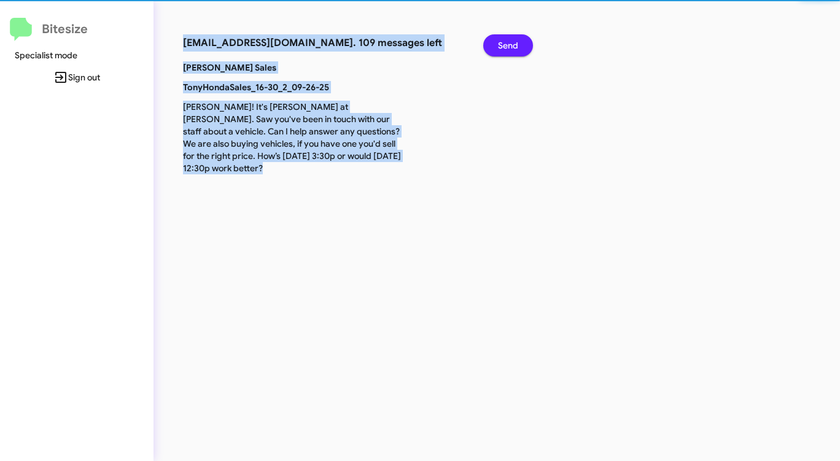
click at [511, 46] on span "Send" at bounding box center [508, 45] width 20 height 22
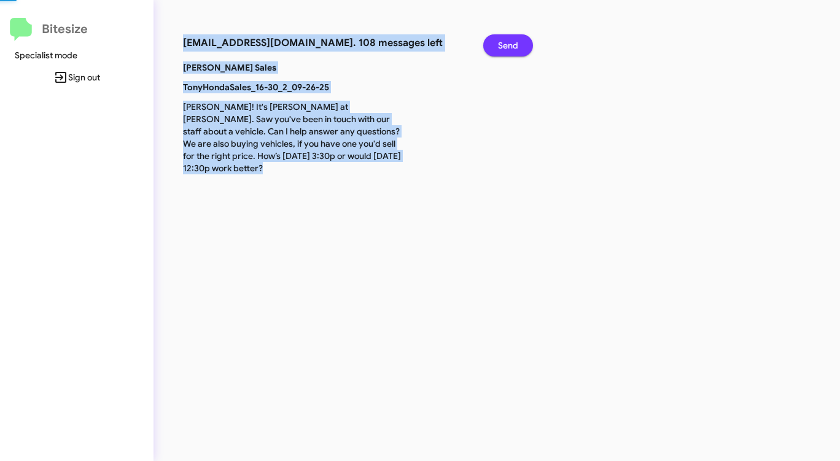
click at [511, 46] on span "Send" at bounding box center [508, 45] width 20 height 22
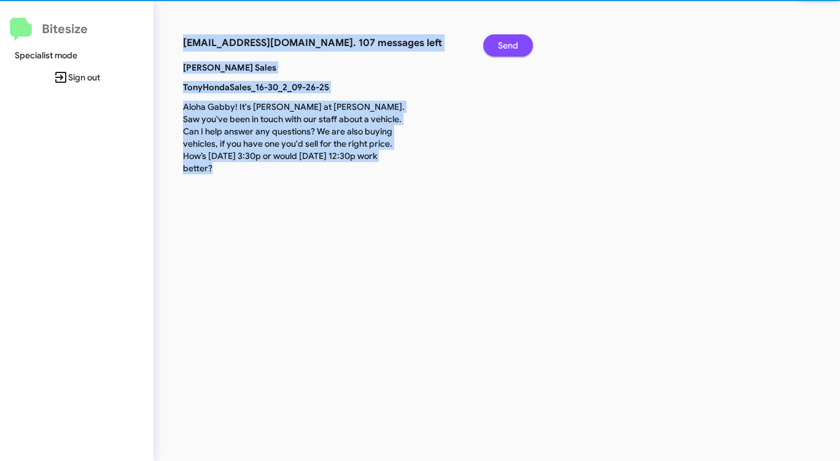
click at [511, 46] on span "Send" at bounding box center [508, 45] width 20 height 22
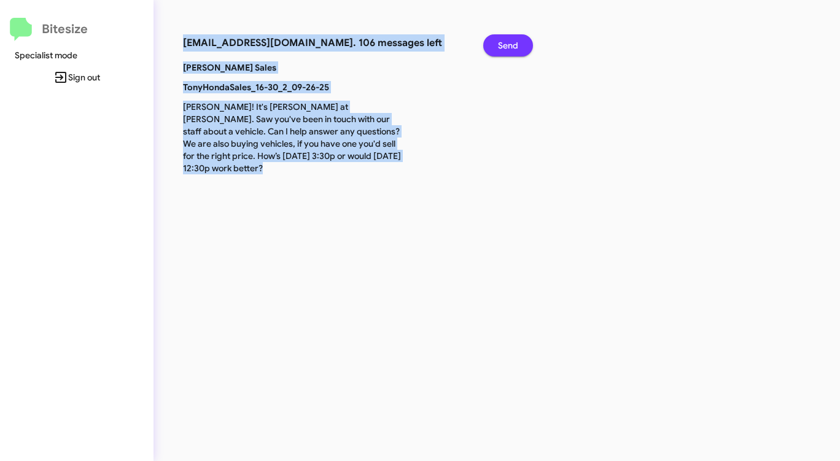
click at [511, 46] on span "Send" at bounding box center [508, 45] width 20 height 22
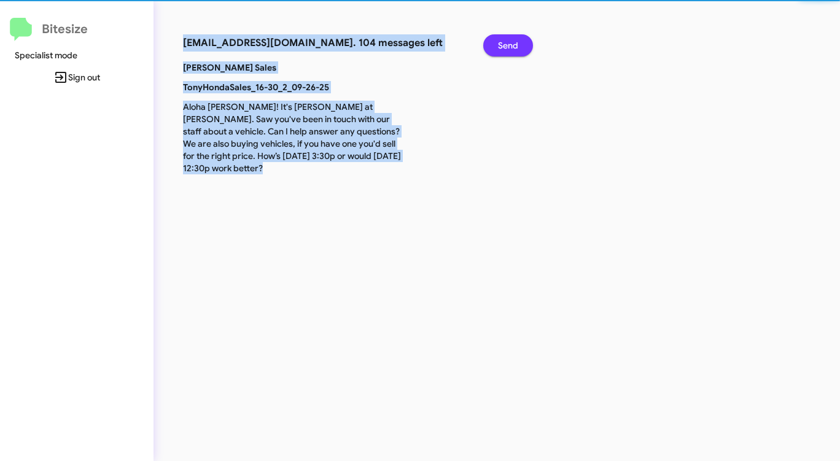
click at [511, 46] on span "Send" at bounding box center [508, 45] width 20 height 22
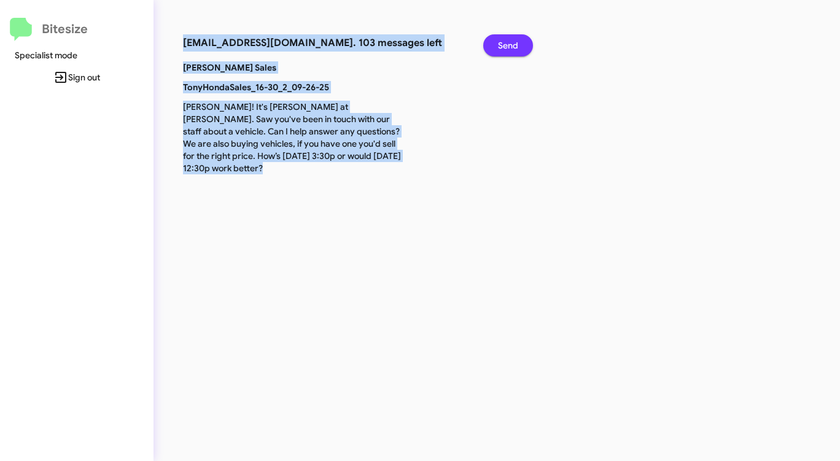
click at [511, 46] on span "Send" at bounding box center [508, 45] width 20 height 22
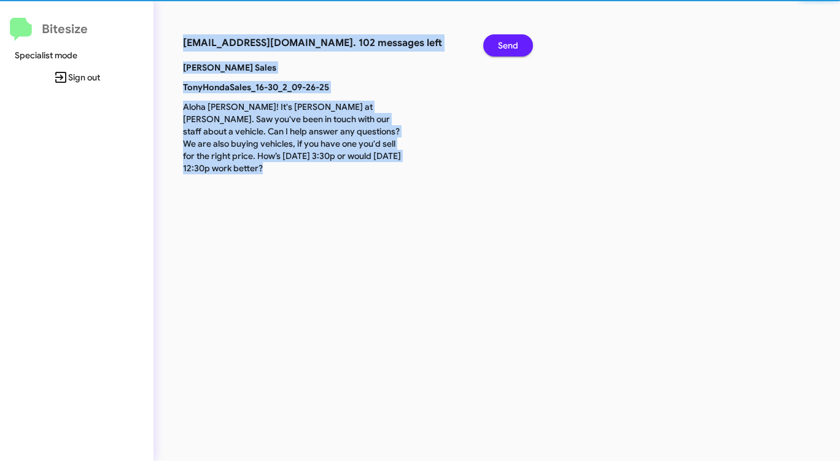
click at [511, 46] on span "Send" at bounding box center [508, 45] width 20 height 22
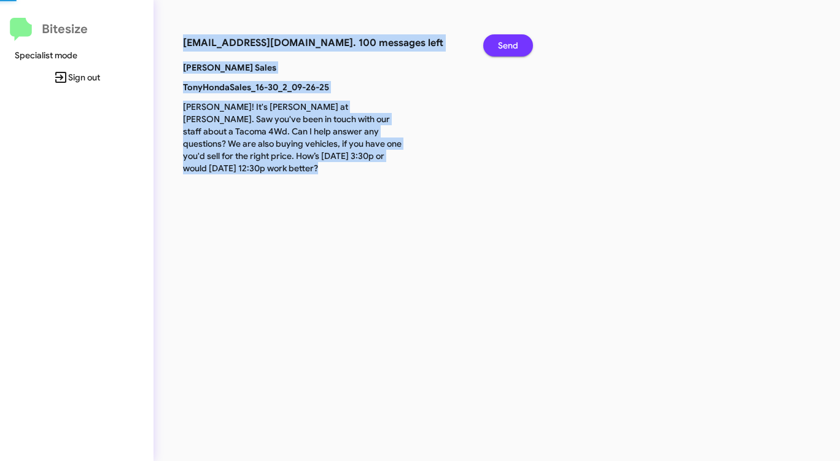
click at [511, 46] on span "Send" at bounding box center [508, 45] width 20 height 22
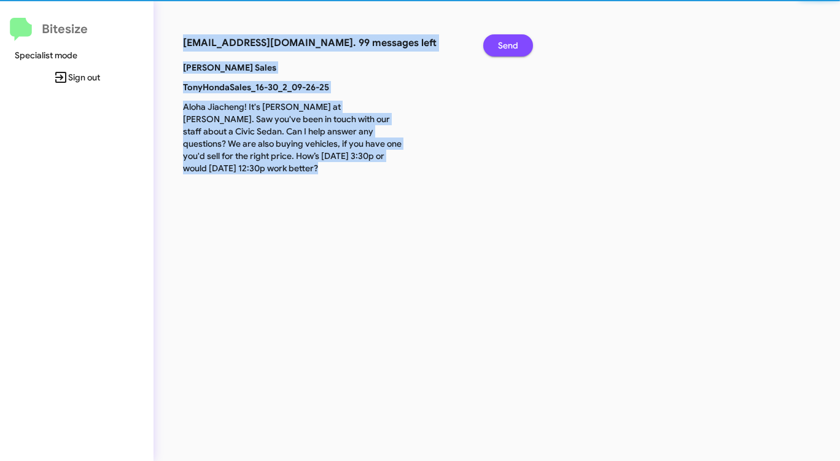
click at [511, 46] on span "Send" at bounding box center [508, 45] width 20 height 22
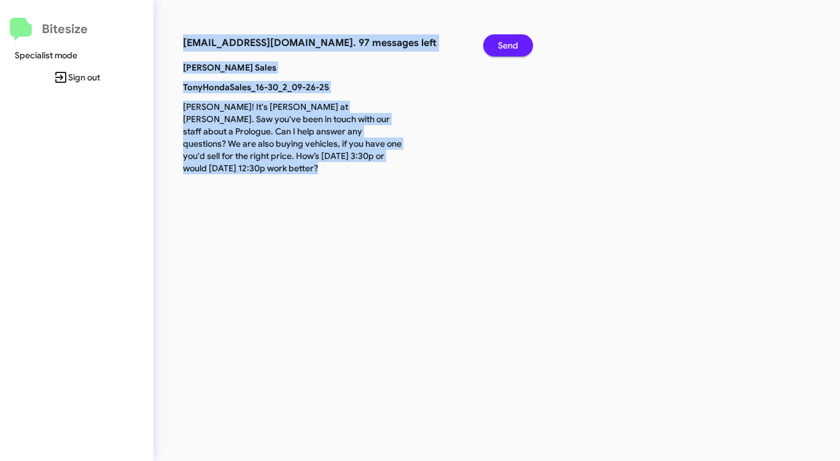
click at [511, 46] on span "Send" at bounding box center [508, 45] width 20 height 22
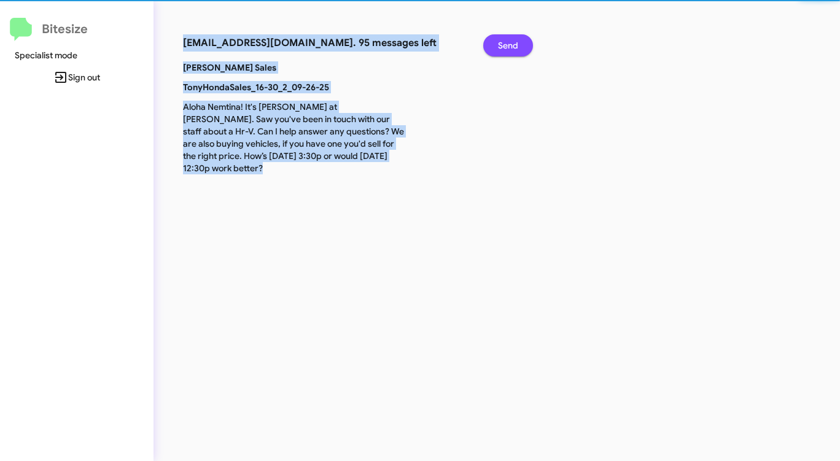
click at [511, 46] on span "Send" at bounding box center [508, 45] width 20 height 22
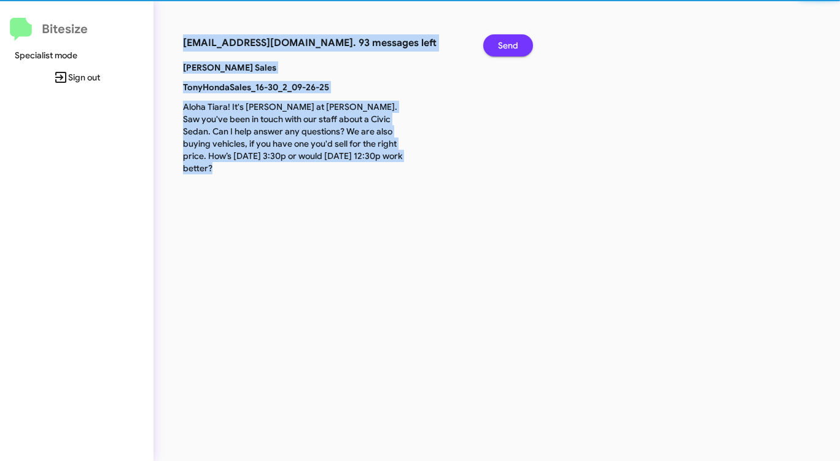
click at [511, 46] on span "Send" at bounding box center [508, 45] width 20 height 22
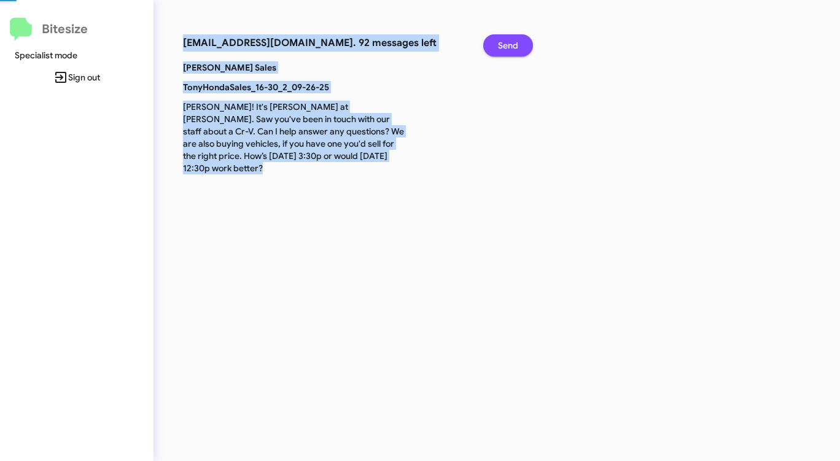
click at [511, 46] on span "Send" at bounding box center [508, 45] width 20 height 22
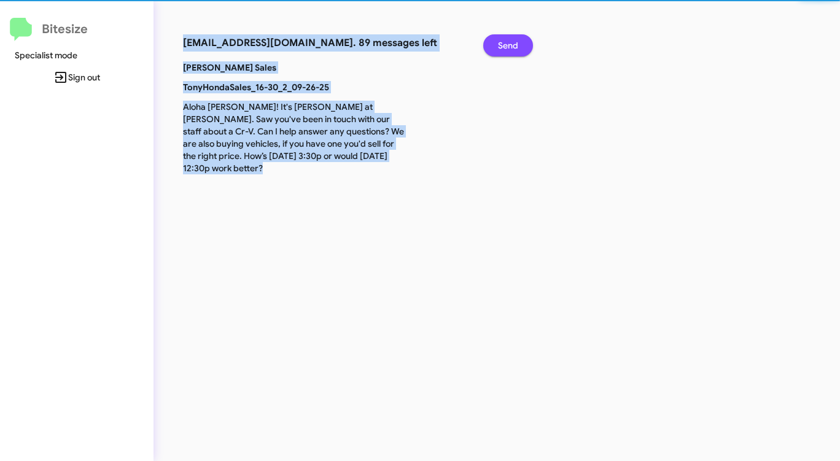
click at [511, 46] on span "Send" at bounding box center [508, 45] width 20 height 22
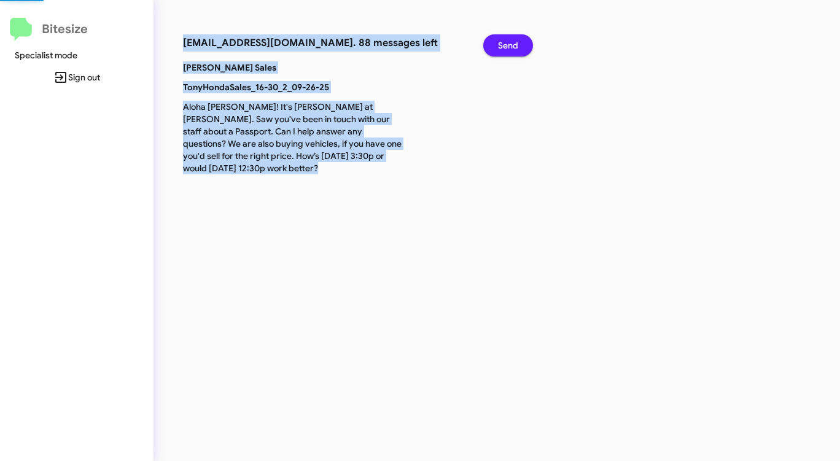
click at [511, 46] on span "Send" at bounding box center [508, 45] width 20 height 22
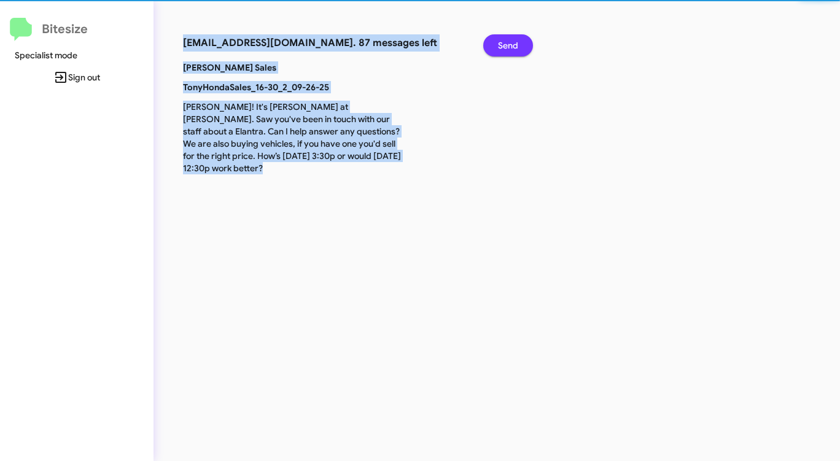
click at [511, 46] on span "Send" at bounding box center [508, 45] width 20 height 22
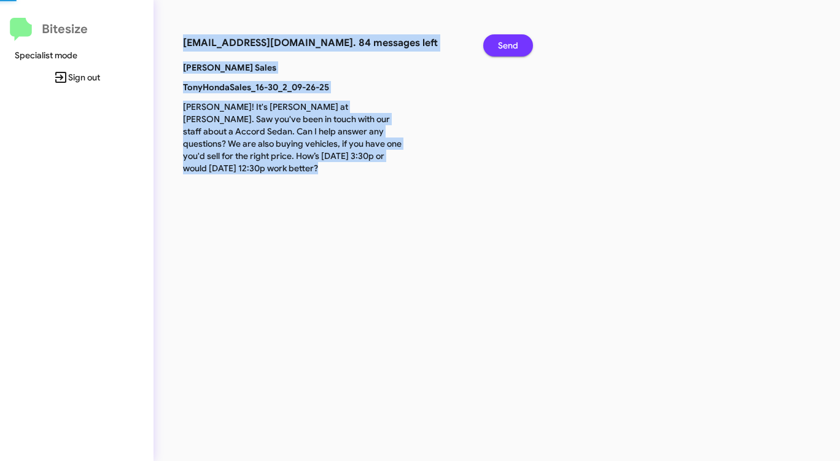
click at [511, 46] on span "Send" at bounding box center [508, 45] width 20 height 22
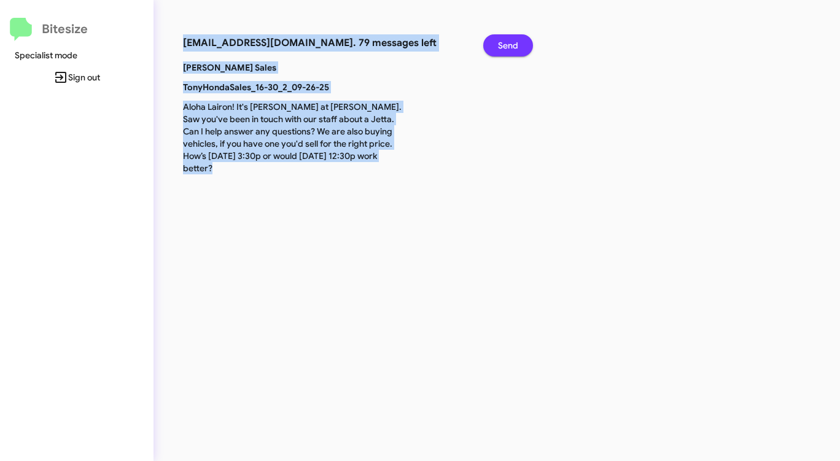
click at [511, 46] on span "Send" at bounding box center [508, 45] width 20 height 22
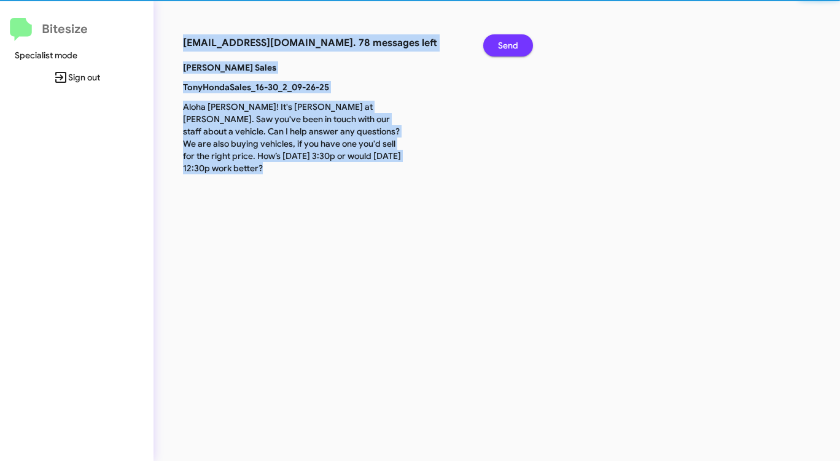
click at [511, 46] on span "Send" at bounding box center [508, 45] width 20 height 22
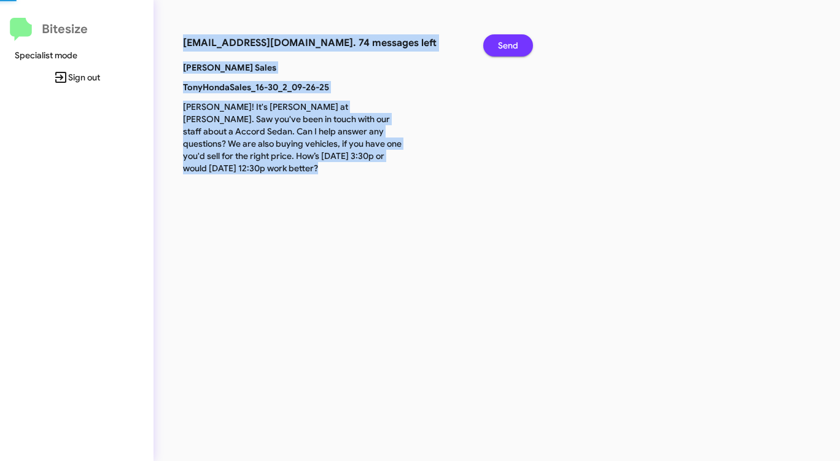
click at [511, 46] on span "Send" at bounding box center [508, 45] width 20 height 22
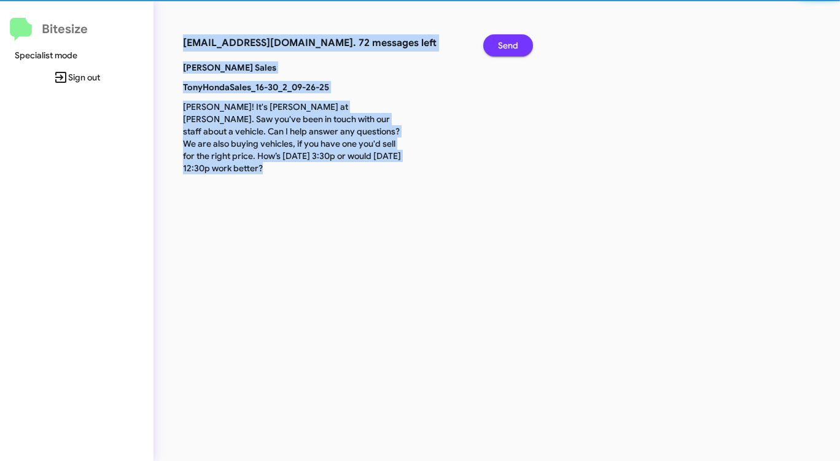
click at [511, 46] on span "Send" at bounding box center [508, 45] width 20 height 22
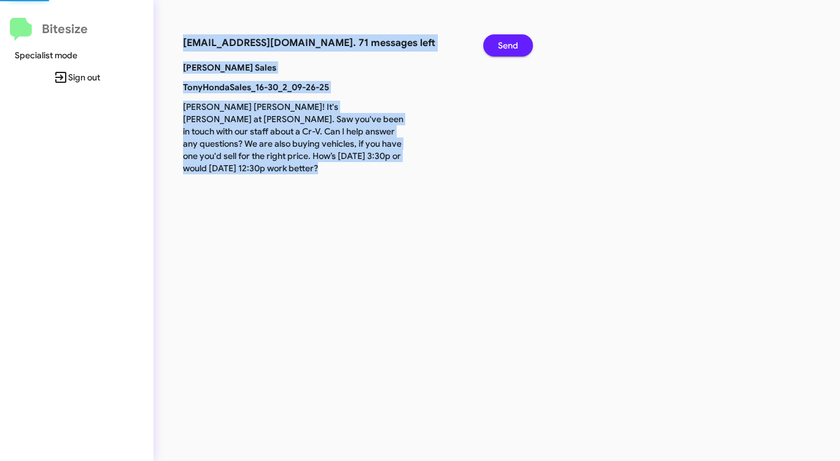
click at [511, 46] on span "Send" at bounding box center [508, 45] width 20 height 22
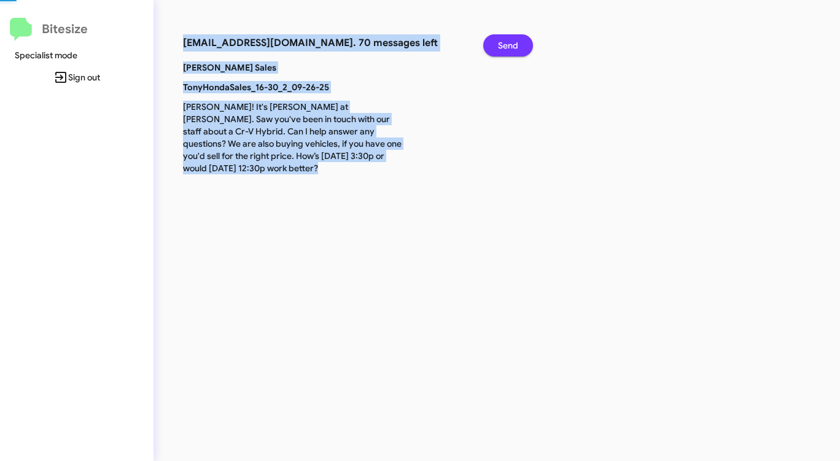
click at [511, 46] on span "Send" at bounding box center [508, 45] width 20 height 22
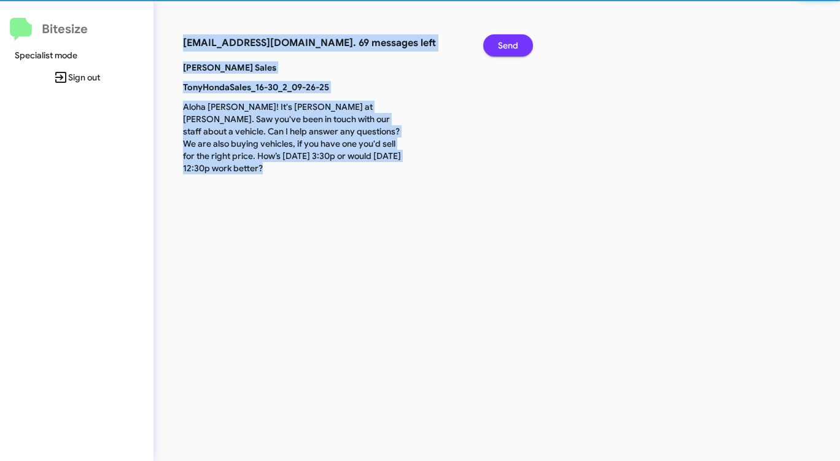
click at [511, 46] on span "Send" at bounding box center [508, 45] width 20 height 22
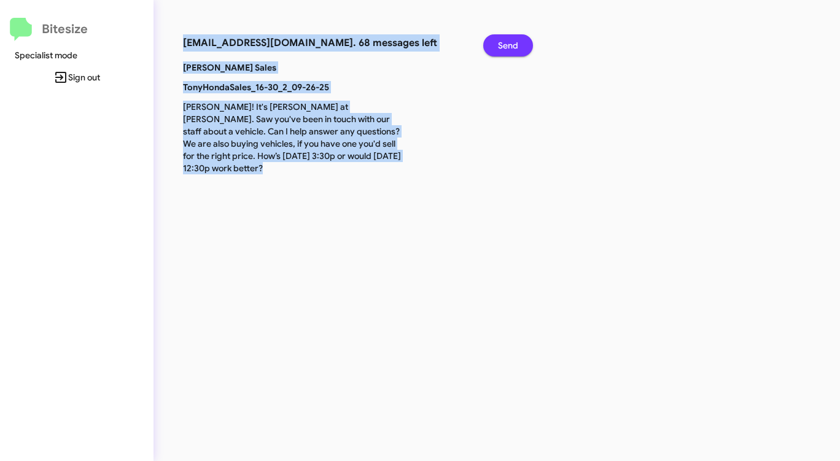
click at [511, 46] on span "Send" at bounding box center [508, 45] width 20 height 22
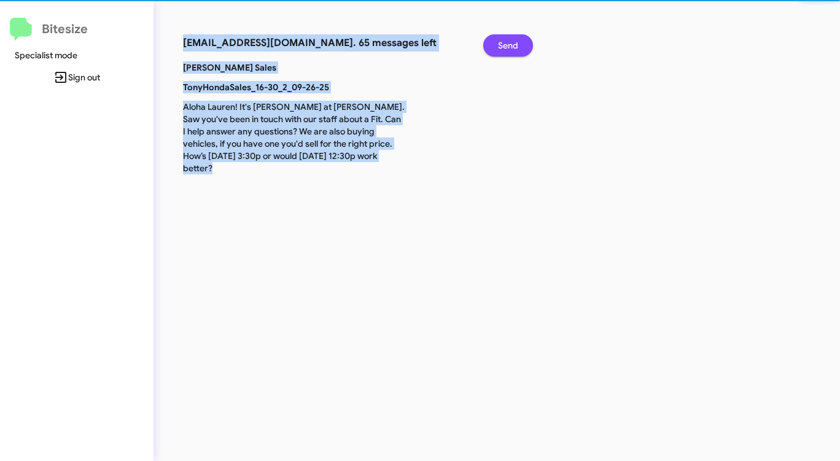
click at [511, 46] on span "Send" at bounding box center [508, 45] width 20 height 22
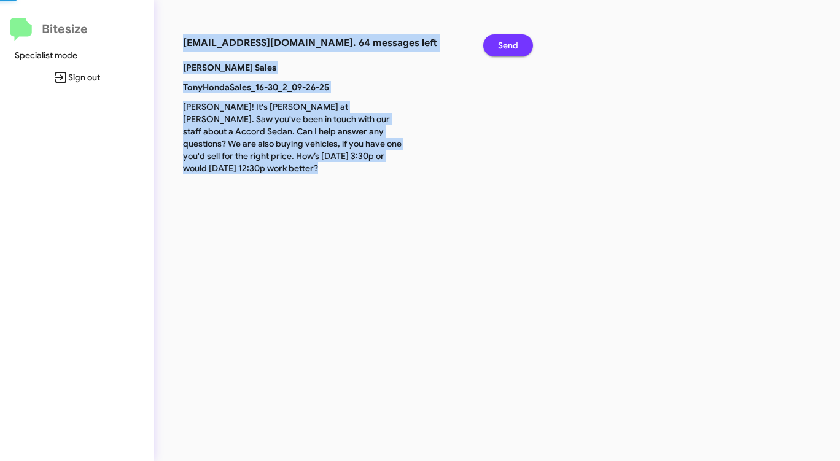
click at [511, 46] on span "Send" at bounding box center [508, 45] width 20 height 22
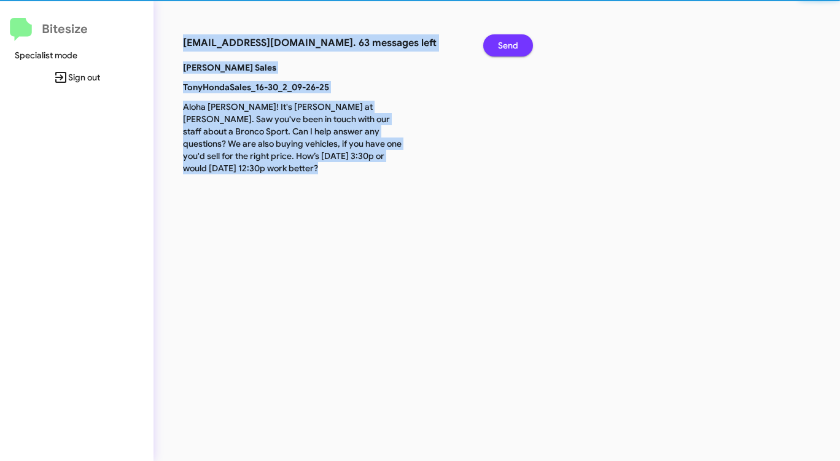
click at [511, 46] on span "Send" at bounding box center [508, 45] width 20 height 22
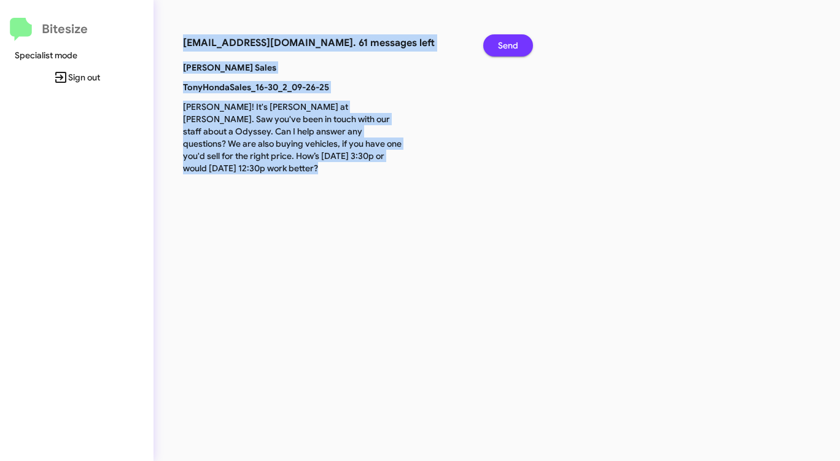
click at [511, 46] on span "Send" at bounding box center [508, 45] width 20 height 22
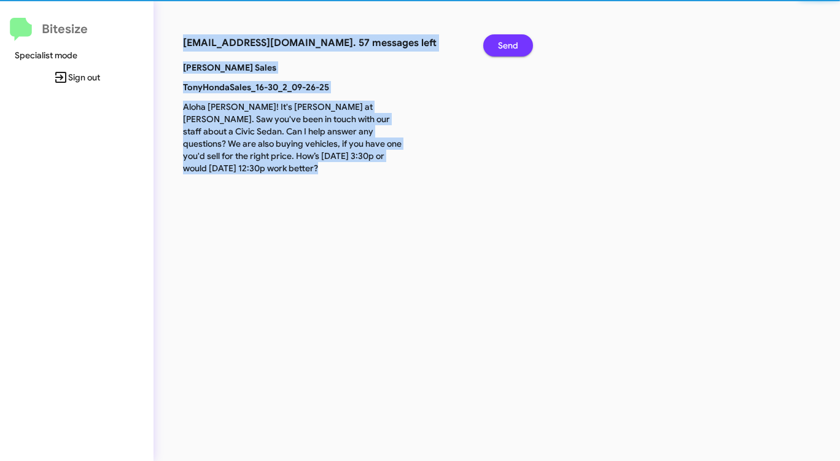
click at [511, 46] on span "Send" at bounding box center [508, 45] width 20 height 22
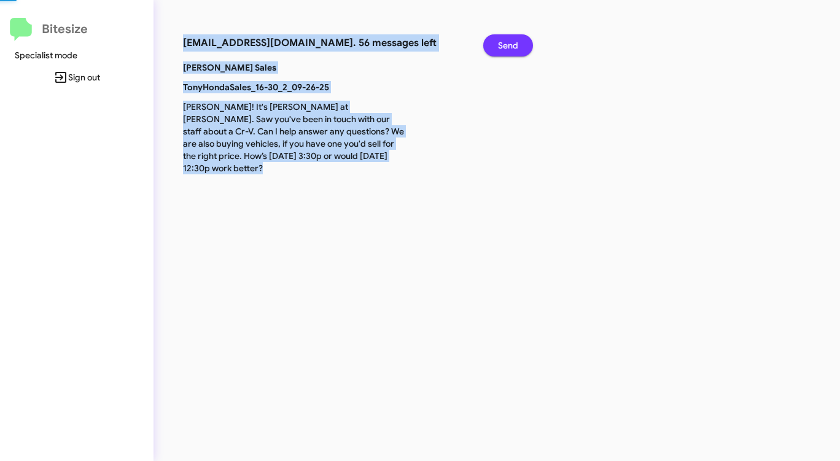
click at [511, 46] on span "Send" at bounding box center [508, 45] width 20 height 22
click at [509, 46] on span "Send" at bounding box center [508, 45] width 20 height 22
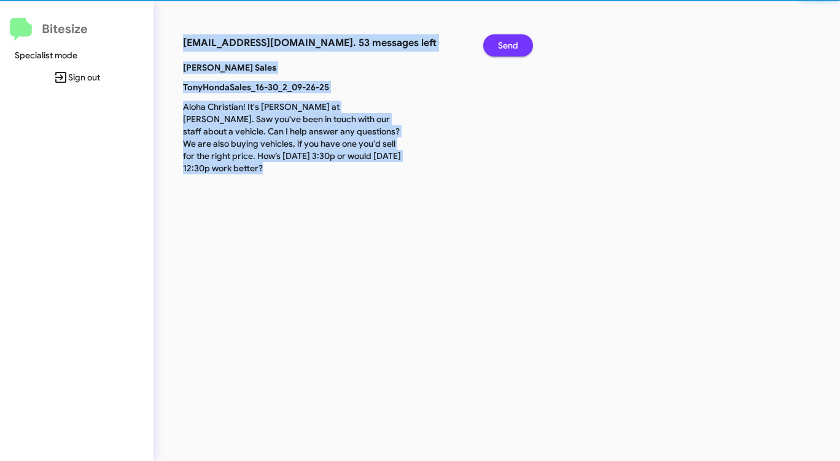
click at [509, 46] on span "Send" at bounding box center [508, 45] width 20 height 22
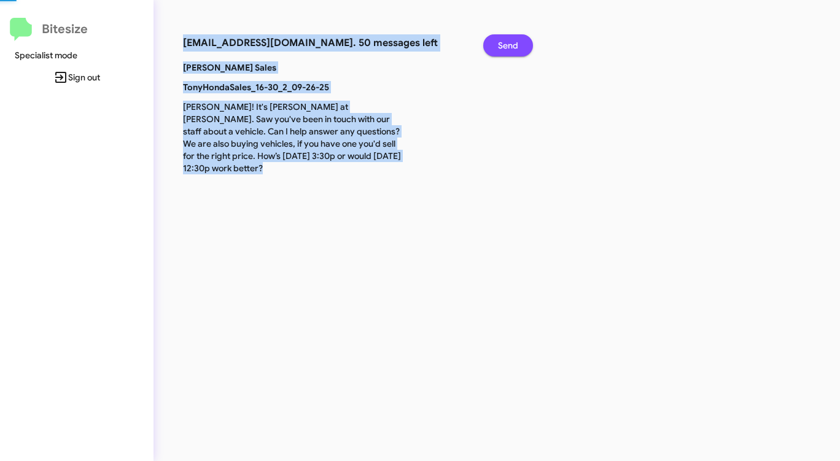
click at [509, 46] on span "Send" at bounding box center [508, 45] width 20 height 22
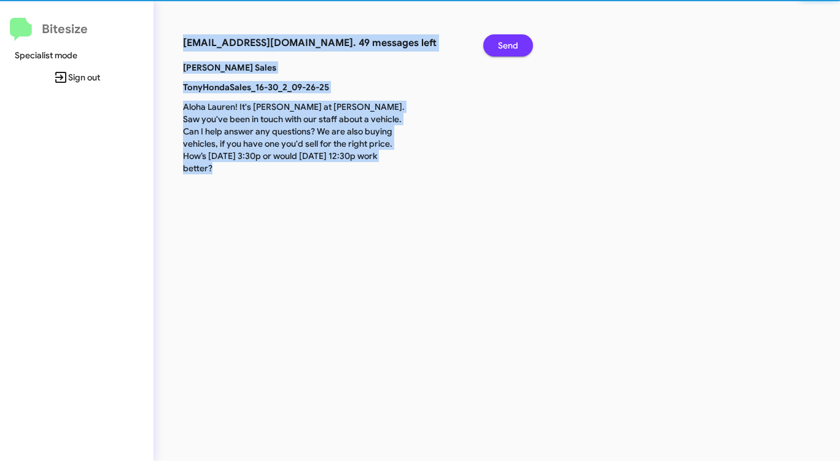
click at [509, 46] on span "Send" at bounding box center [508, 45] width 20 height 22
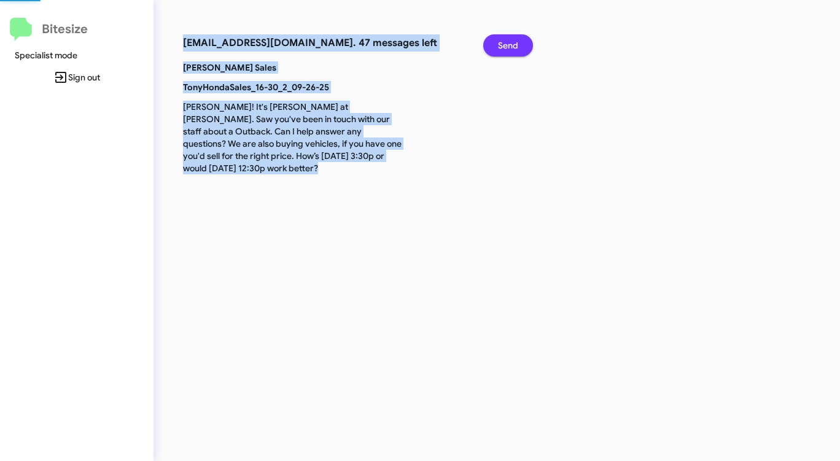
click at [509, 46] on span "Send" at bounding box center [508, 45] width 20 height 22
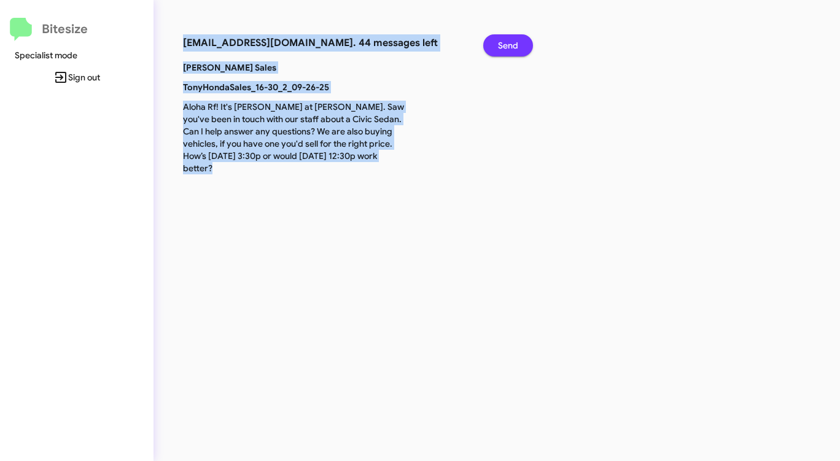
click at [509, 46] on span "Send" at bounding box center [508, 45] width 20 height 22
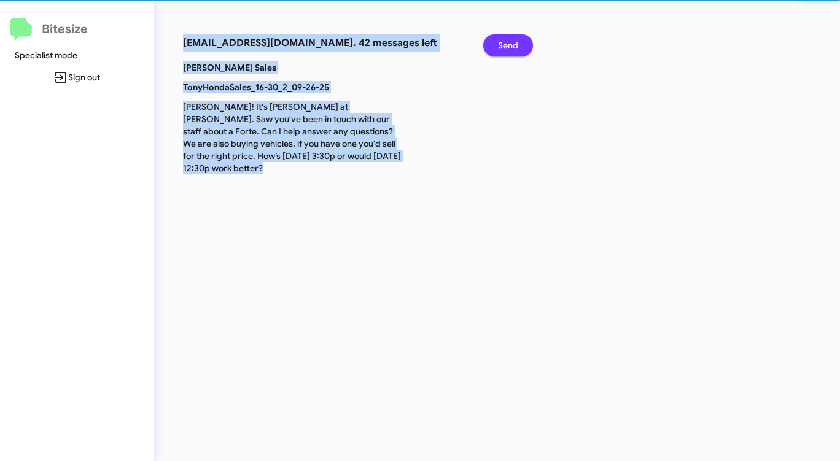
click at [509, 46] on span "Send" at bounding box center [508, 45] width 20 height 22
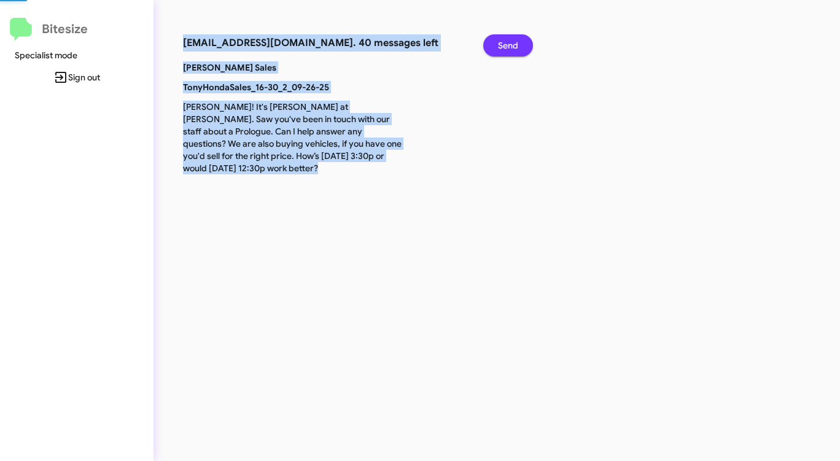
click at [509, 46] on span "Send" at bounding box center [508, 45] width 20 height 22
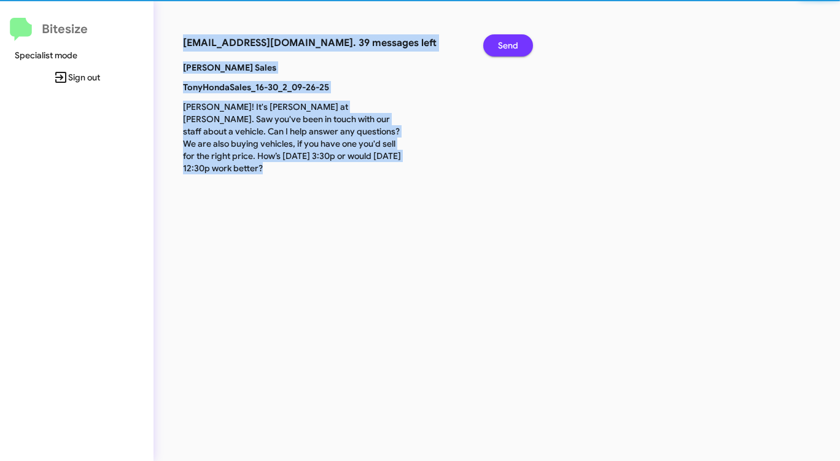
click at [509, 46] on span "Send" at bounding box center [508, 45] width 20 height 22
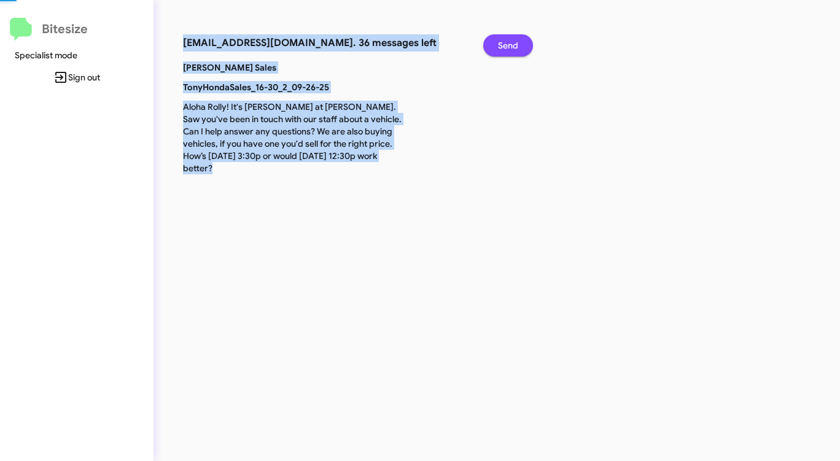
click at [509, 46] on span "Send" at bounding box center [508, 45] width 20 height 22
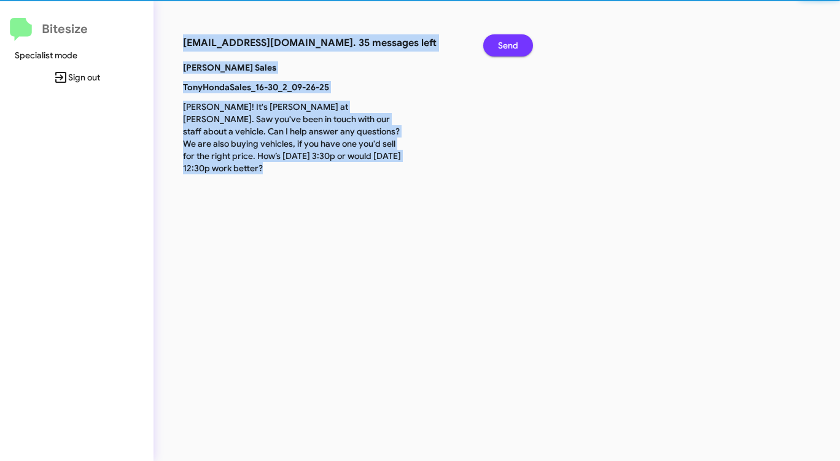
click at [509, 46] on span "Send" at bounding box center [508, 45] width 20 height 22
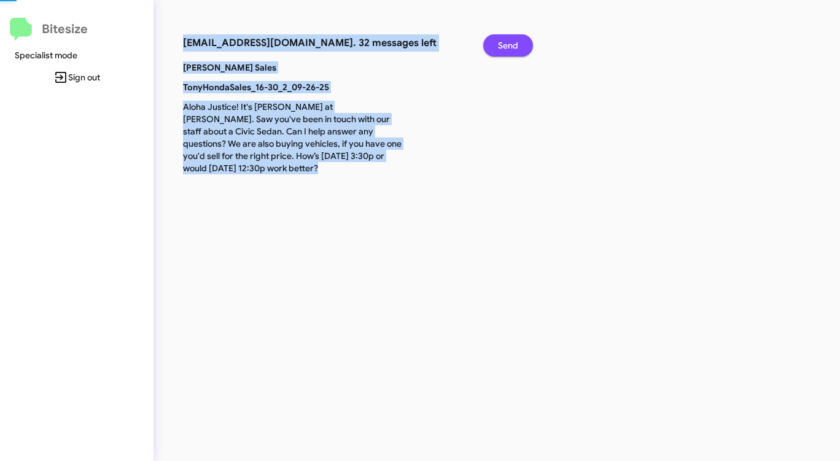
click at [509, 46] on span "Send" at bounding box center [508, 45] width 20 height 22
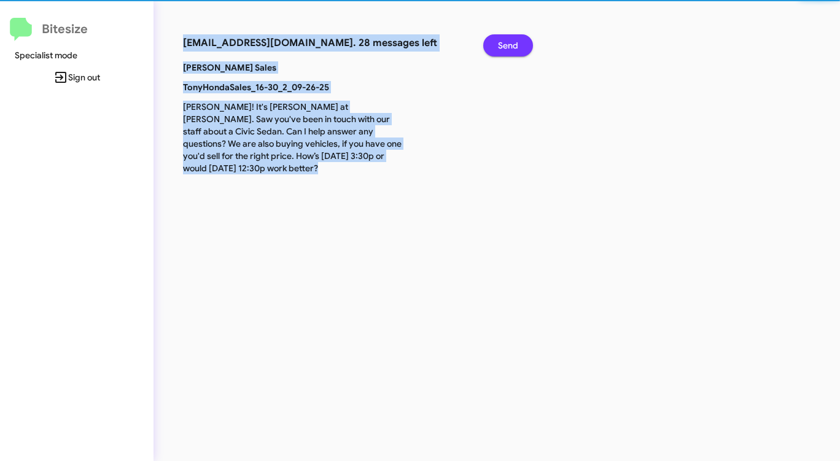
click at [509, 46] on span "Send" at bounding box center [508, 45] width 20 height 22
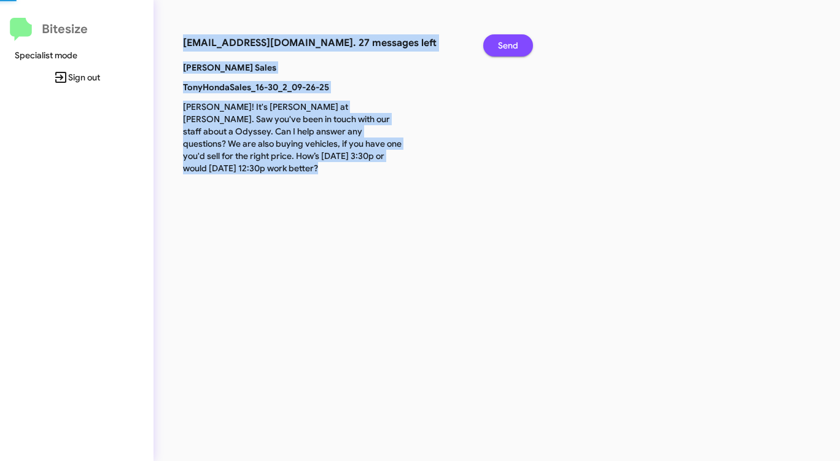
click at [509, 46] on span "Send" at bounding box center [508, 45] width 20 height 22
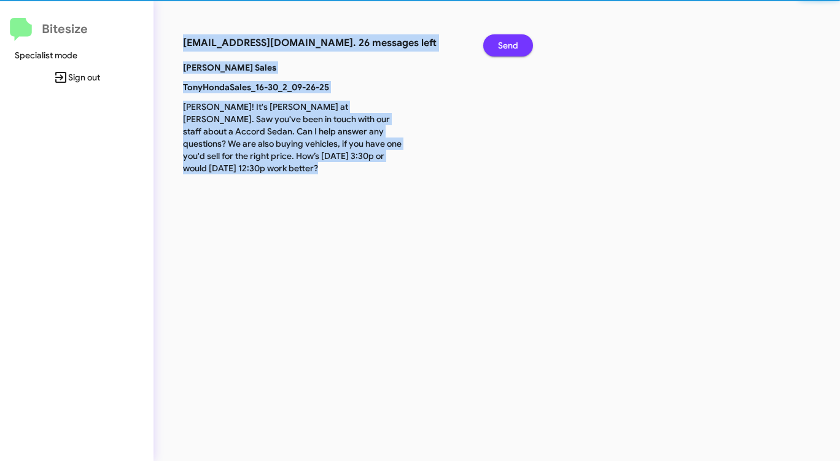
click at [509, 46] on span "Send" at bounding box center [508, 45] width 20 height 22
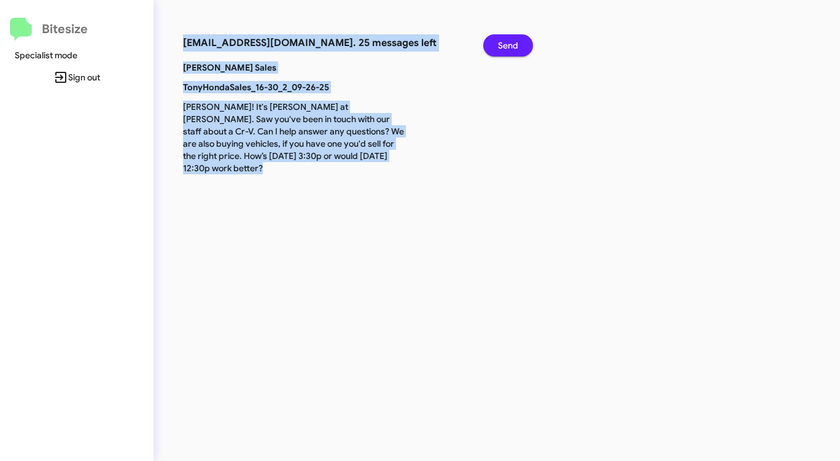
click at [509, 46] on span "Send" at bounding box center [508, 45] width 20 height 22
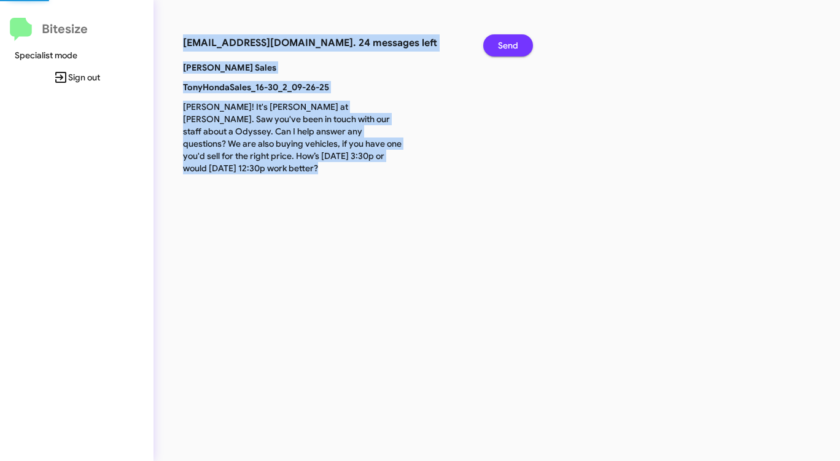
click at [509, 46] on span "Send" at bounding box center [508, 45] width 20 height 22
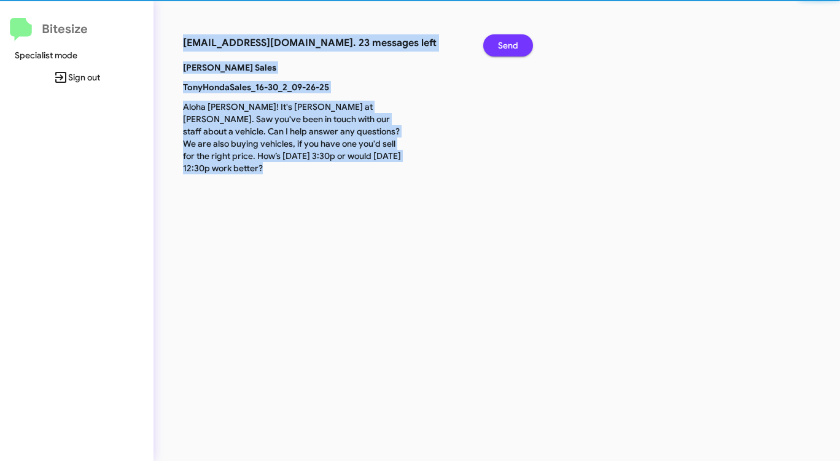
click at [509, 46] on span "Send" at bounding box center [508, 45] width 20 height 22
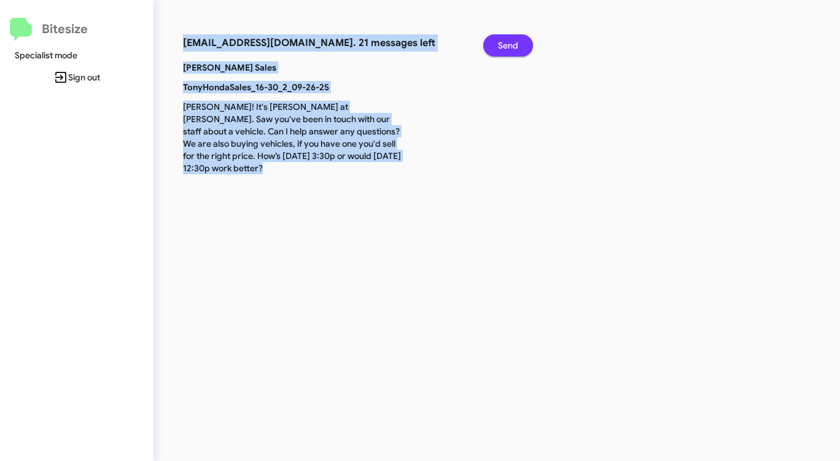
click at [509, 46] on span "Send" at bounding box center [508, 45] width 20 height 22
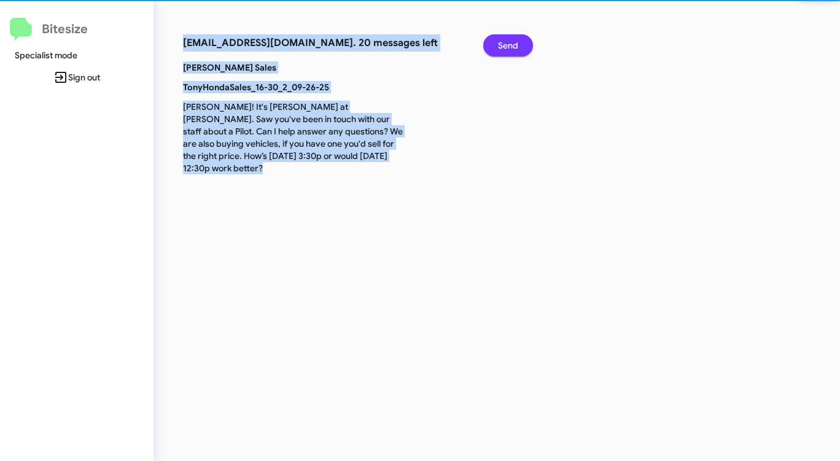
click at [509, 46] on span "Send" at bounding box center [508, 45] width 20 height 22
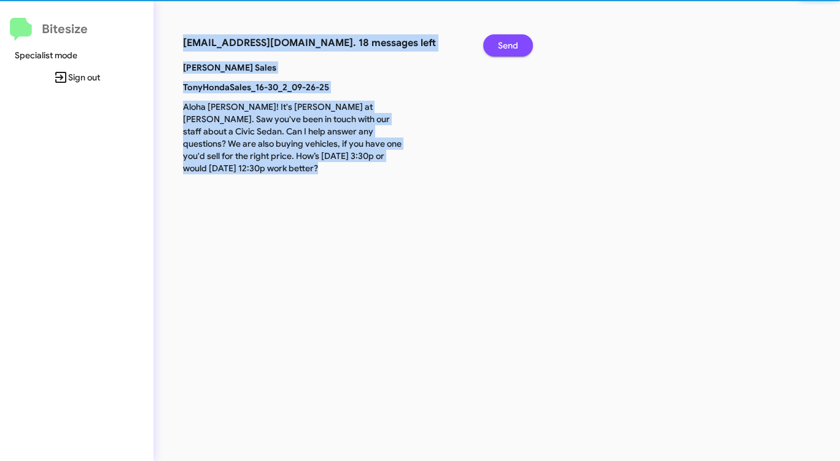
click at [509, 46] on span "Send" at bounding box center [508, 45] width 20 height 22
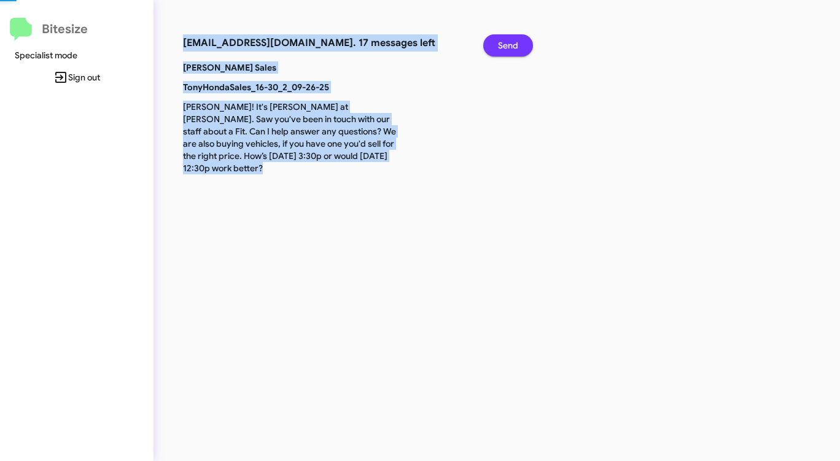
click at [509, 46] on span "Send" at bounding box center [508, 45] width 20 height 22
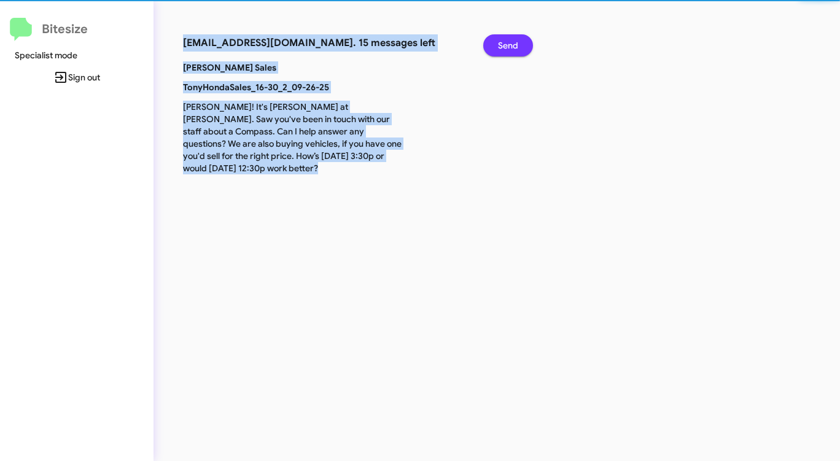
click at [509, 46] on span "Send" at bounding box center [508, 45] width 20 height 22
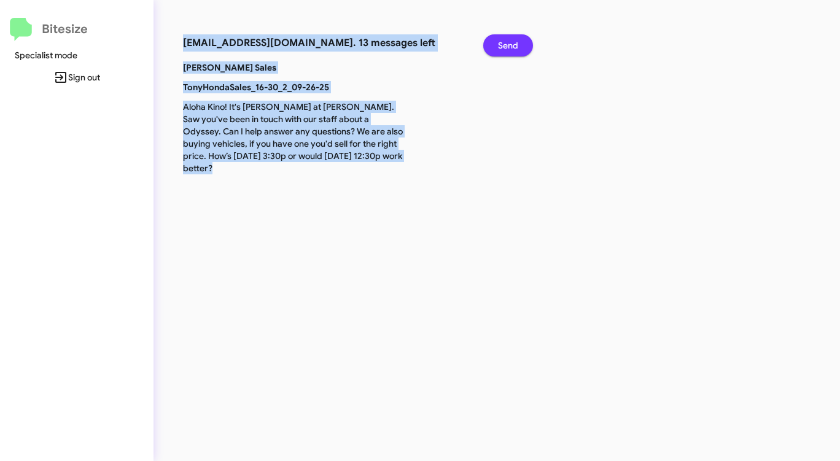
click at [509, 46] on span "Send" at bounding box center [508, 45] width 20 height 22
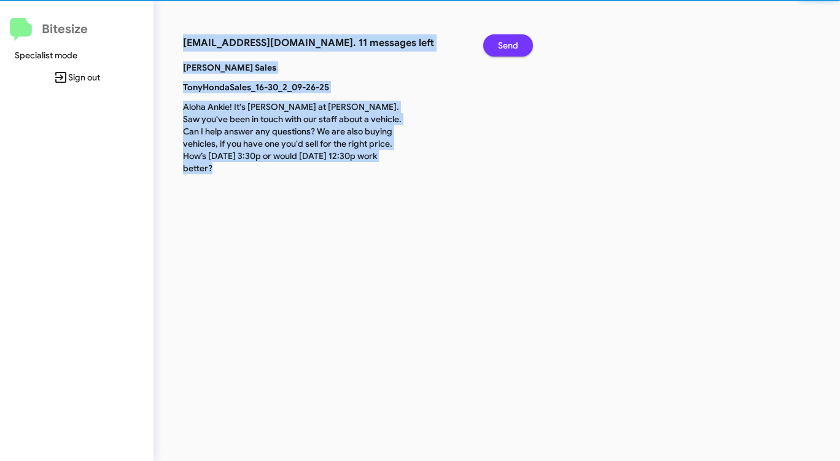
click at [509, 46] on span "Send" at bounding box center [508, 45] width 20 height 22
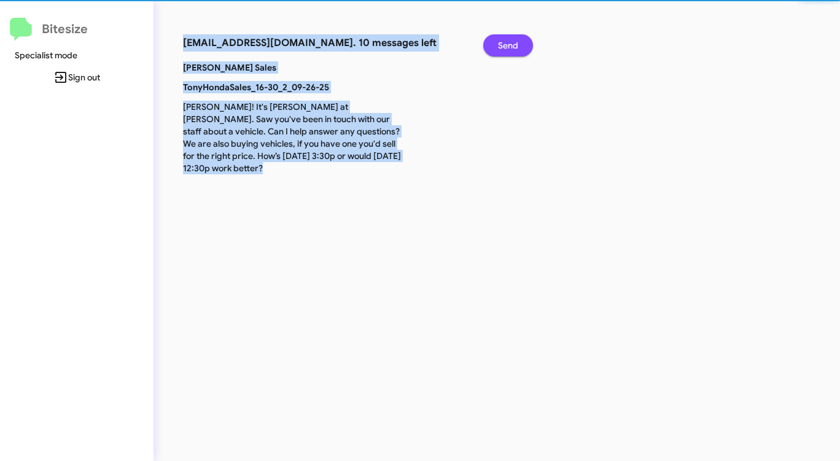
click at [509, 46] on span "Send" at bounding box center [508, 45] width 20 height 22
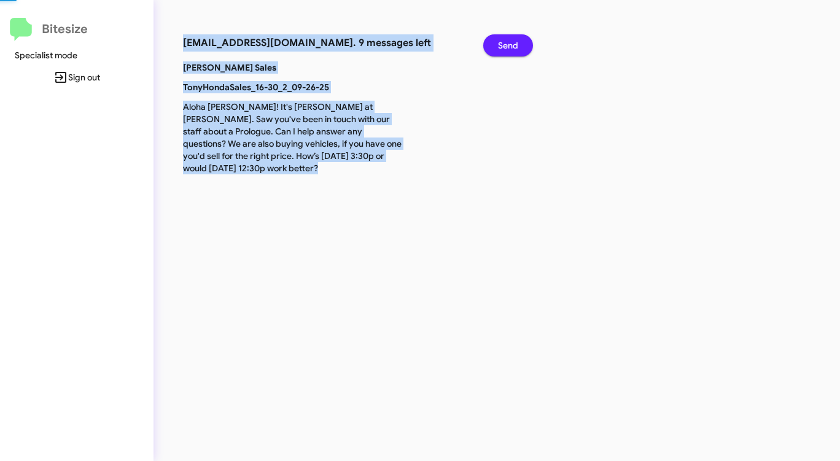
click at [509, 46] on span "Send" at bounding box center [508, 45] width 20 height 22
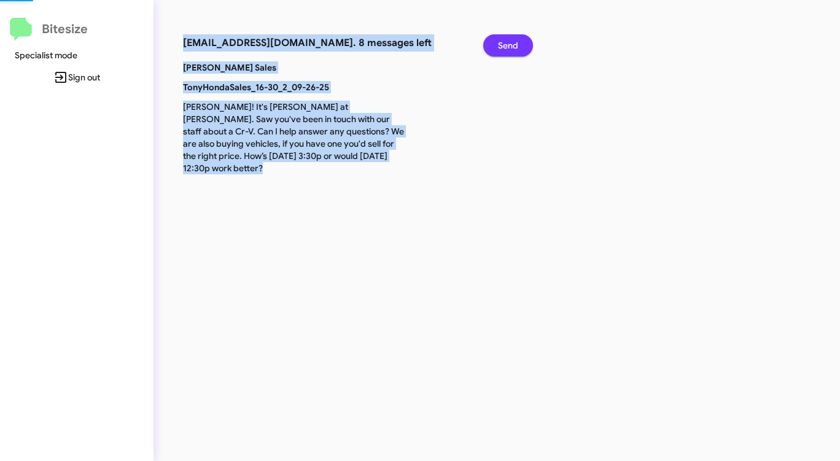
click at [509, 46] on span "Send" at bounding box center [508, 45] width 20 height 22
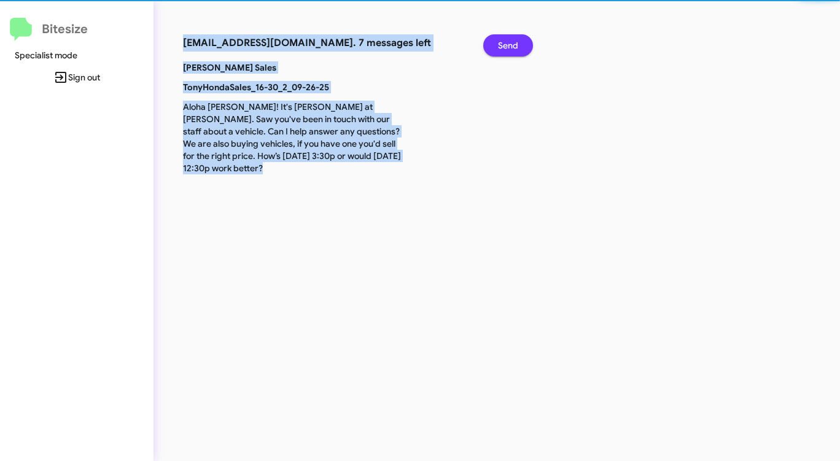
click at [509, 46] on span "Send" at bounding box center [508, 45] width 20 height 22
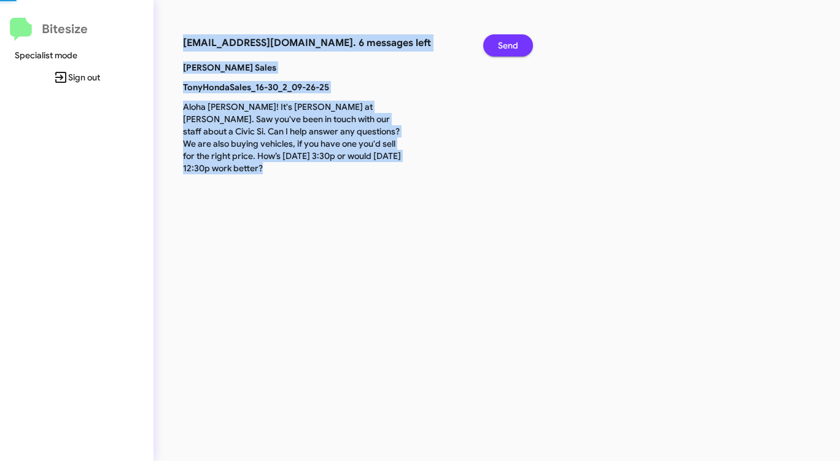
click at [509, 46] on span "Send" at bounding box center [508, 45] width 20 height 22
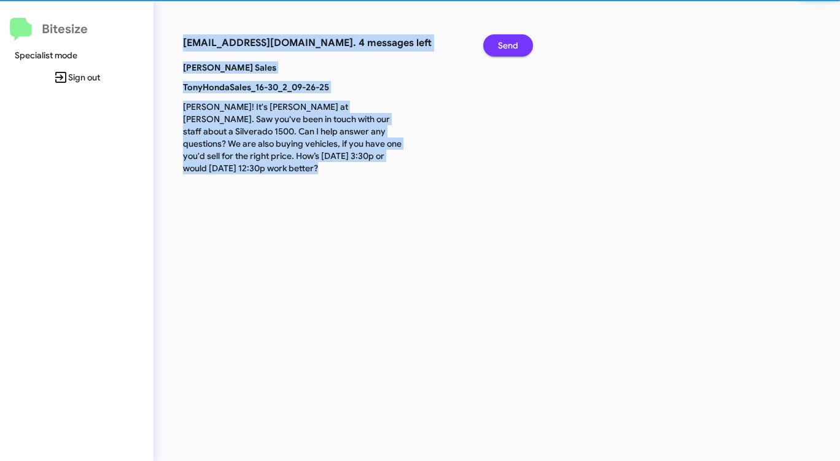
click at [509, 46] on span "Send" at bounding box center [508, 45] width 20 height 22
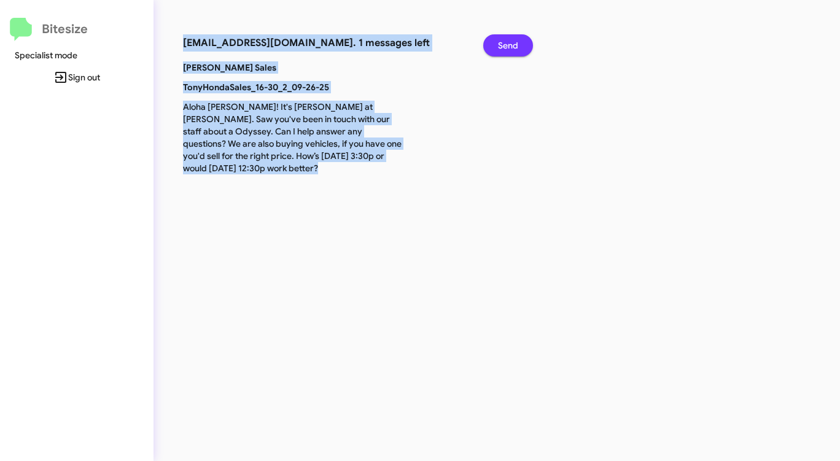
click at [509, 46] on span "Send" at bounding box center [508, 45] width 20 height 22
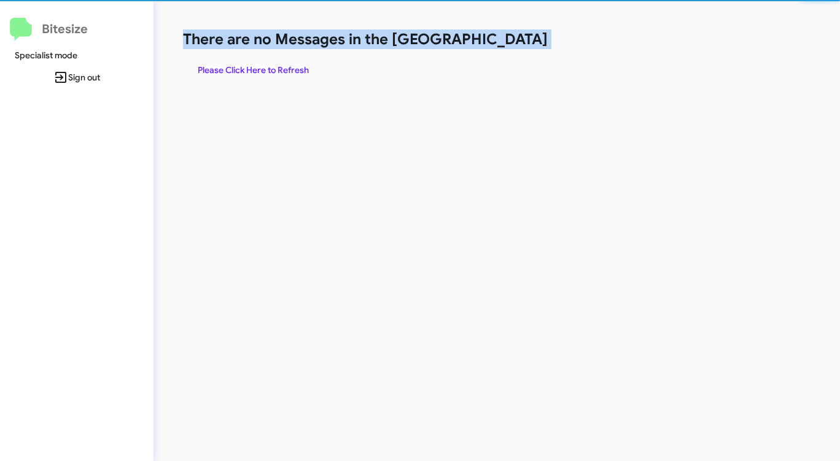
click at [509, 46] on h1 "There are no Messages in the [GEOGRAPHIC_DATA]" at bounding box center [440, 39] width 514 height 20
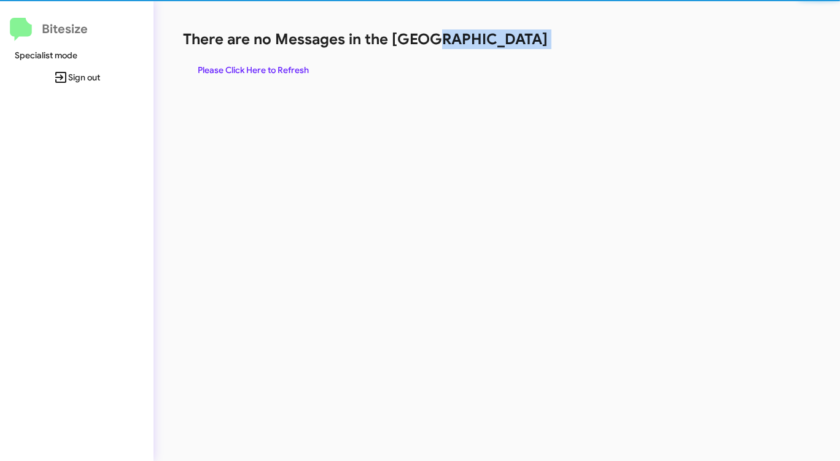
click at [509, 46] on h1 "There are no Messages in the [GEOGRAPHIC_DATA]" at bounding box center [440, 39] width 514 height 20
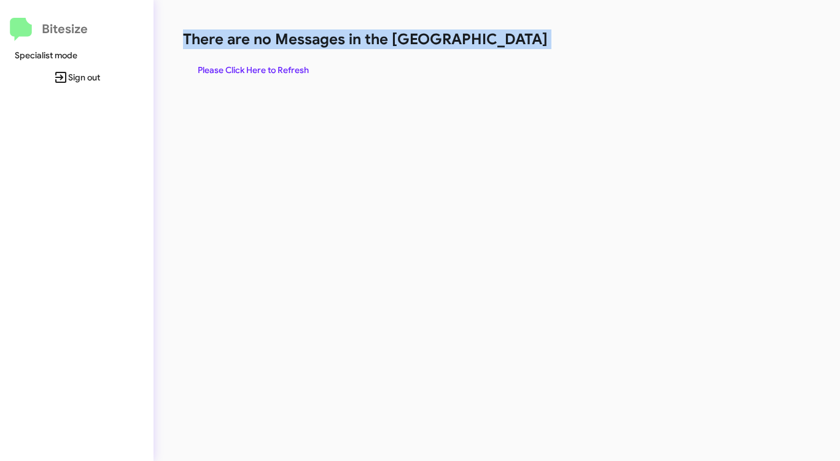
click at [509, 46] on h1 "There are no Messages in the [GEOGRAPHIC_DATA]" at bounding box center [440, 39] width 514 height 20
click at [256, 71] on span "Please Click Here to Refresh" at bounding box center [253, 70] width 111 height 22
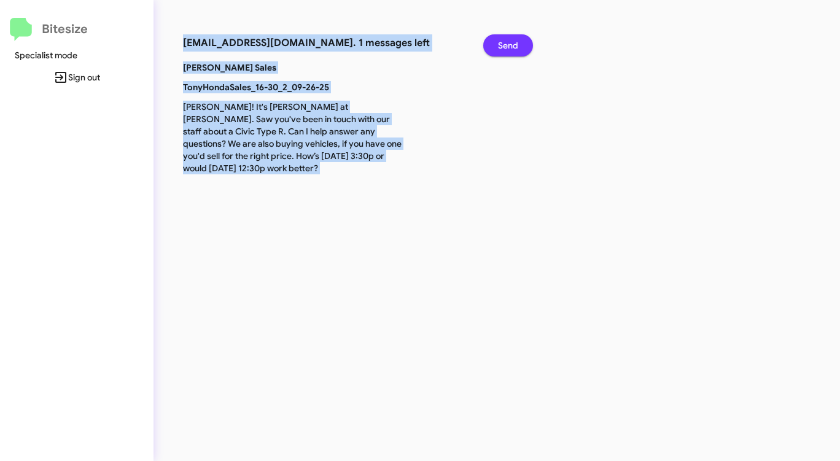
click at [507, 45] on span "Send" at bounding box center [508, 45] width 20 height 22
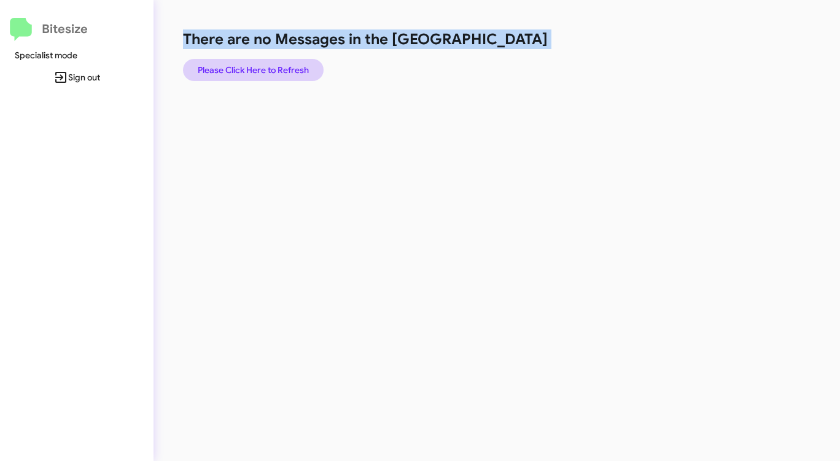
click at [246, 68] on span "Please Click Here to Refresh" at bounding box center [253, 70] width 111 height 22
click at [246, 67] on span "Please Click Here to Refresh" at bounding box center [253, 70] width 111 height 22
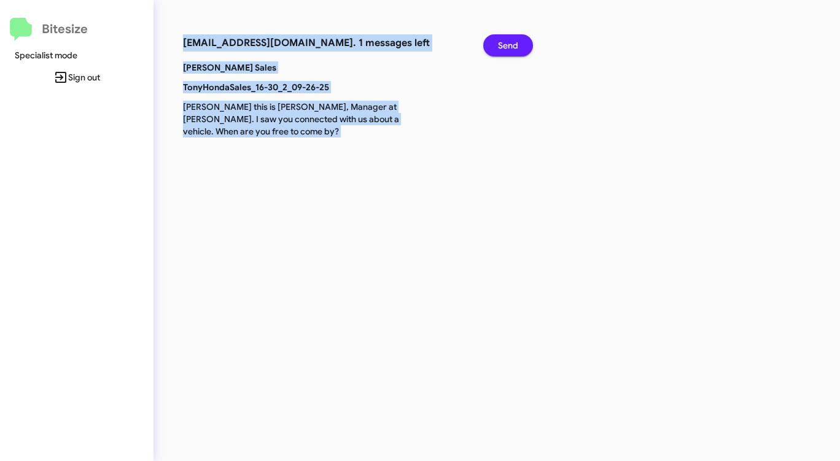
click at [523, 45] on button "Send" at bounding box center [509, 45] width 50 height 22
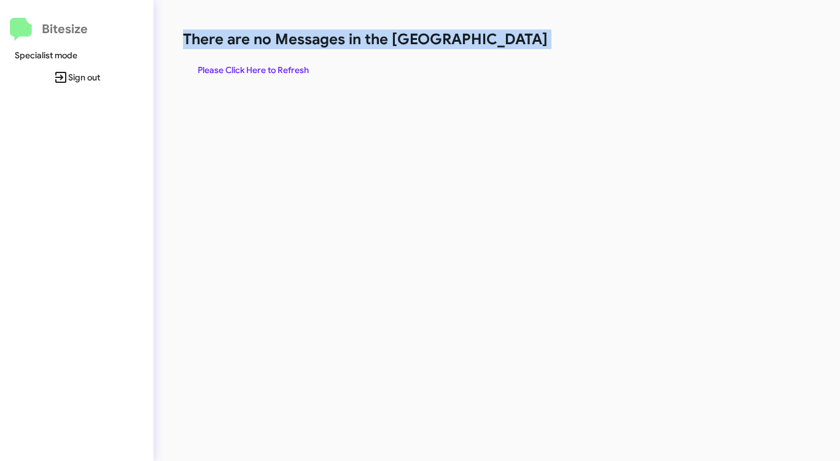
click at [268, 58] on div "There are no Messages in the Queue Please Click Here to Refresh" at bounding box center [440, 55] width 514 height 52
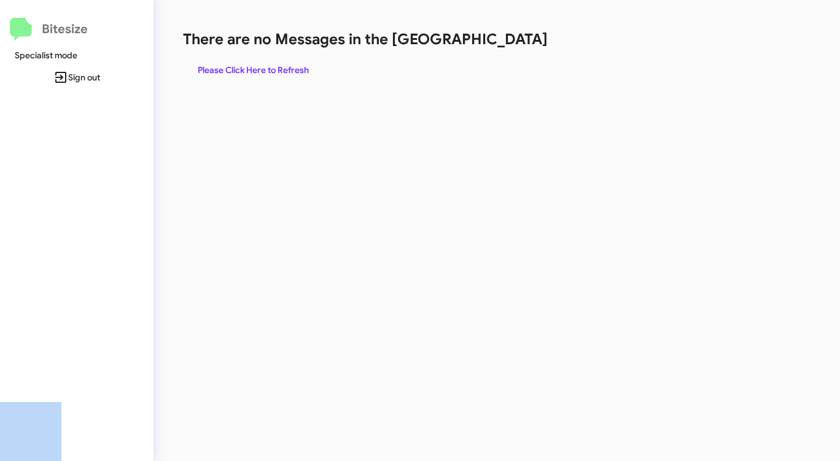
click at [268, 60] on div "There are no Messages in the Queue Please Click Here to Refresh" at bounding box center [440, 55] width 514 height 52
click at [267, 64] on span "Please Click Here to Refresh" at bounding box center [253, 70] width 111 height 22
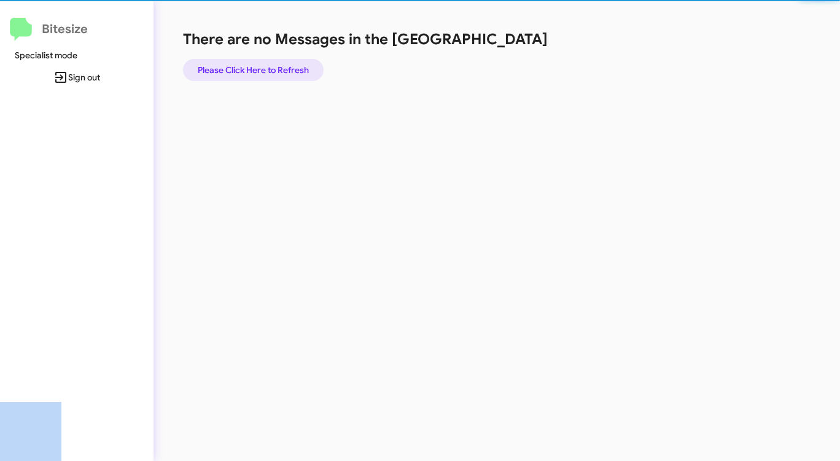
click at [267, 64] on span "Please Click Here to Refresh" at bounding box center [253, 70] width 111 height 22
